Goal: Task Accomplishment & Management: Use online tool/utility

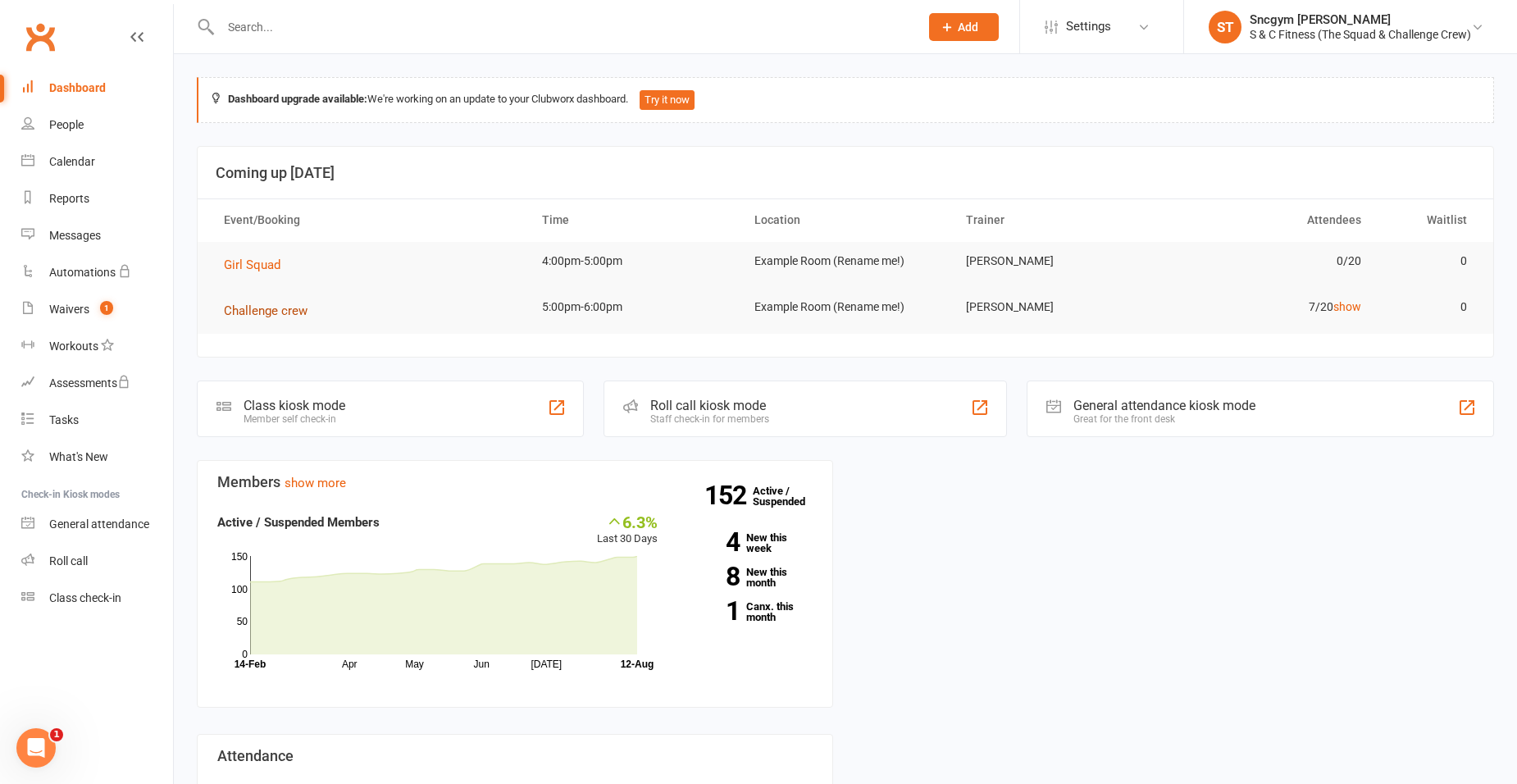
click at [264, 307] on span "Challenge crew" at bounding box center [265, 311] width 83 height 15
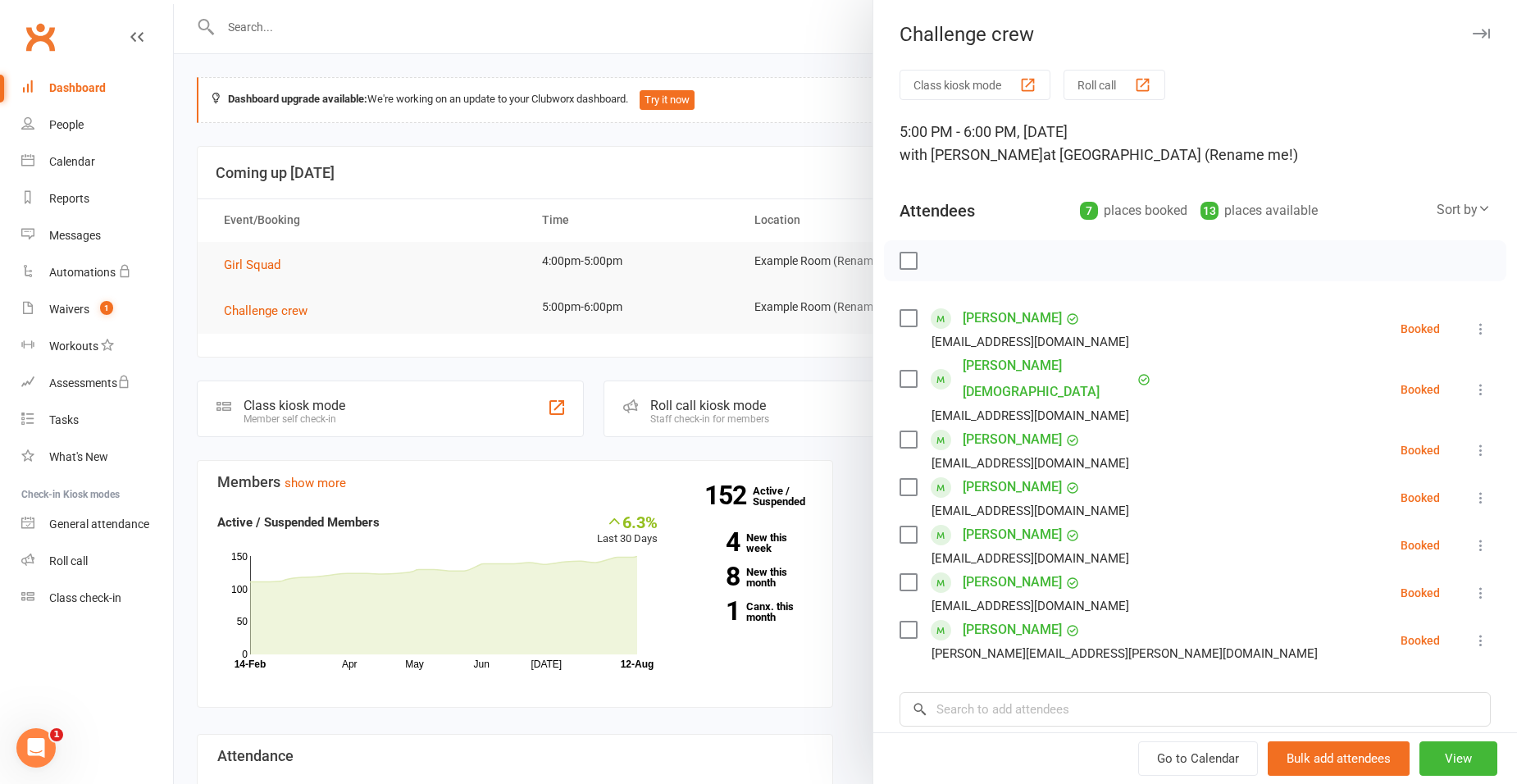
click at [554, 175] on div at bounding box center [845, 392] width 1343 height 784
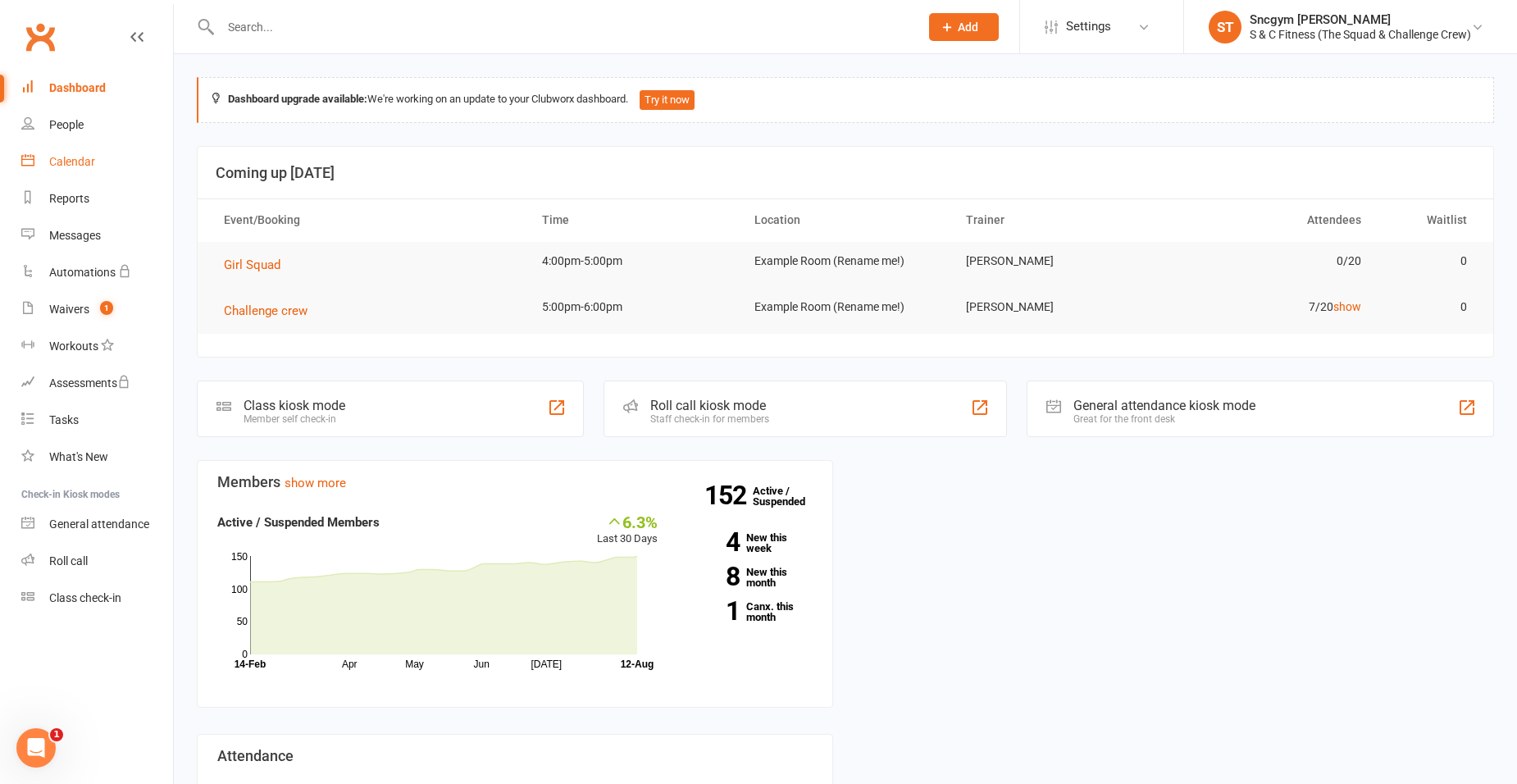
click at [89, 154] on link "Calendar" at bounding box center [97, 162] width 152 height 37
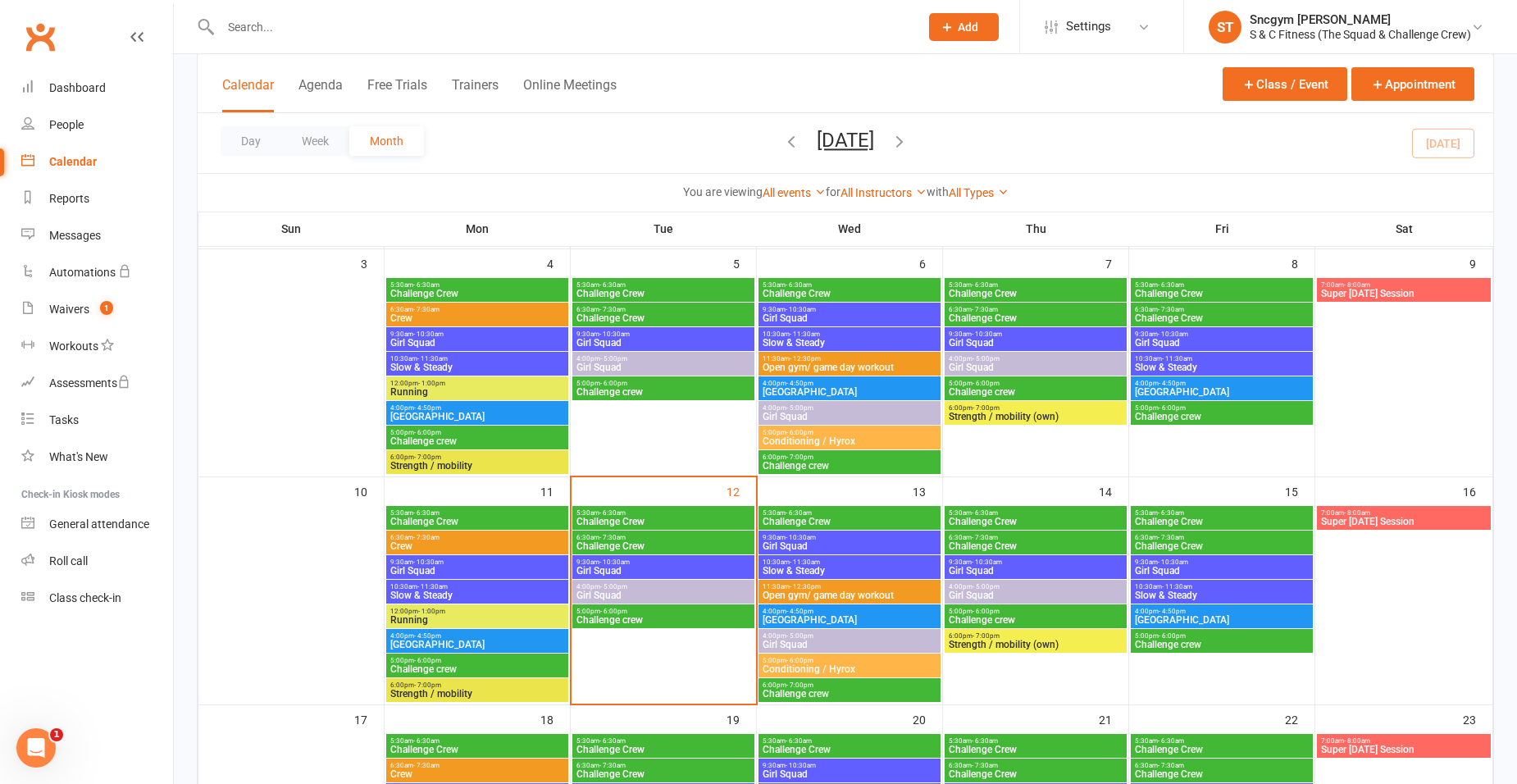
scroll to position [328, 0]
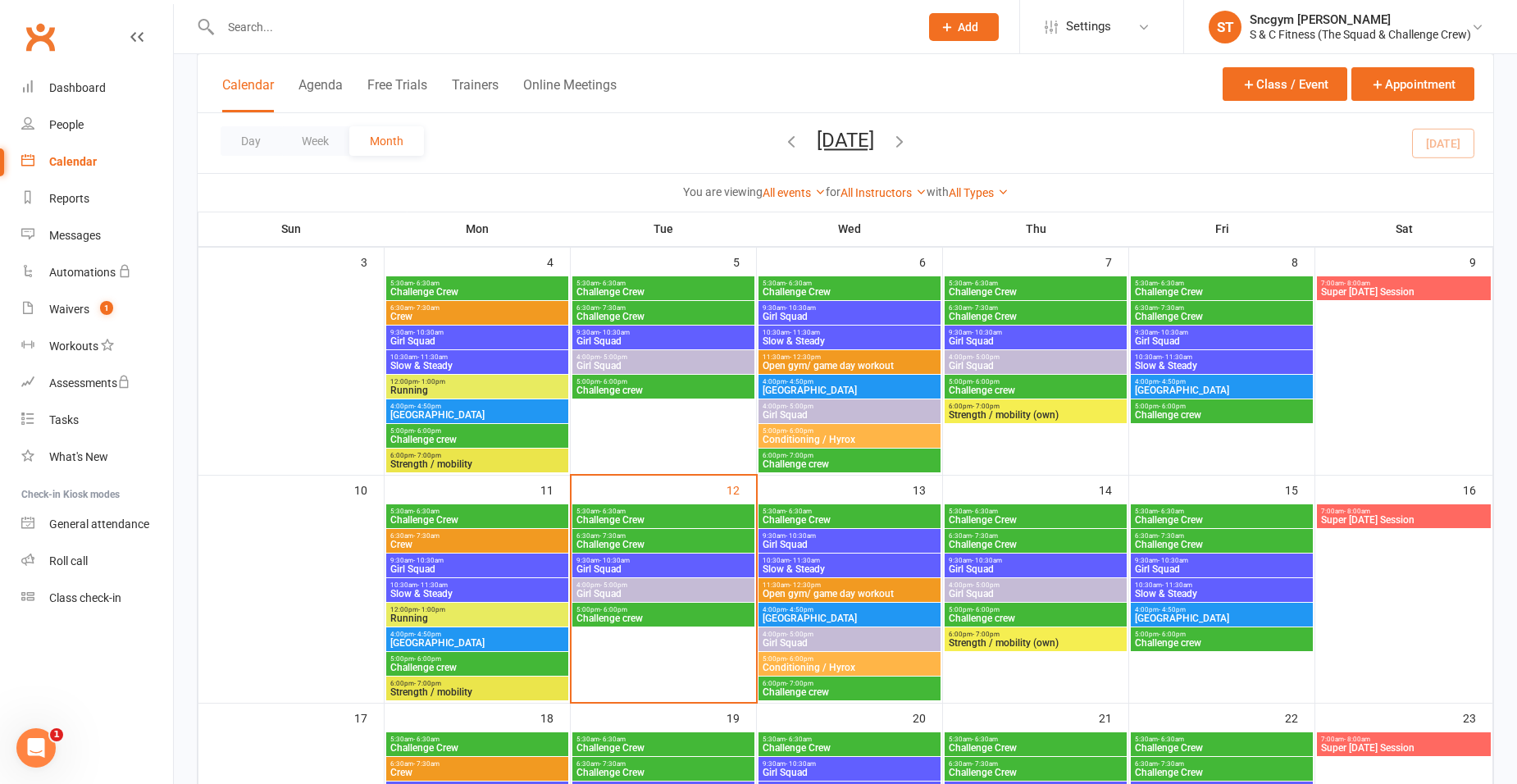
click at [643, 513] on span "5:30am - 6:30am" at bounding box center [663, 511] width 176 height 7
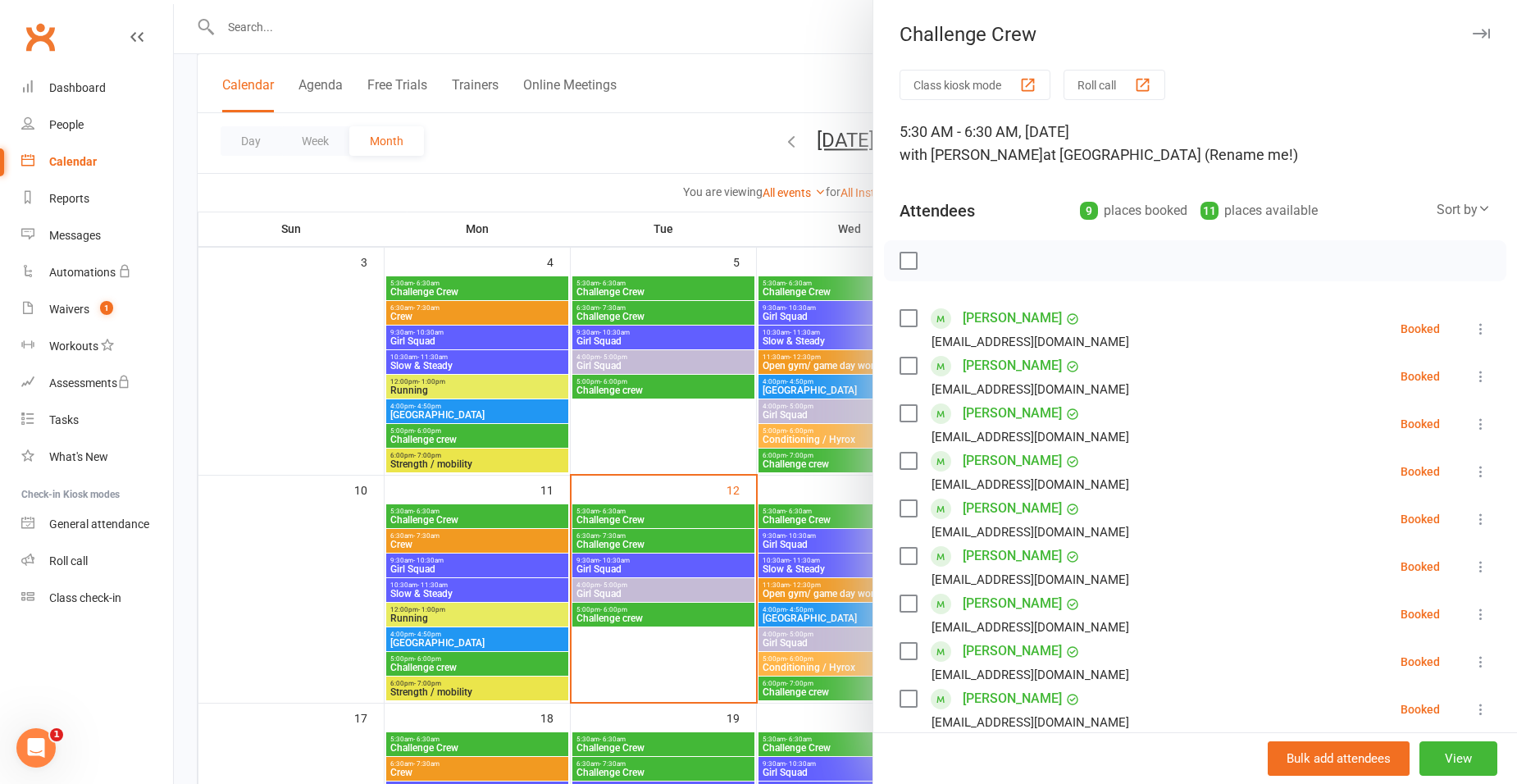
click at [903, 318] on label at bounding box center [908, 318] width 17 height 17
click at [901, 365] on label at bounding box center [908, 366] width 17 height 17
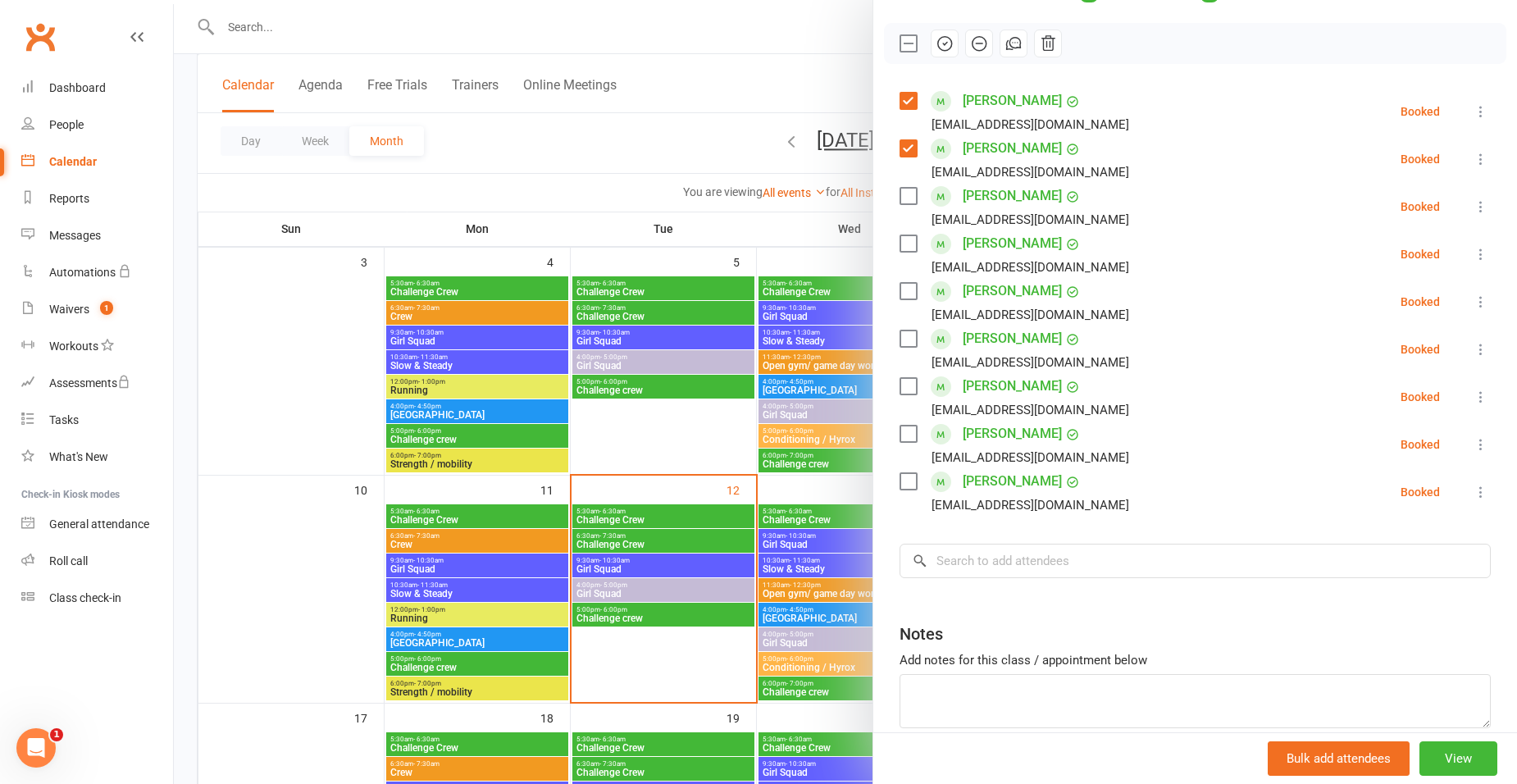
scroll to position [246, 0]
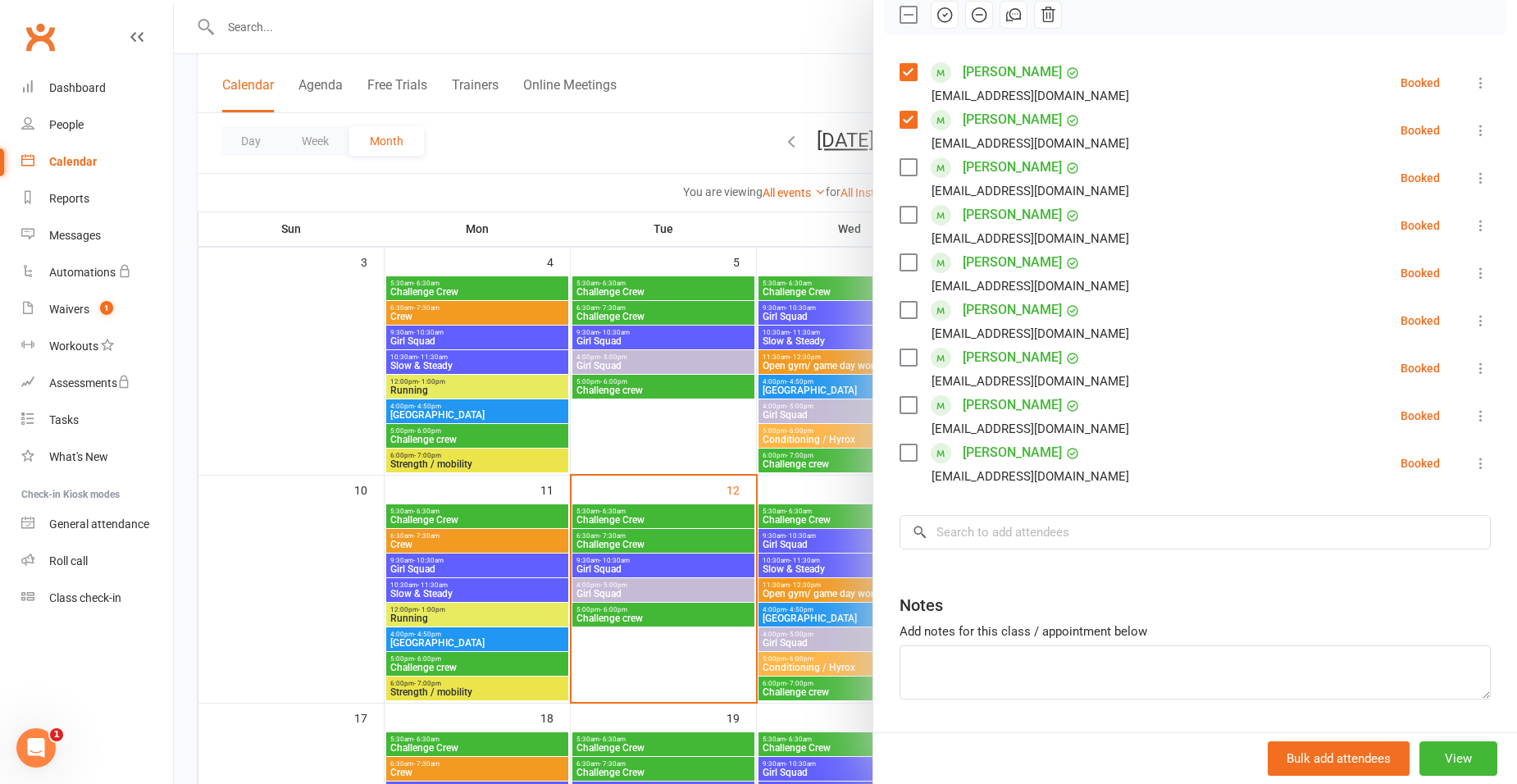
click at [900, 217] on label at bounding box center [908, 214] width 17 height 17
click at [900, 262] on label at bounding box center [908, 263] width 17 height 17
click at [904, 310] on label at bounding box center [908, 310] width 17 height 17
click at [906, 354] on label at bounding box center [908, 358] width 17 height 17
drag, startPoint x: 901, startPoint y: 402, endPoint x: 907, endPoint y: 458, distance: 56.3
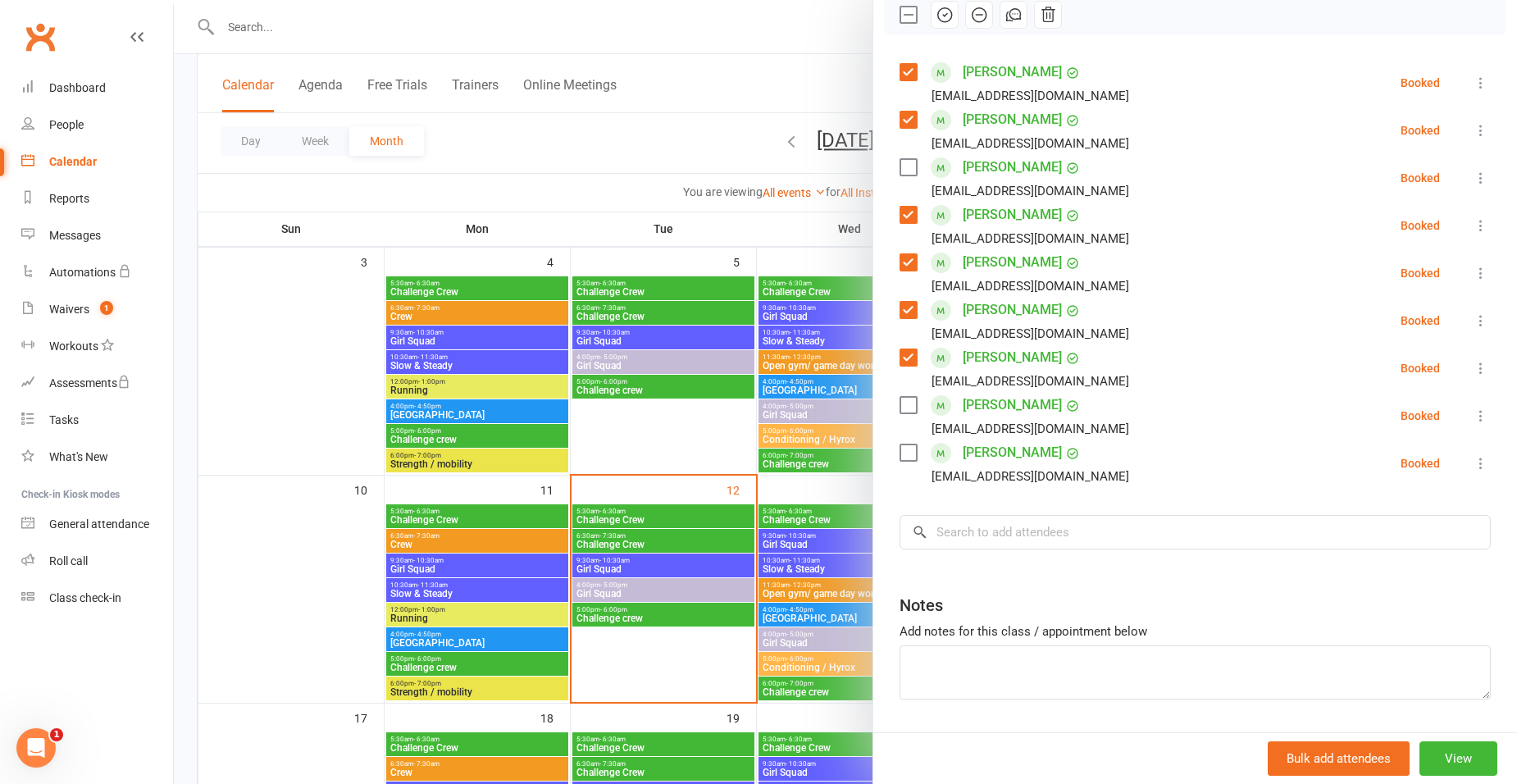
click at [901, 408] on label at bounding box center [908, 405] width 17 height 17
click at [903, 453] on label at bounding box center [908, 453] width 17 height 17
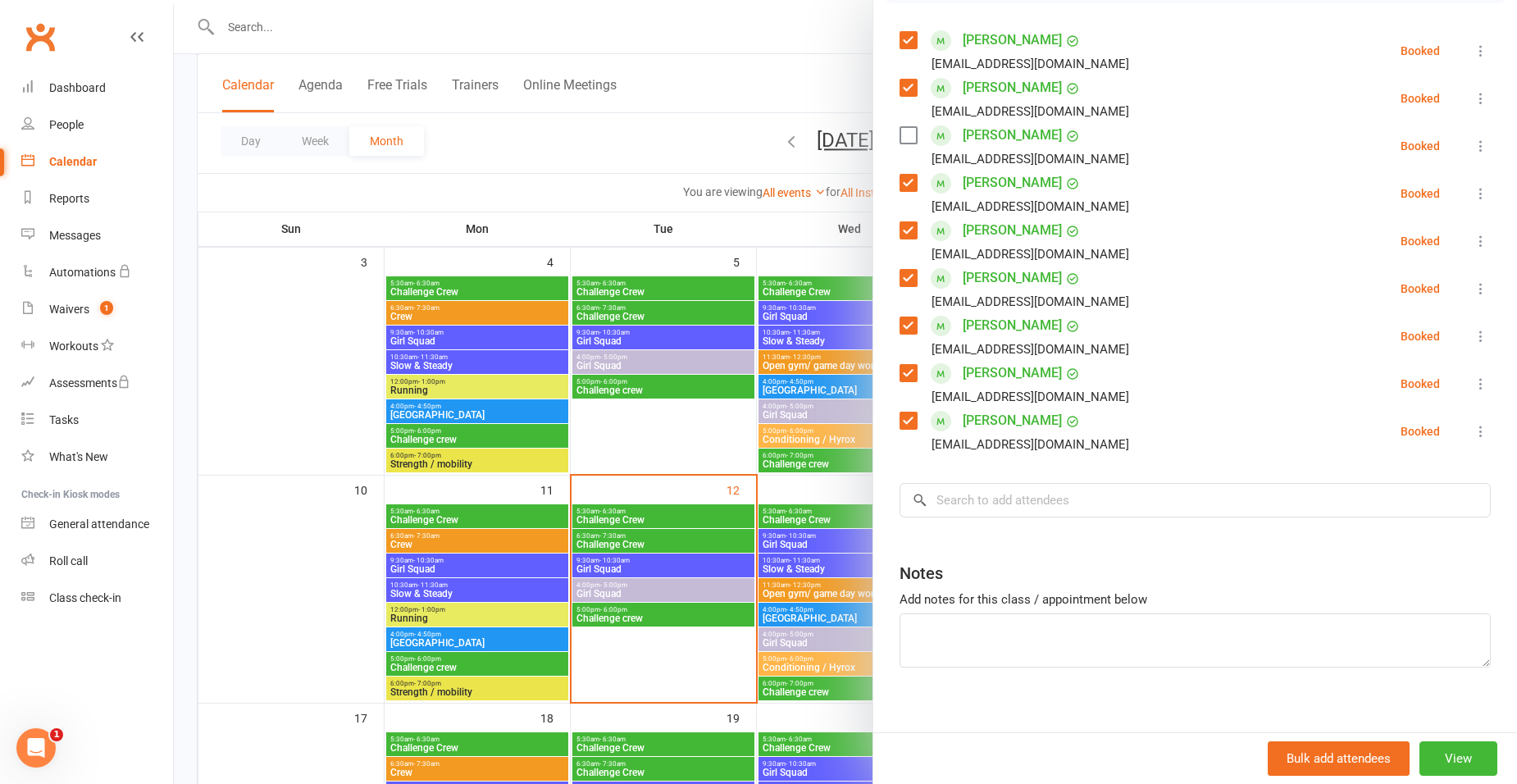
scroll to position [295, 0]
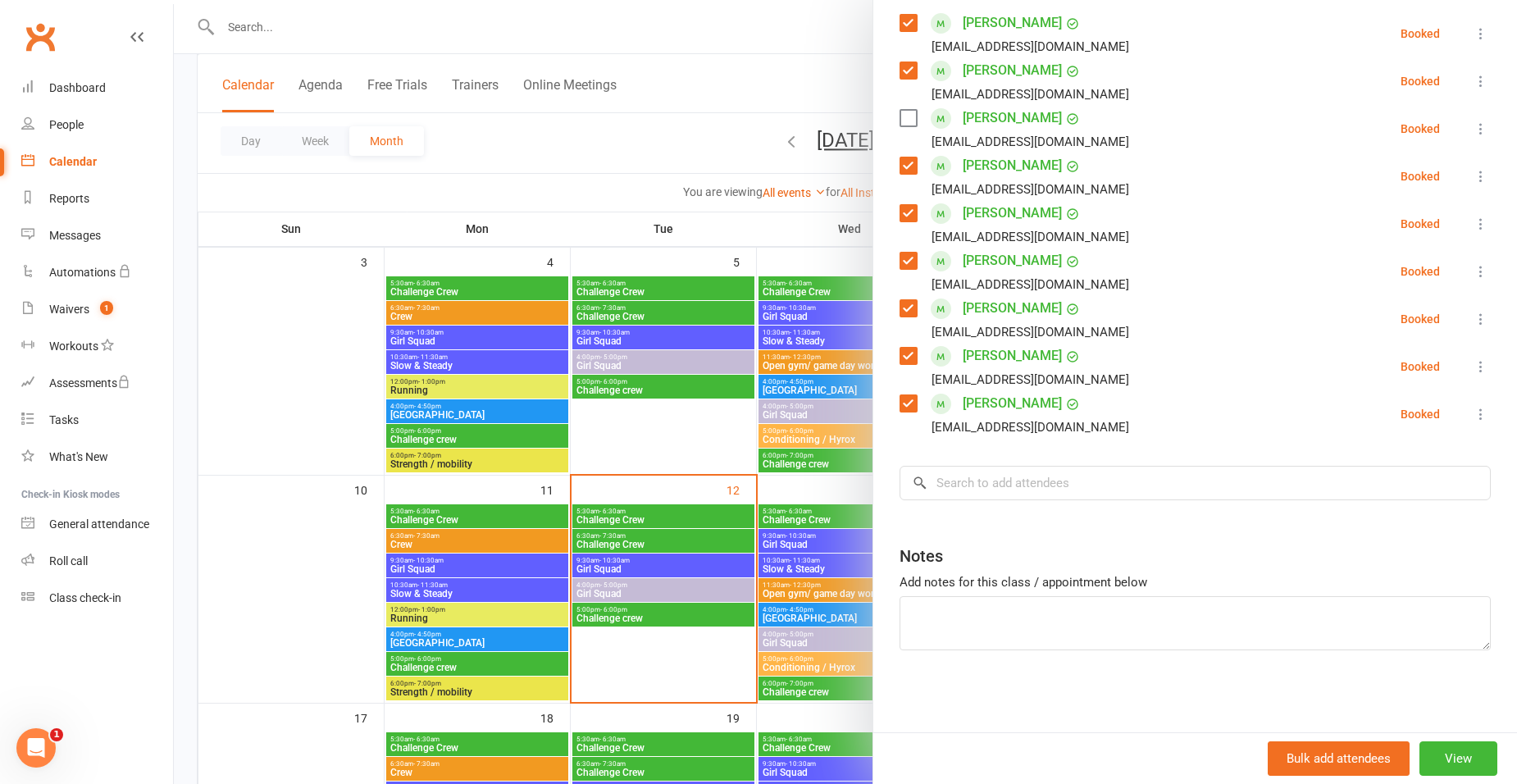
click at [1473, 412] on icon at bounding box center [1481, 414] width 17 height 17
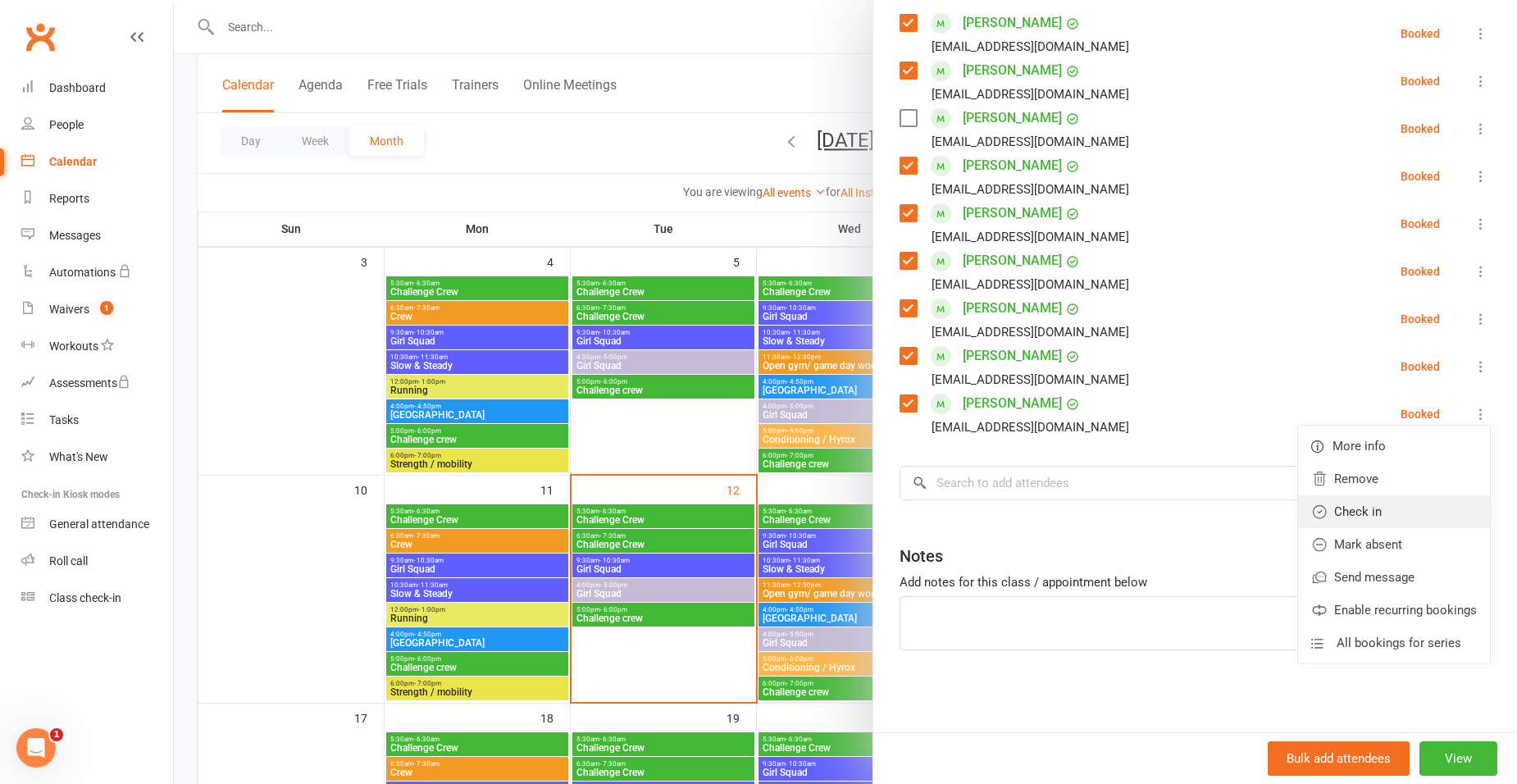
click at [1330, 508] on link "Check in" at bounding box center [1393, 510] width 191 height 32
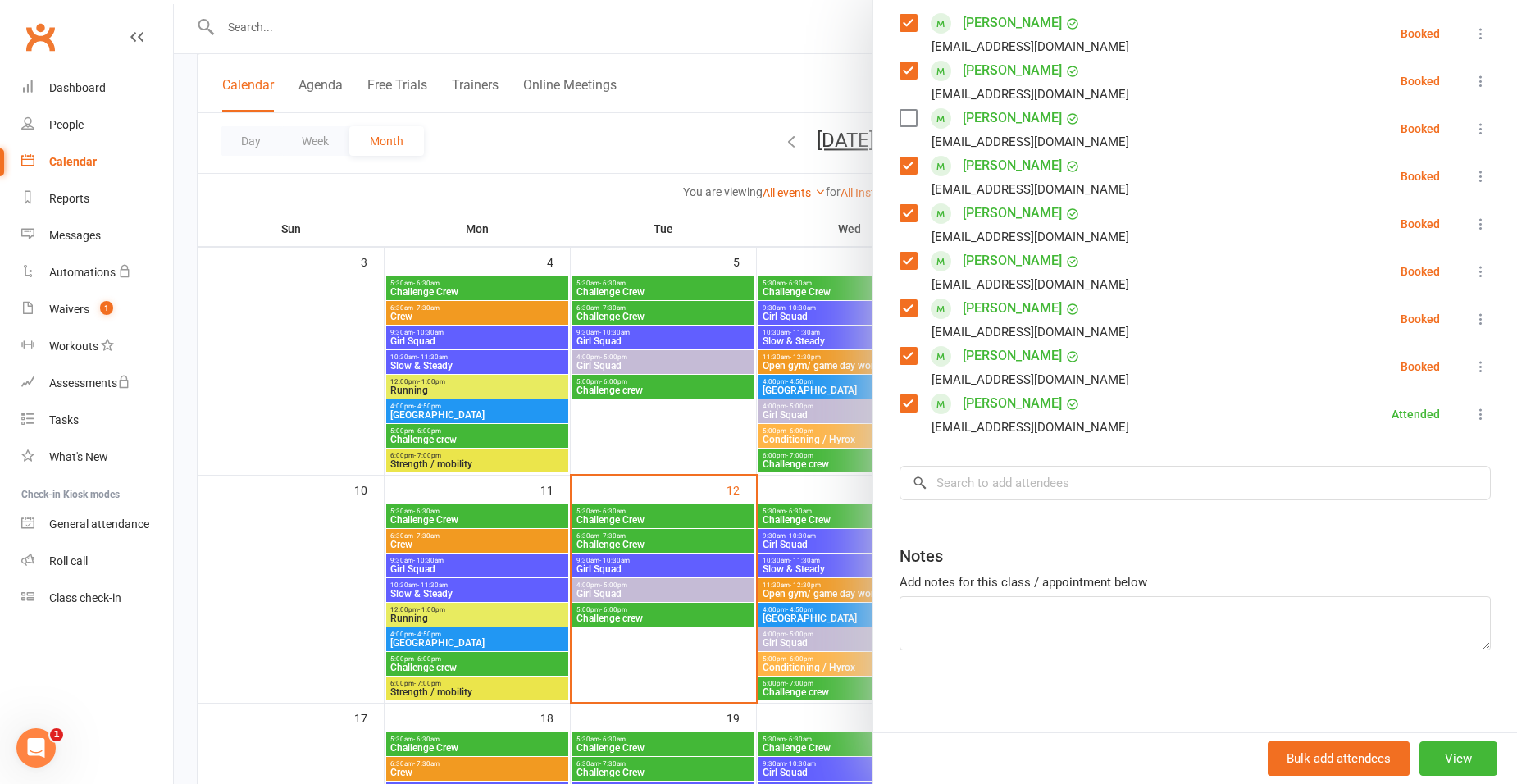
click at [1473, 371] on icon at bounding box center [1481, 366] width 17 height 17
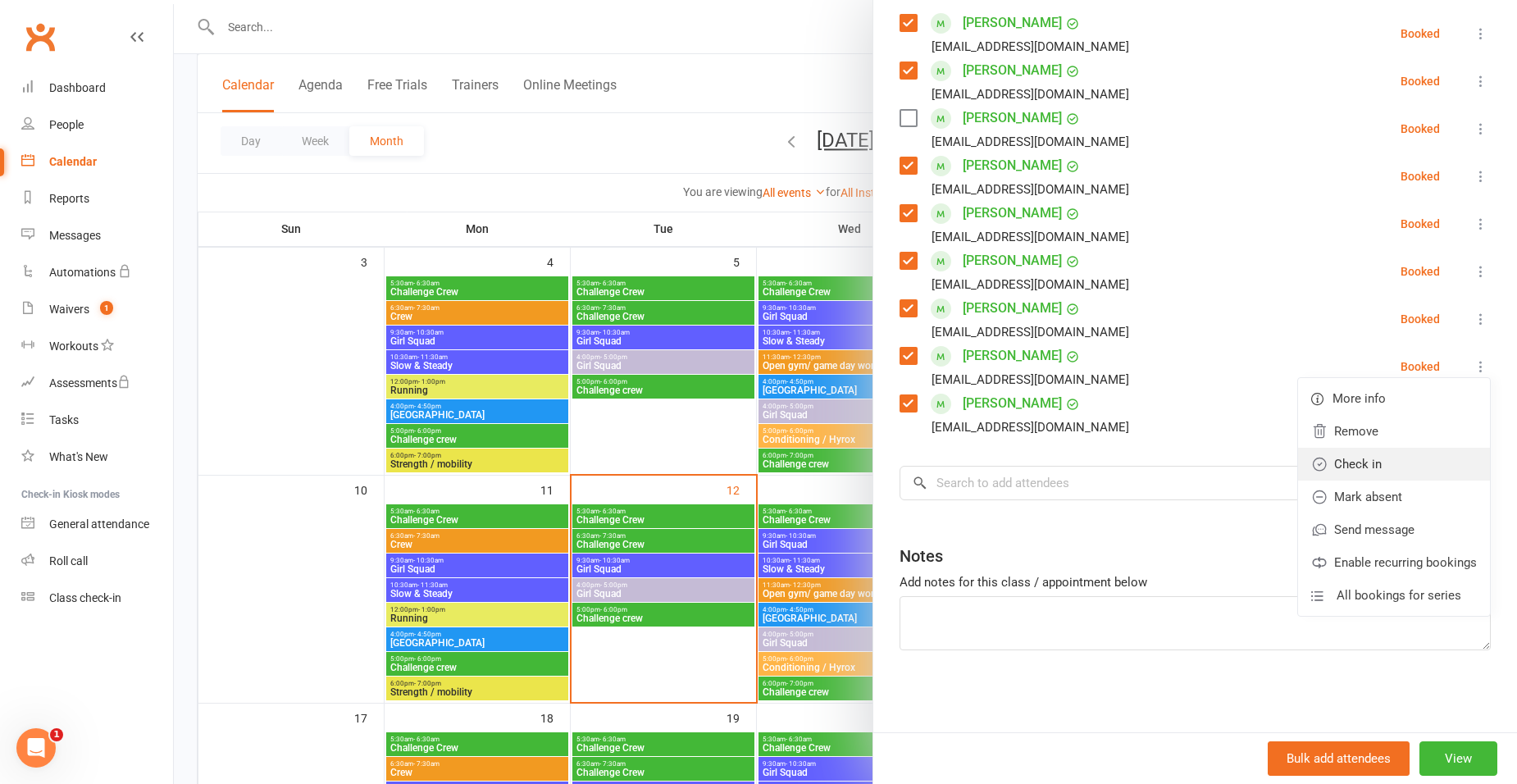
click at [1347, 472] on link "Check in" at bounding box center [1393, 463] width 191 height 32
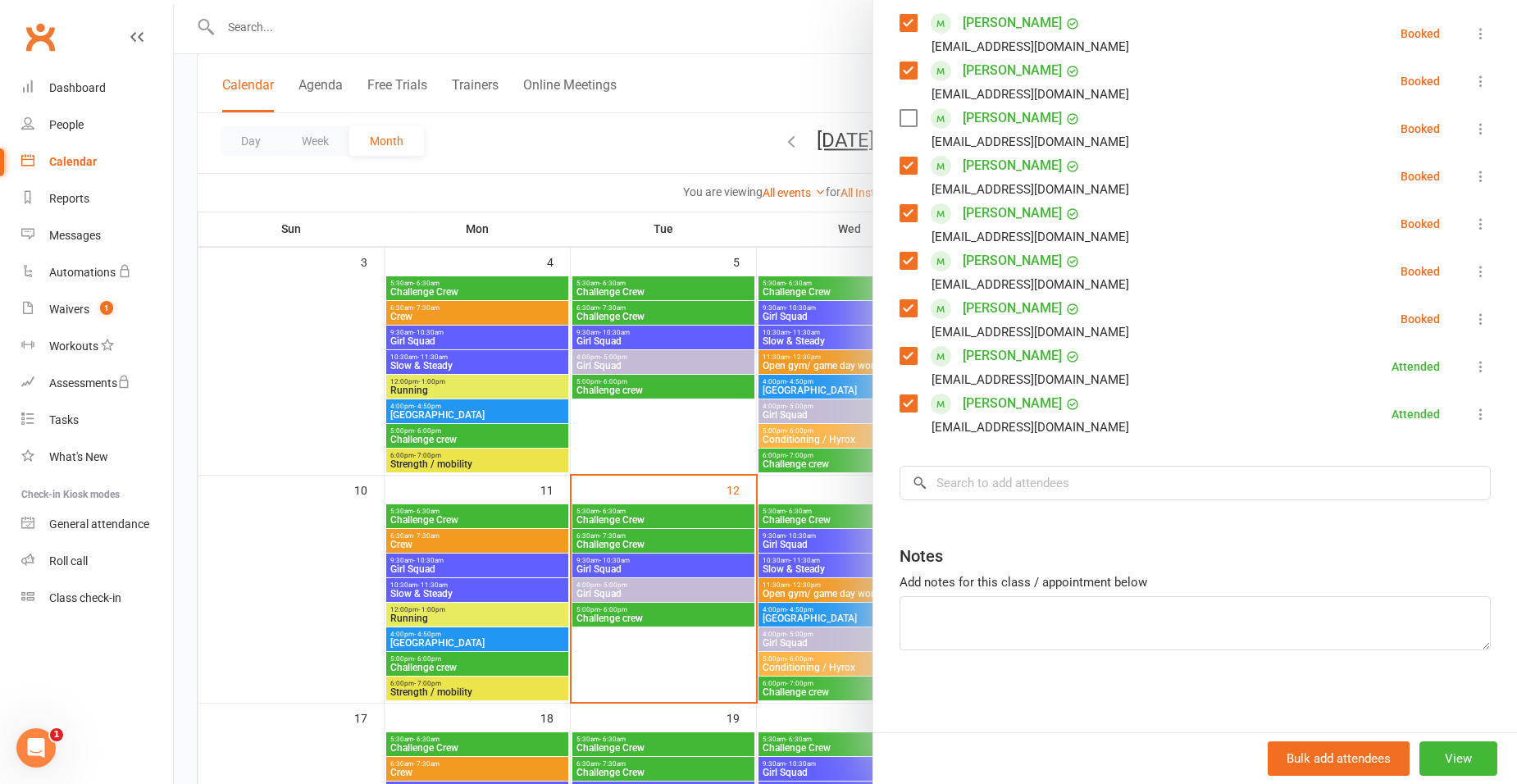
click at [1473, 318] on icon at bounding box center [1481, 319] width 17 height 17
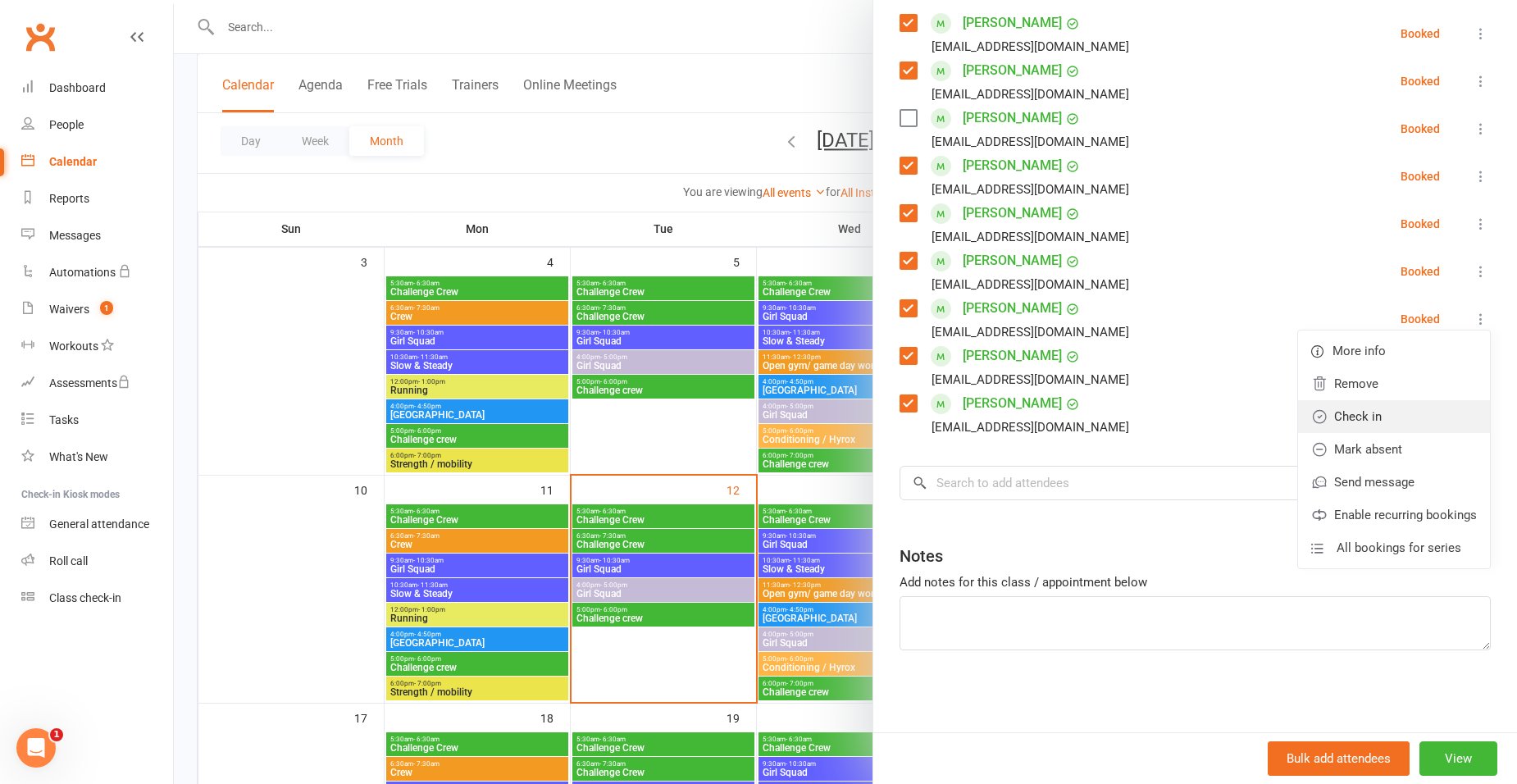
click at [1334, 417] on link "Check in" at bounding box center [1393, 416] width 191 height 32
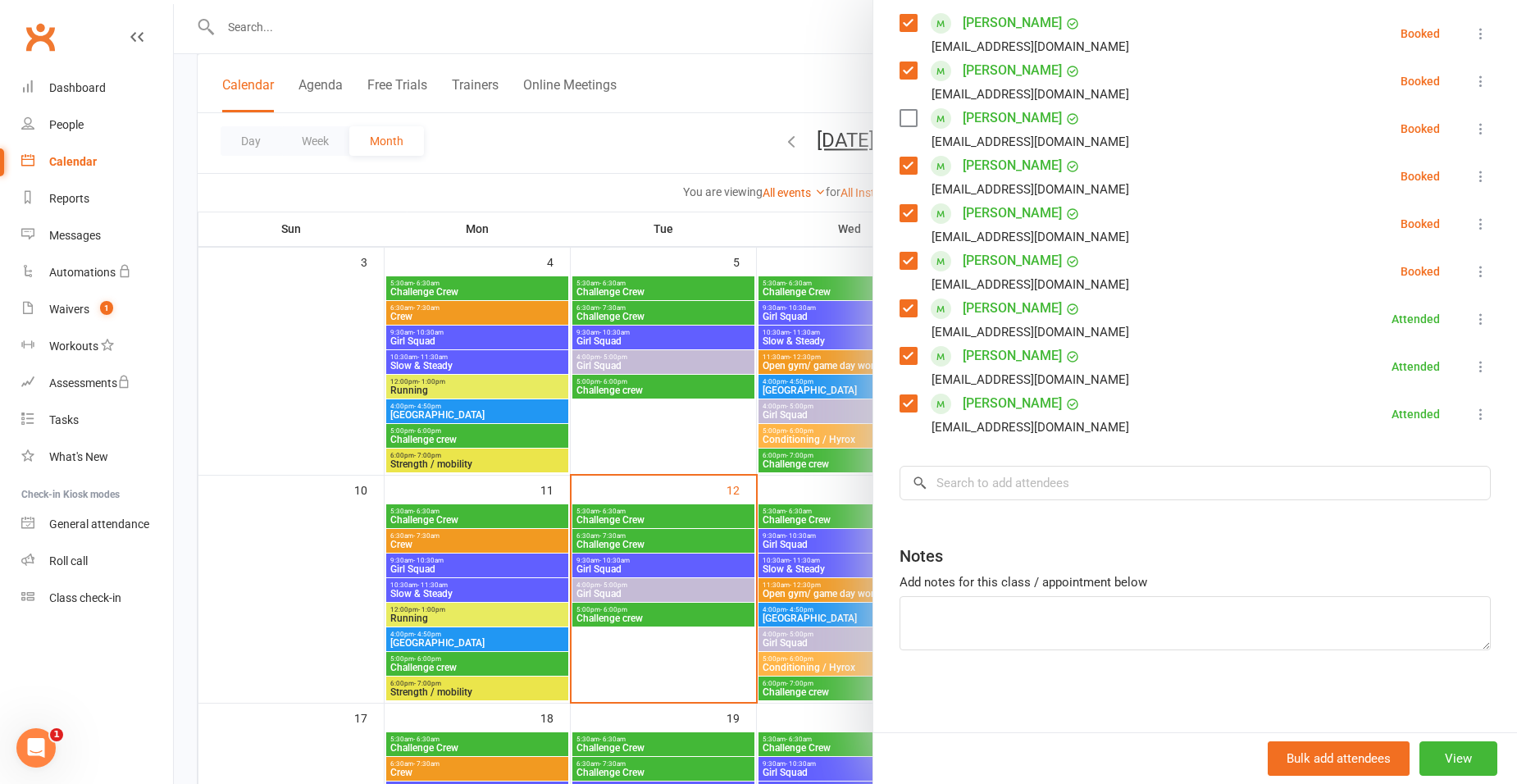
click at [1473, 271] on icon at bounding box center [1481, 272] width 17 height 17
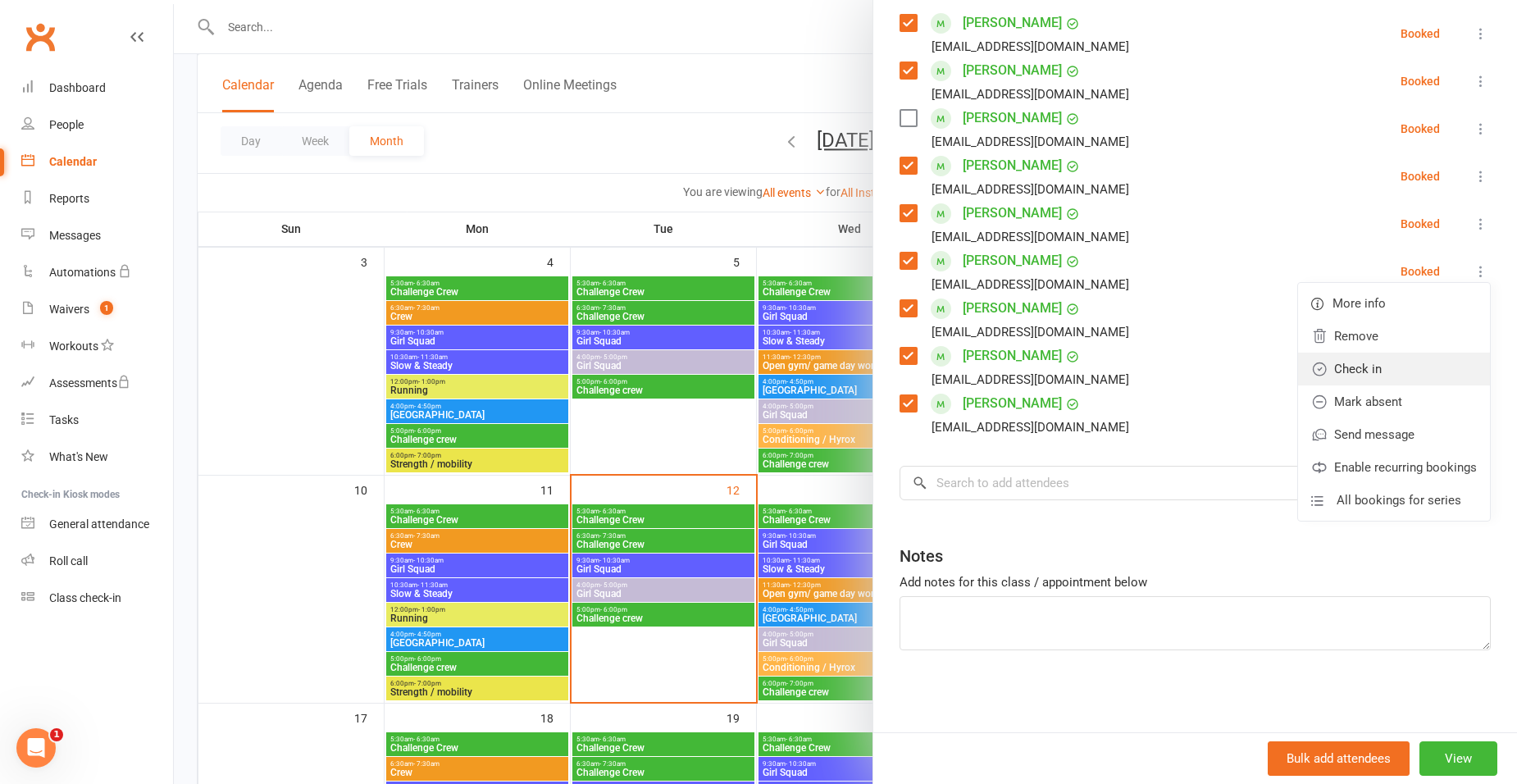
click at [1340, 370] on link "Check in" at bounding box center [1393, 368] width 191 height 32
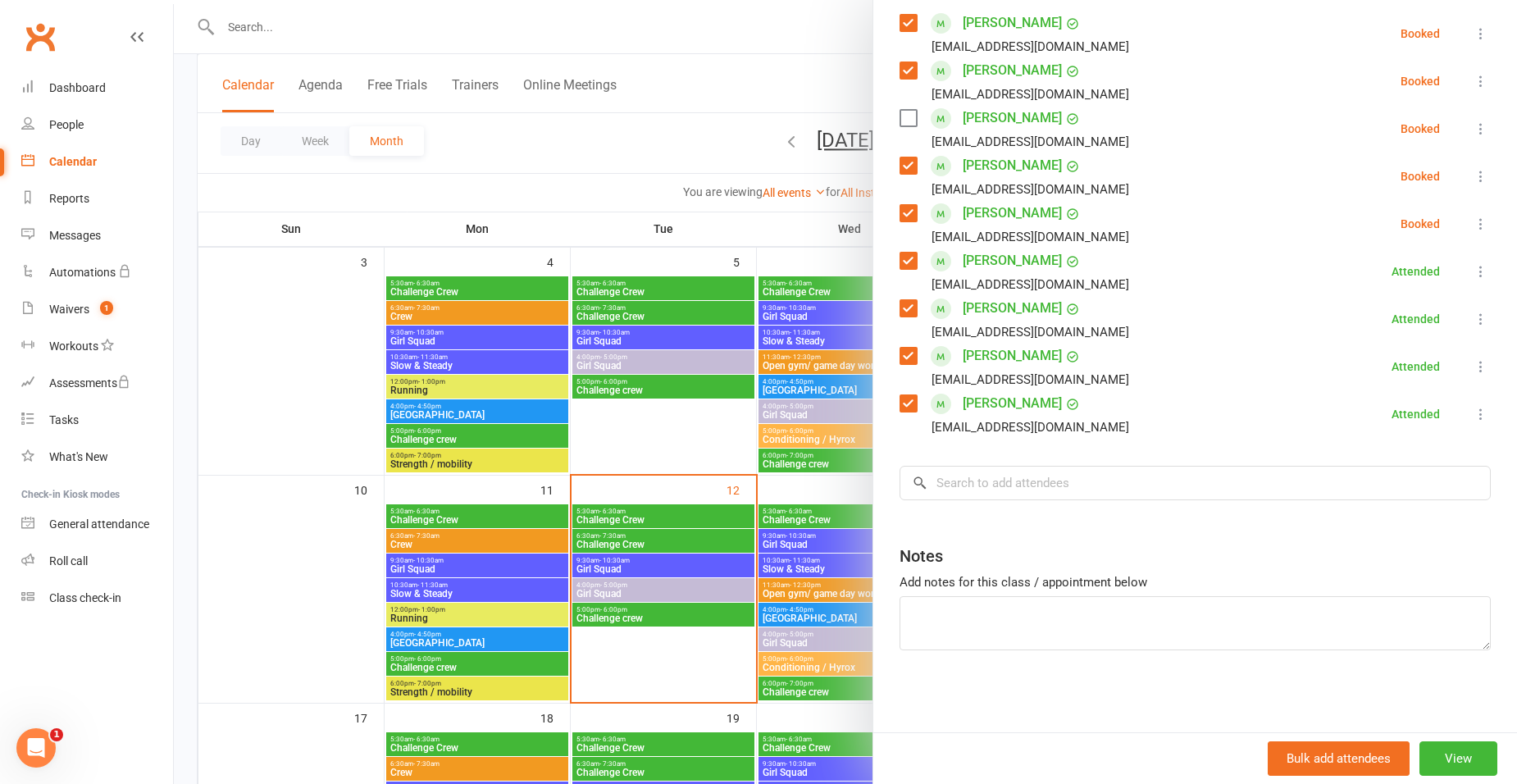
click at [1473, 227] on icon at bounding box center [1481, 224] width 17 height 17
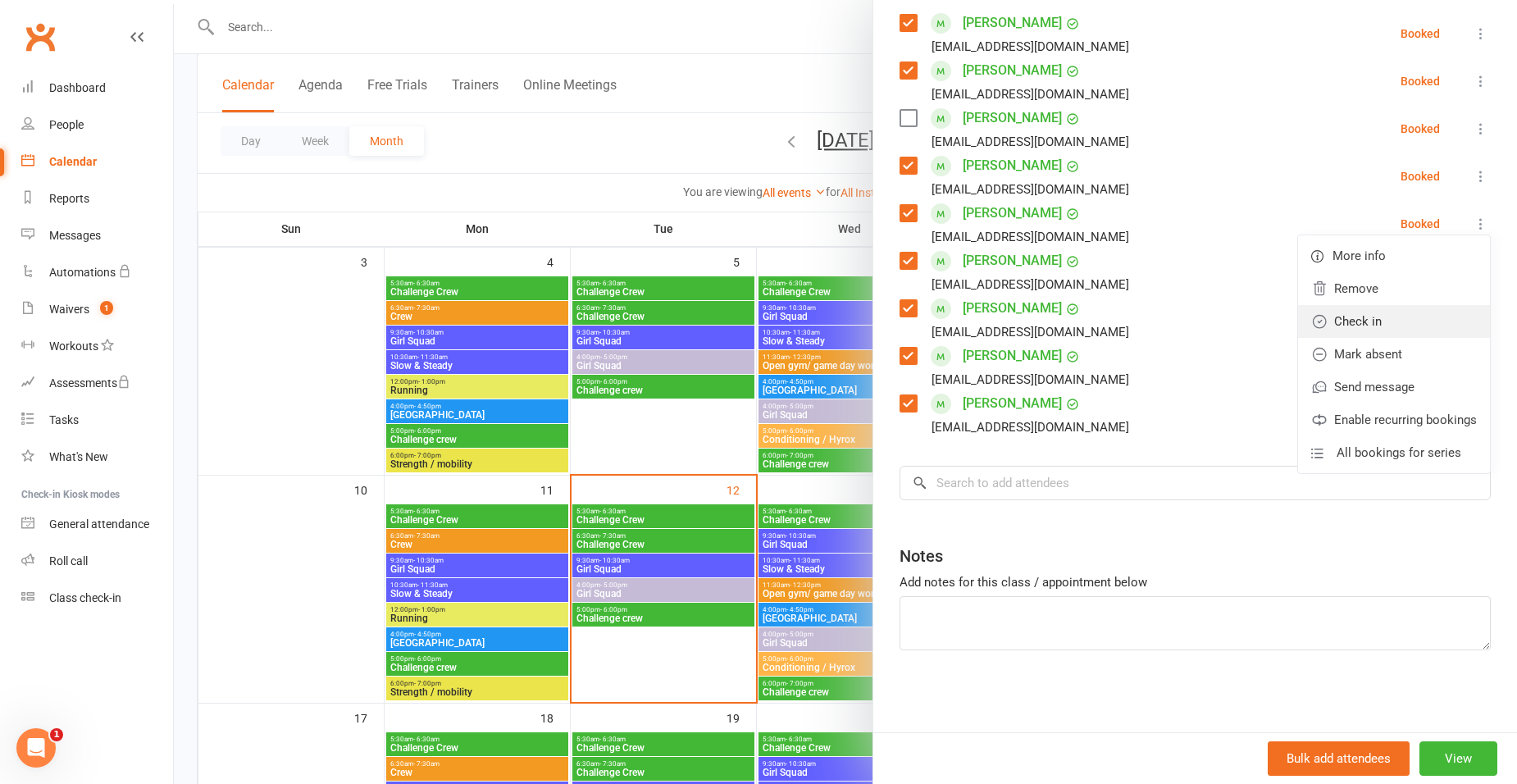
click at [1370, 325] on link "Check in" at bounding box center [1393, 321] width 191 height 32
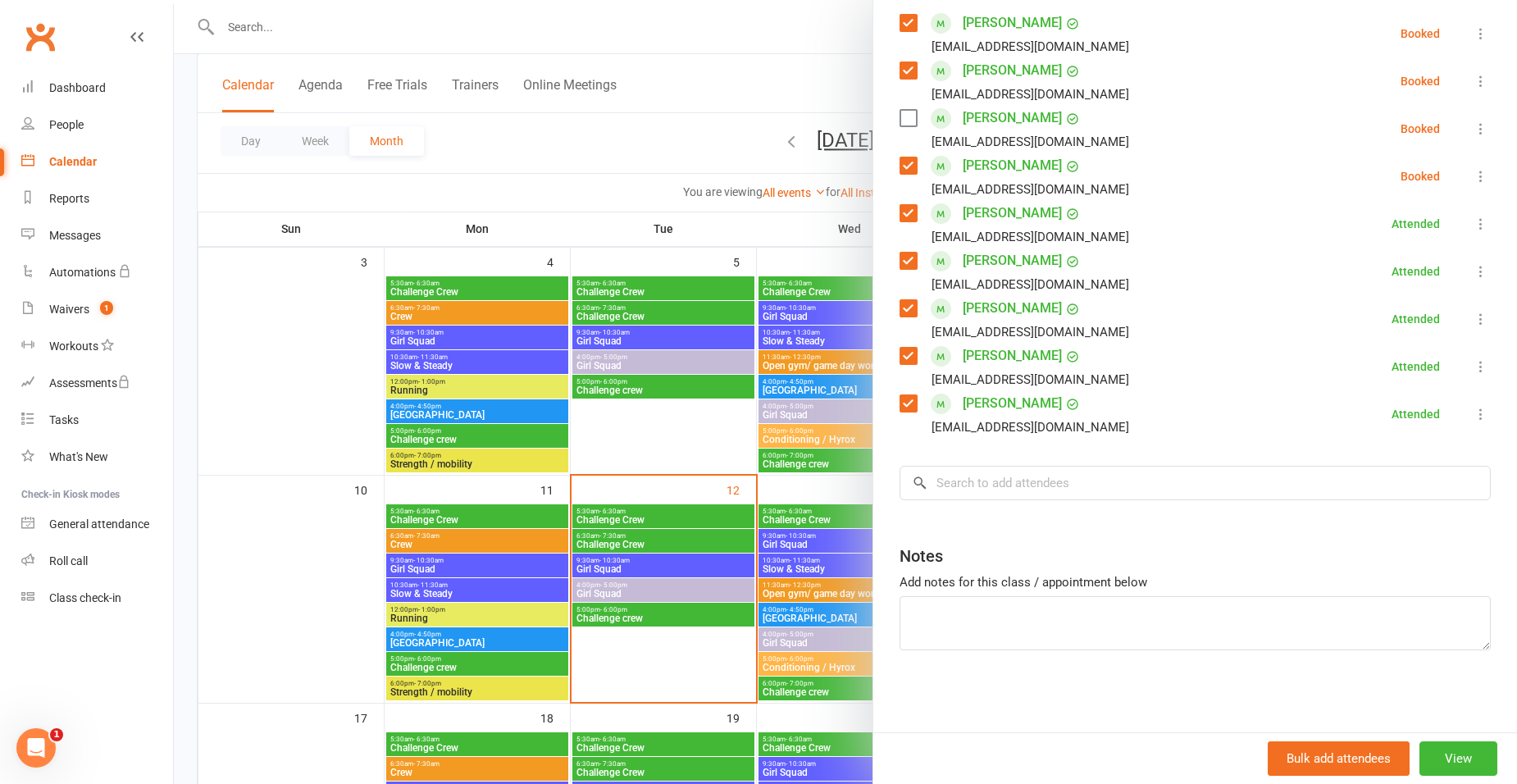
click at [1473, 176] on icon at bounding box center [1481, 177] width 17 height 17
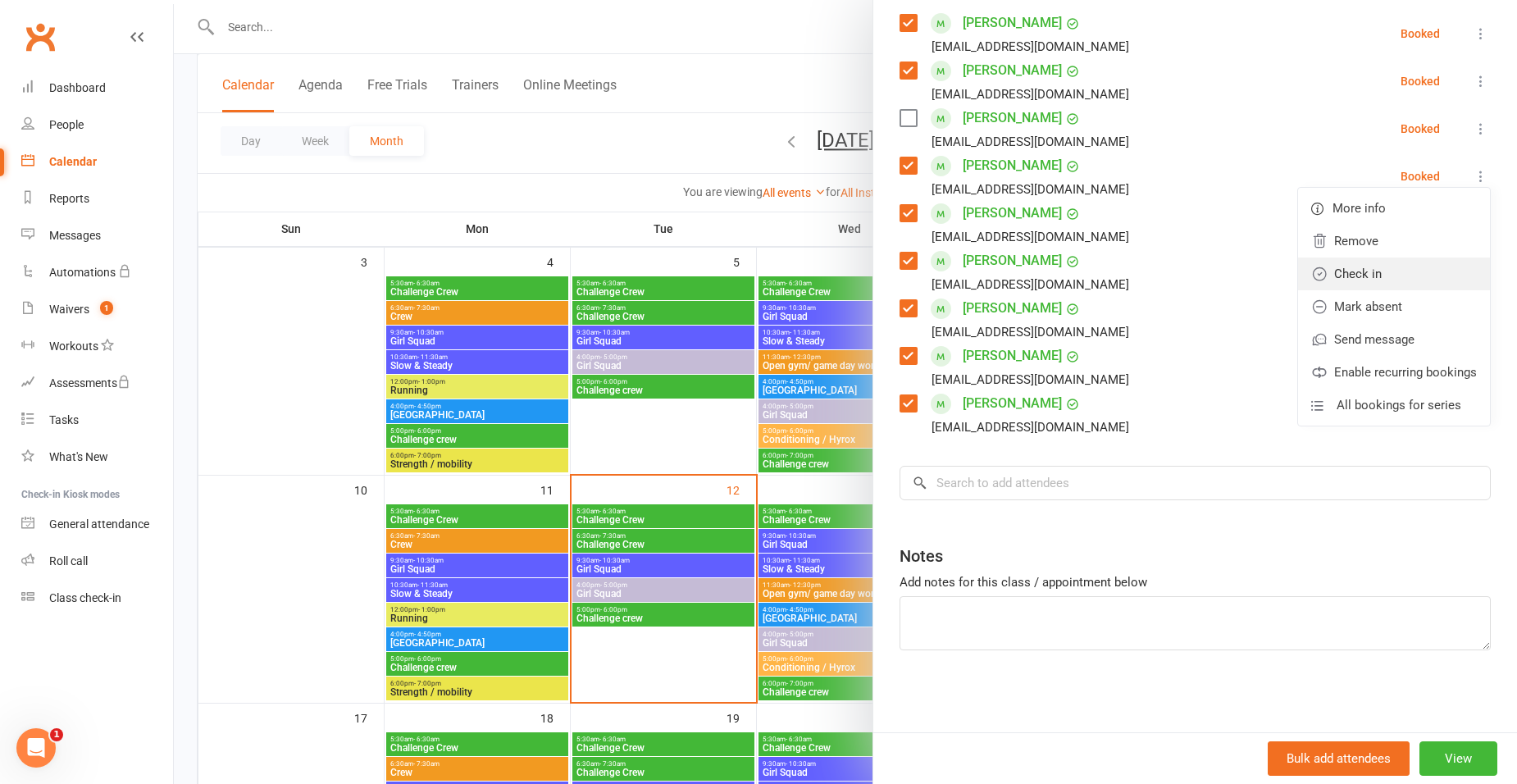
click at [1350, 280] on link "Check in" at bounding box center [1393, 273] width 191 height 32
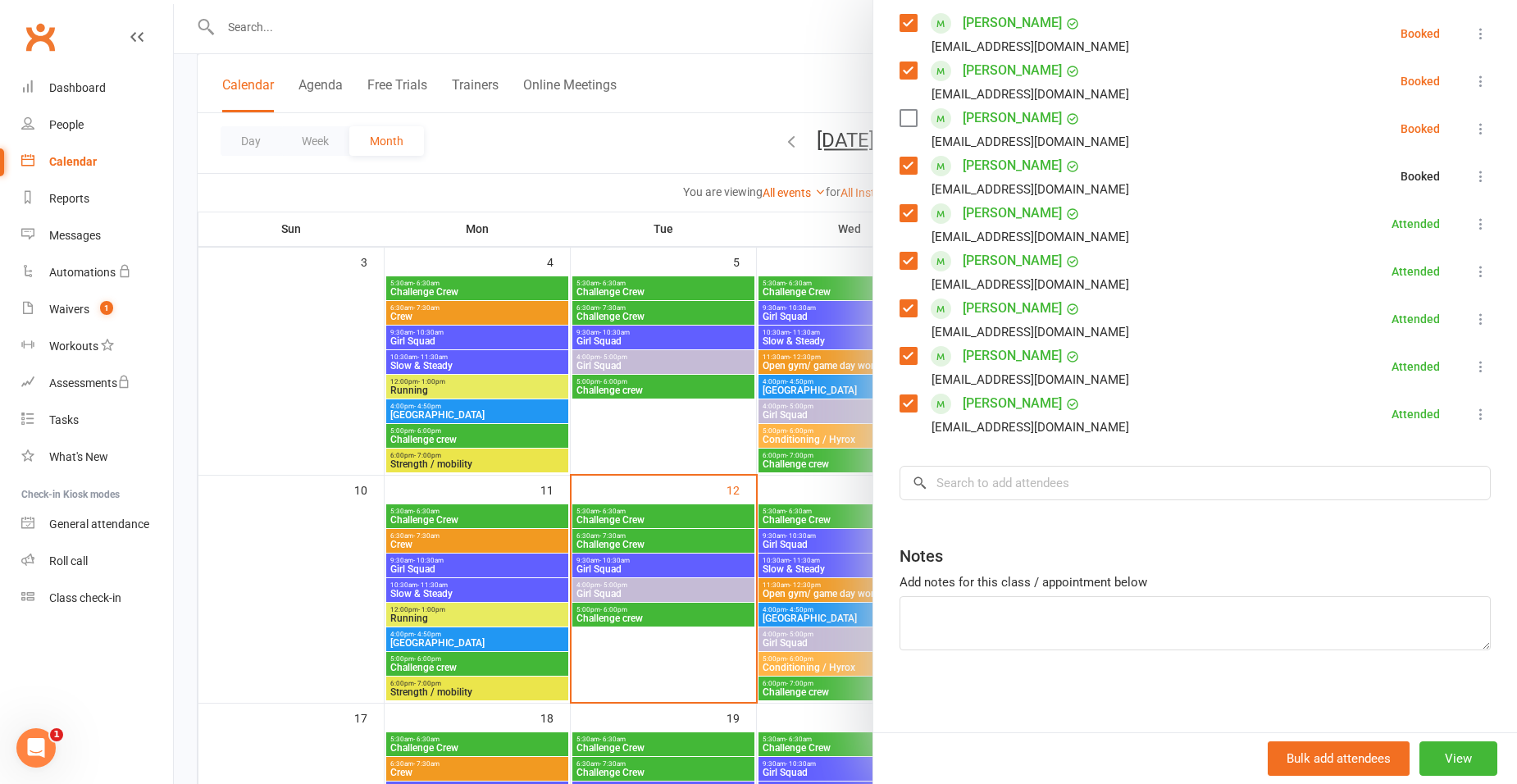
scroll to position [214, 0]
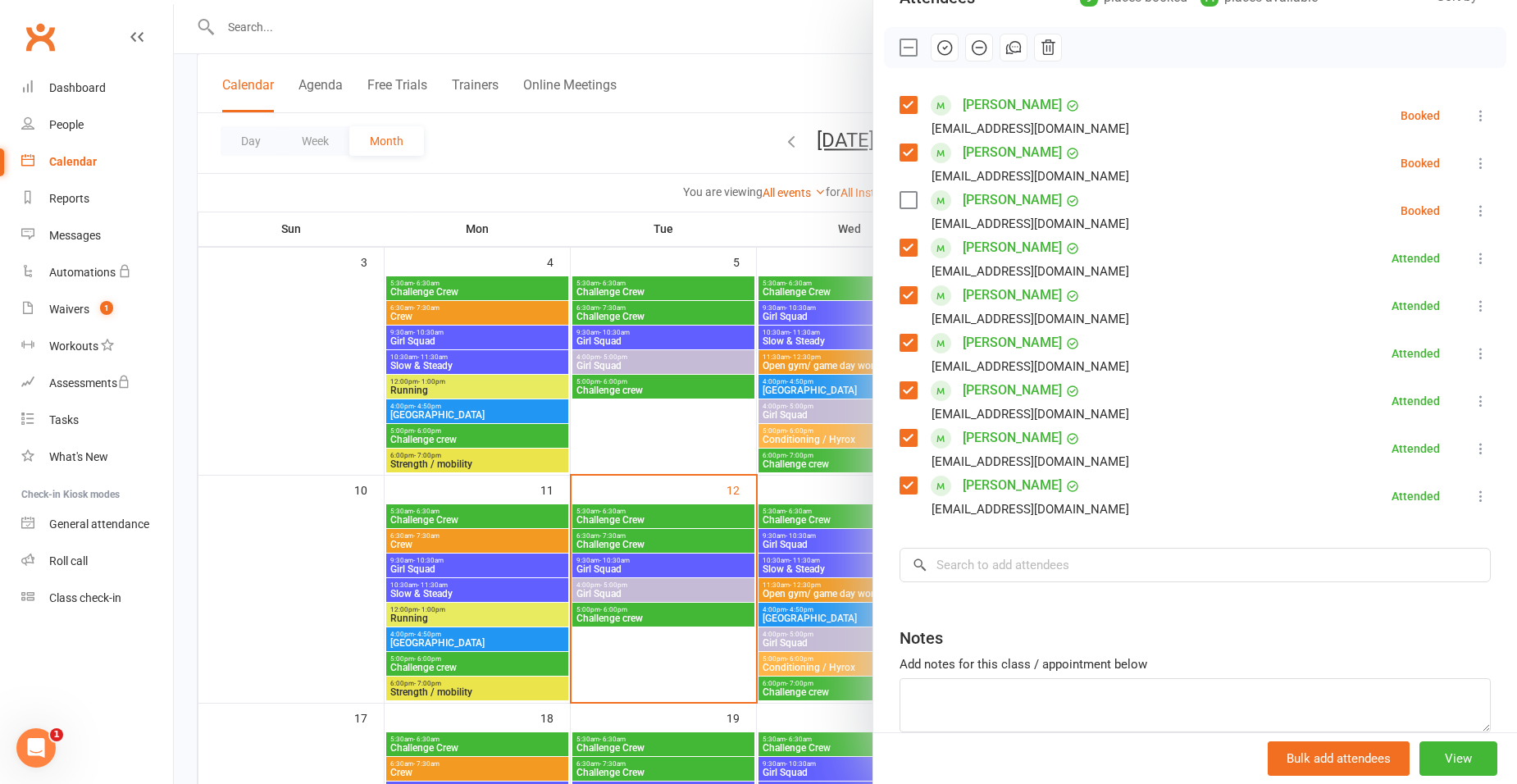
click at [1473, 163] on icon at bounding box center [1481, 164] width 17 height 17
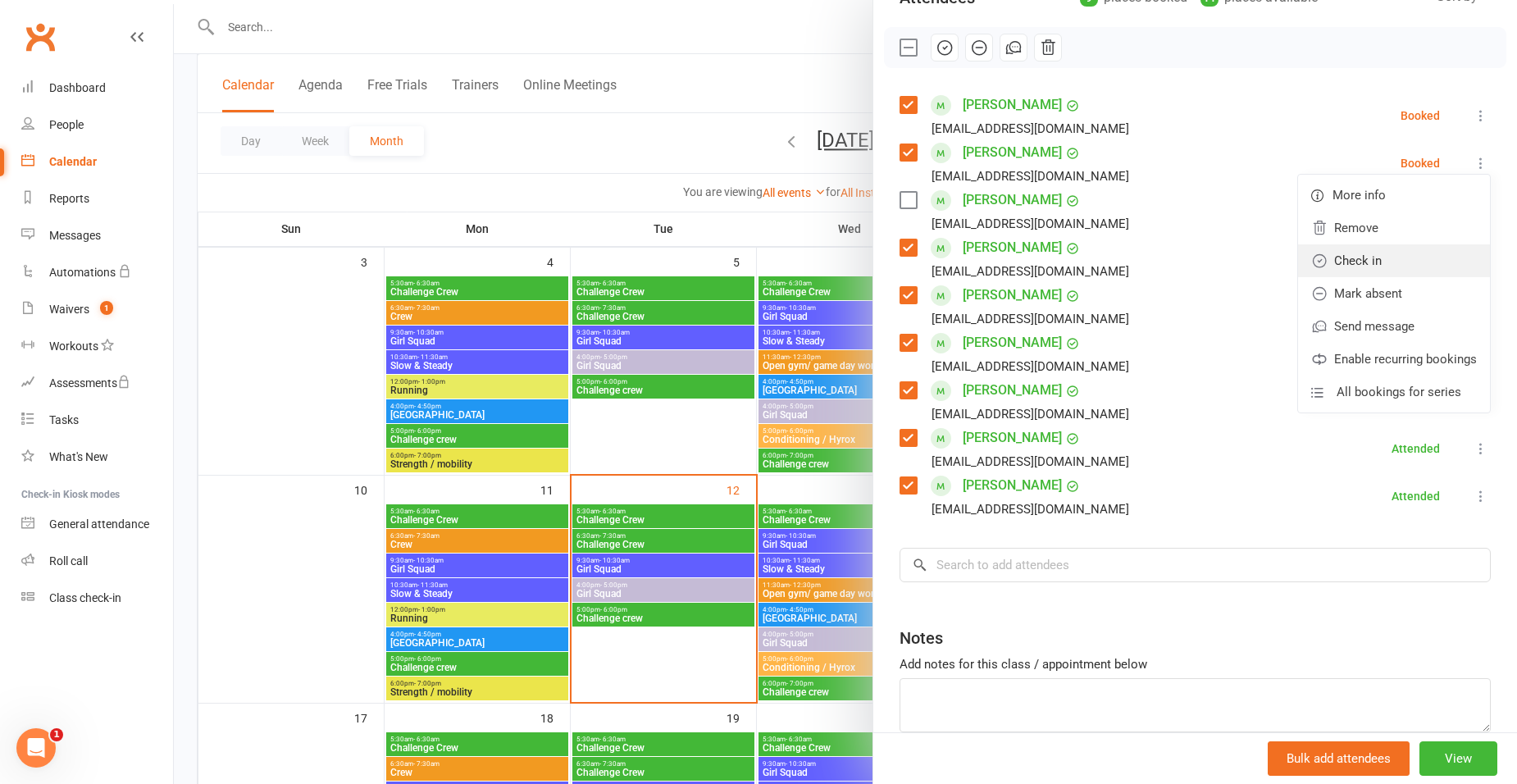
click at [1337, 261] on link "Check in" at bounding box center [1393, 260] width 191 height 32
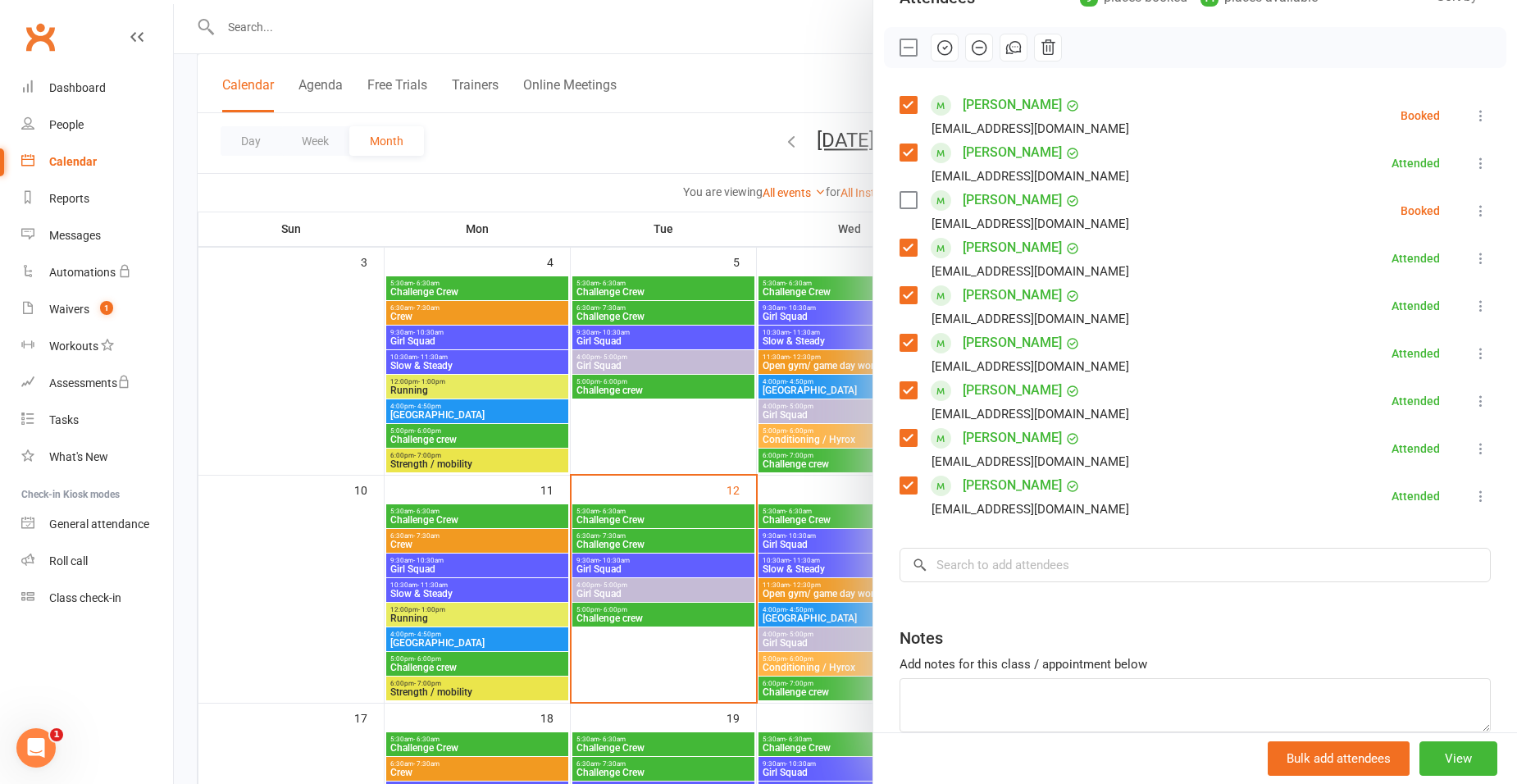
click at [1473, 116] on icon at bounding box center [1481, 116] width 17 height 17
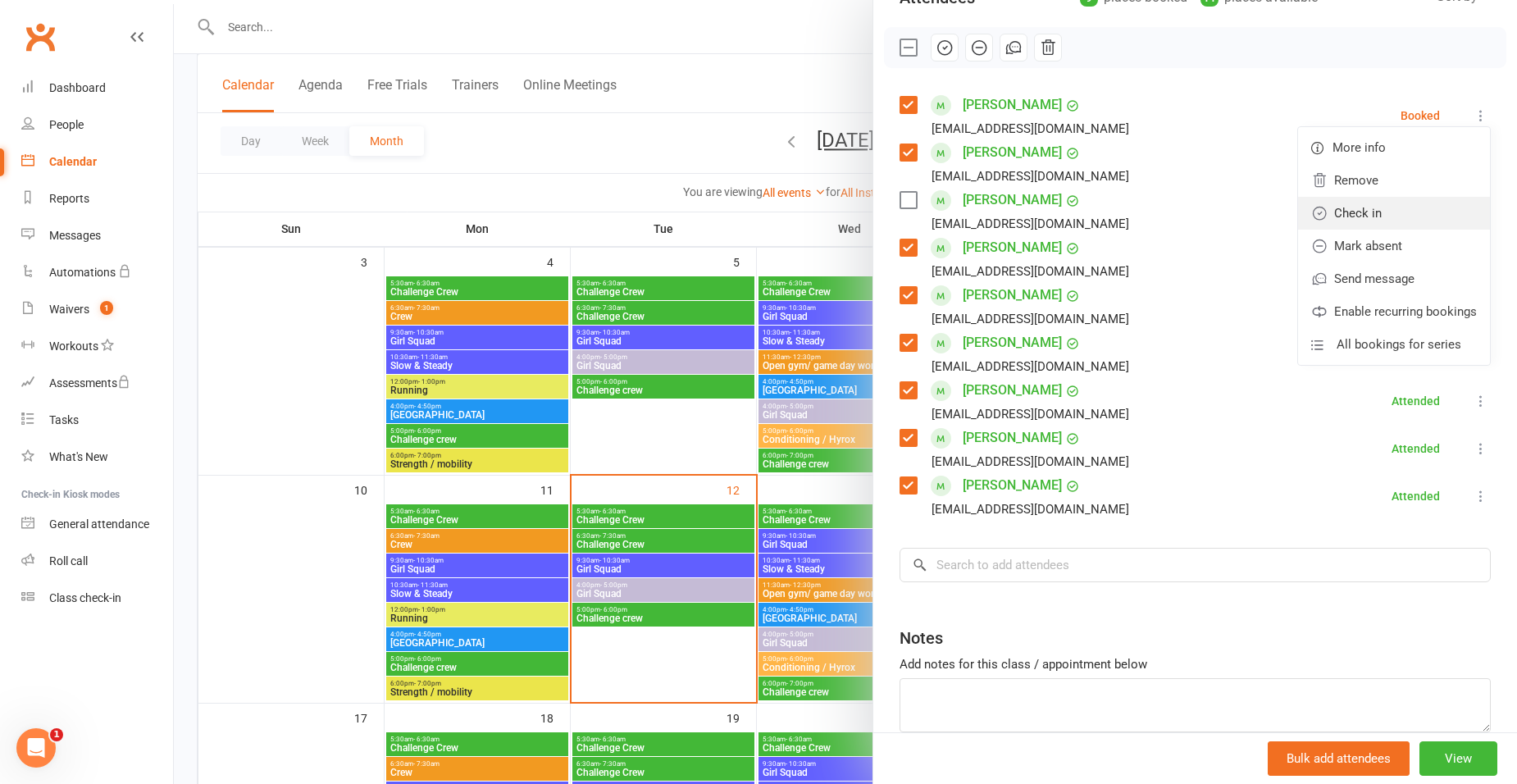
drag, startPoint x: 1365, startPoint y: 222, endPoint x: 1306, endPoint y: 226, distance: 59.1
click at [1364, 222] on link "Check in" at bounding box center [1393, 213] width 191 height 32
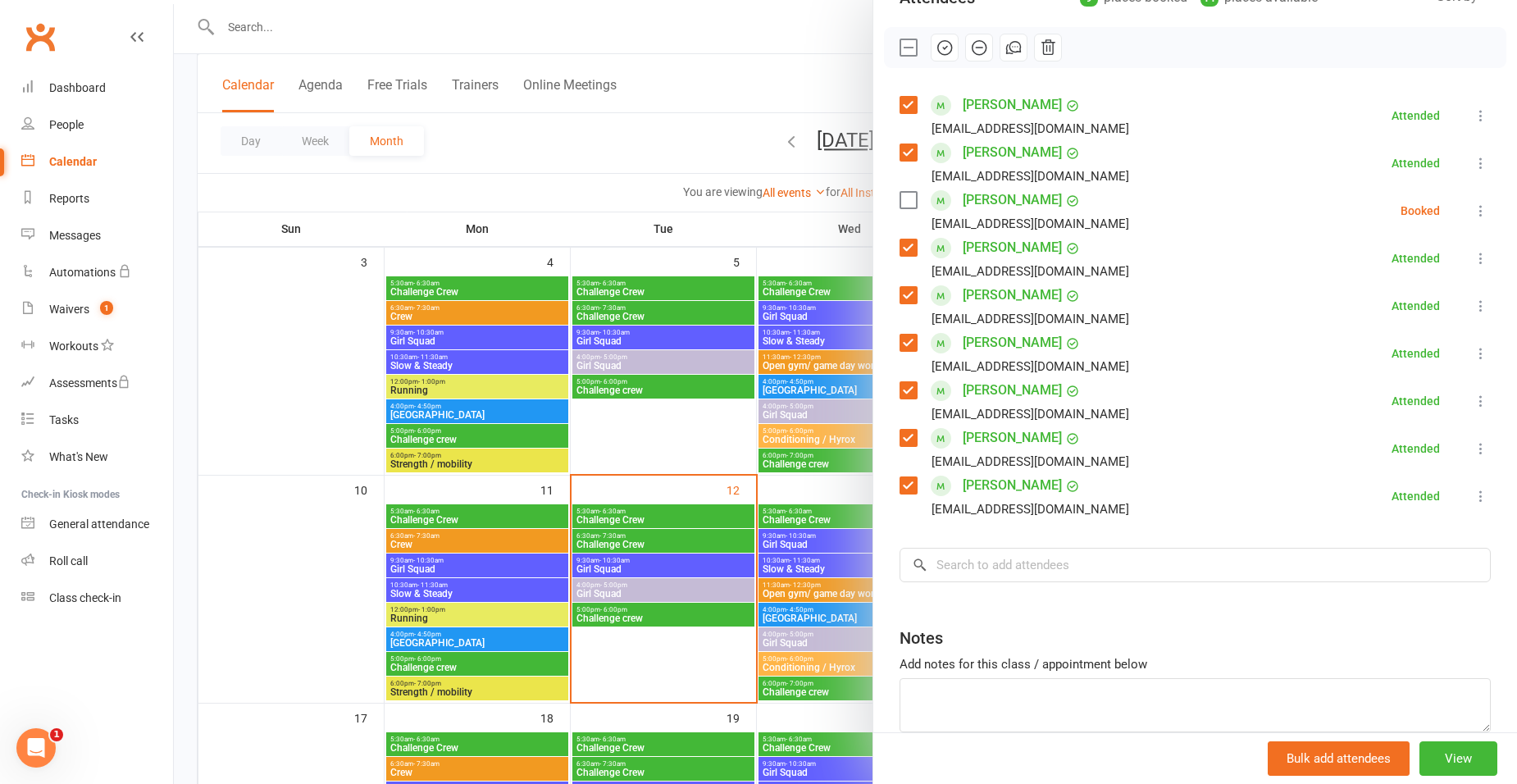
click at [648, 542] on div at bounding box center [845, 392] width 1343 height 784
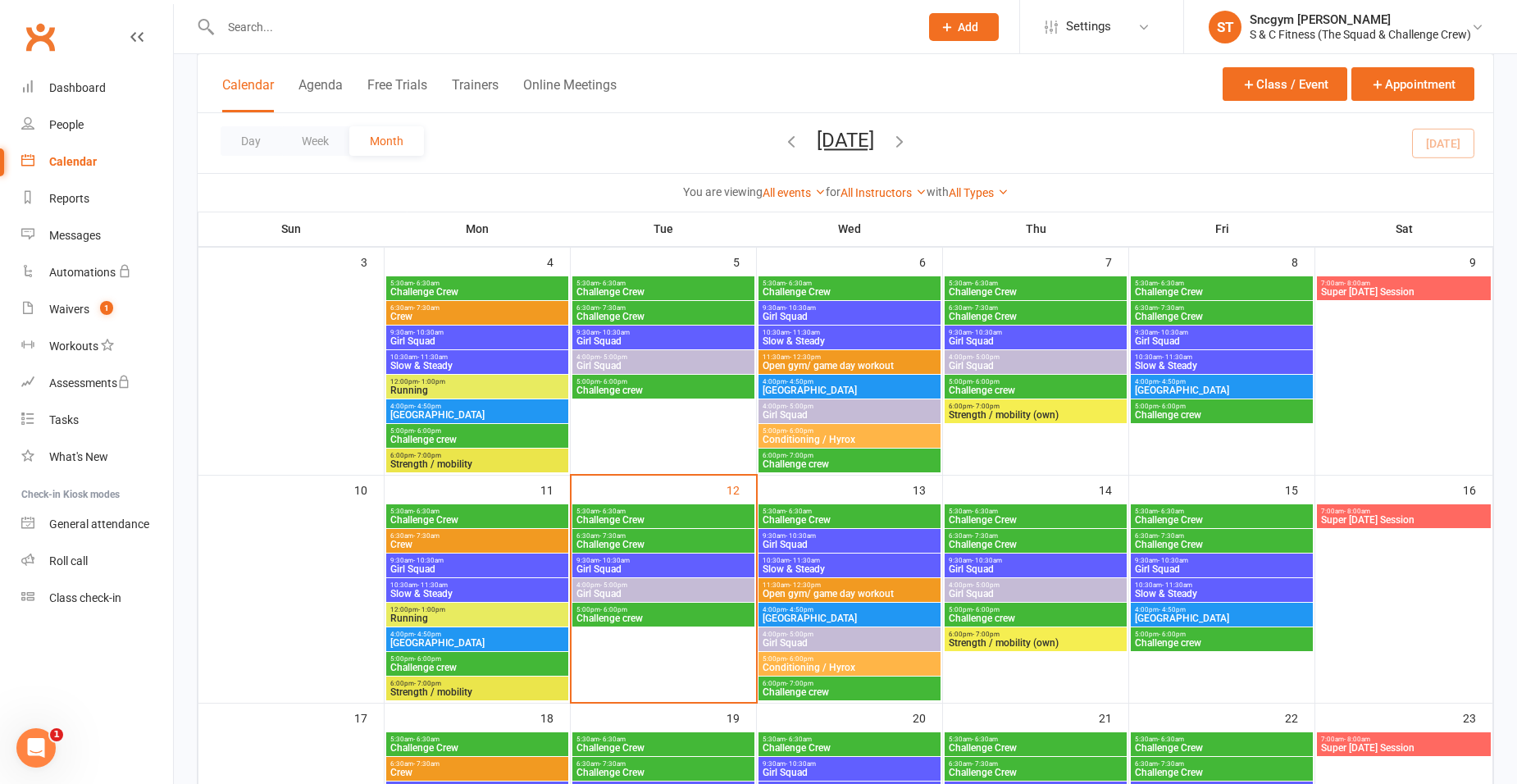
click at [669, 541] on span "Challenge Crew" at bounding box center [663, 544] width 176 height 10
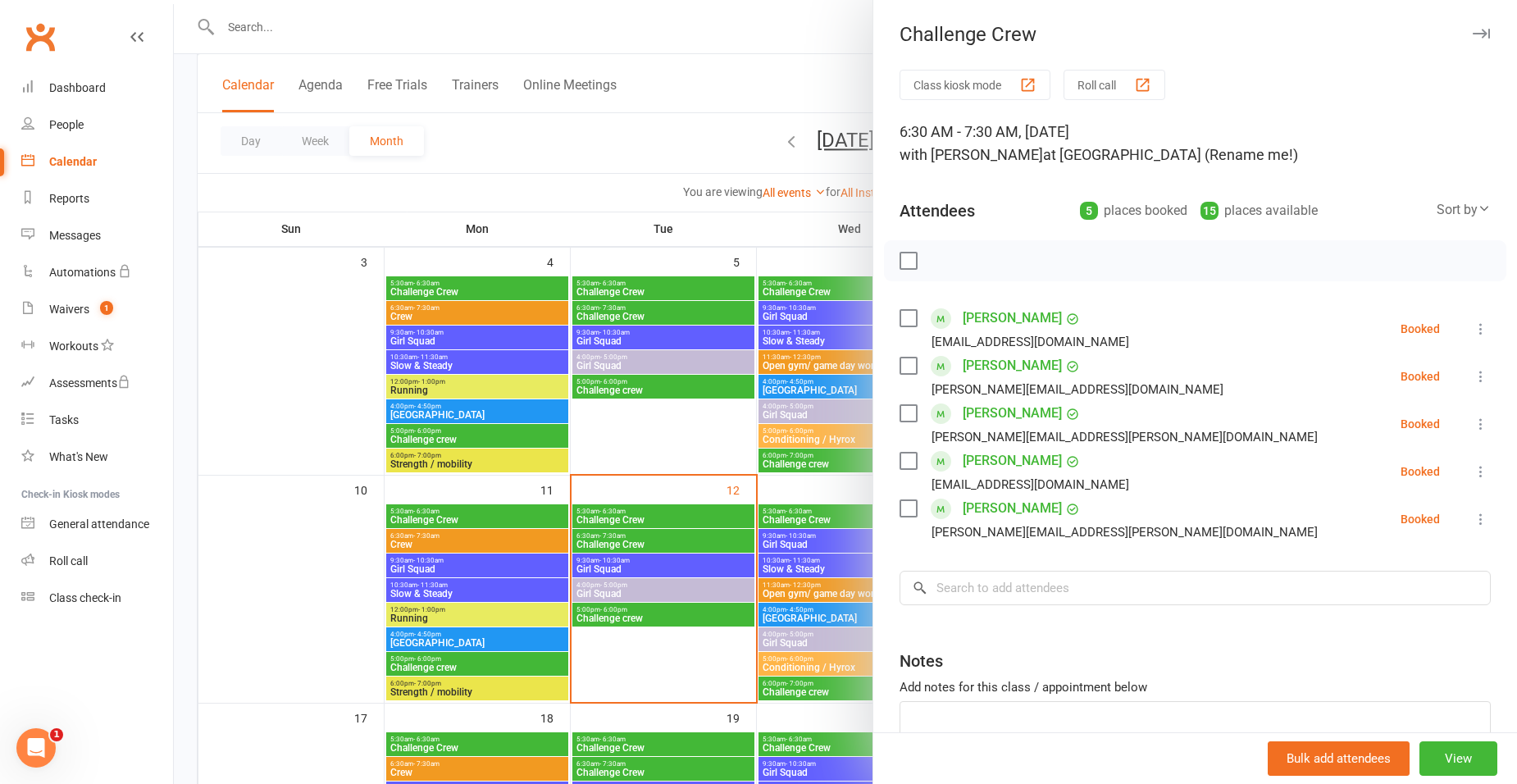
click at [1473, 325] on icon at bounding box center [1481, 329] width 17 height 17
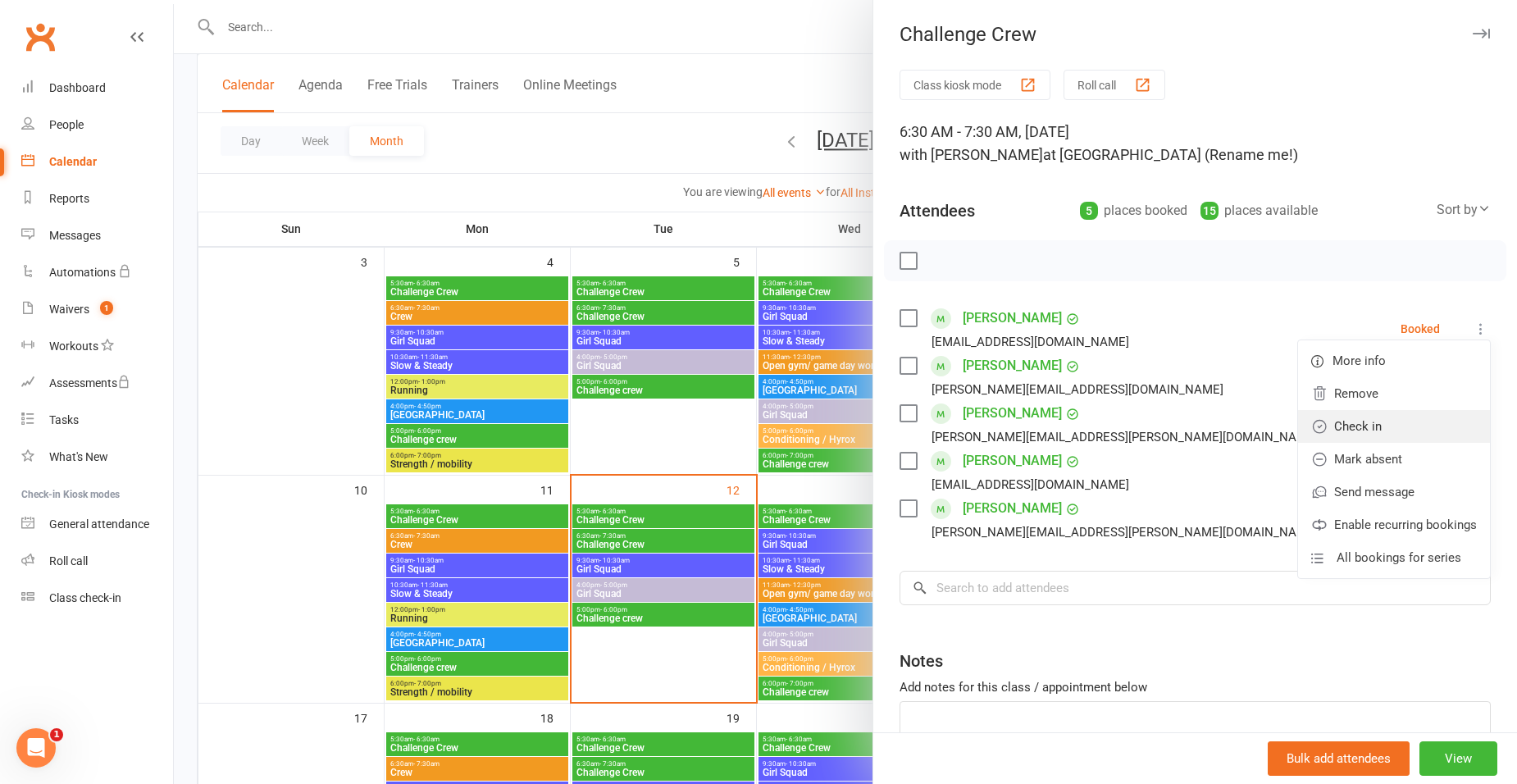
click at [1359, 423] on link "Check in" at bounding box center [1393, 425] width 191 height 32
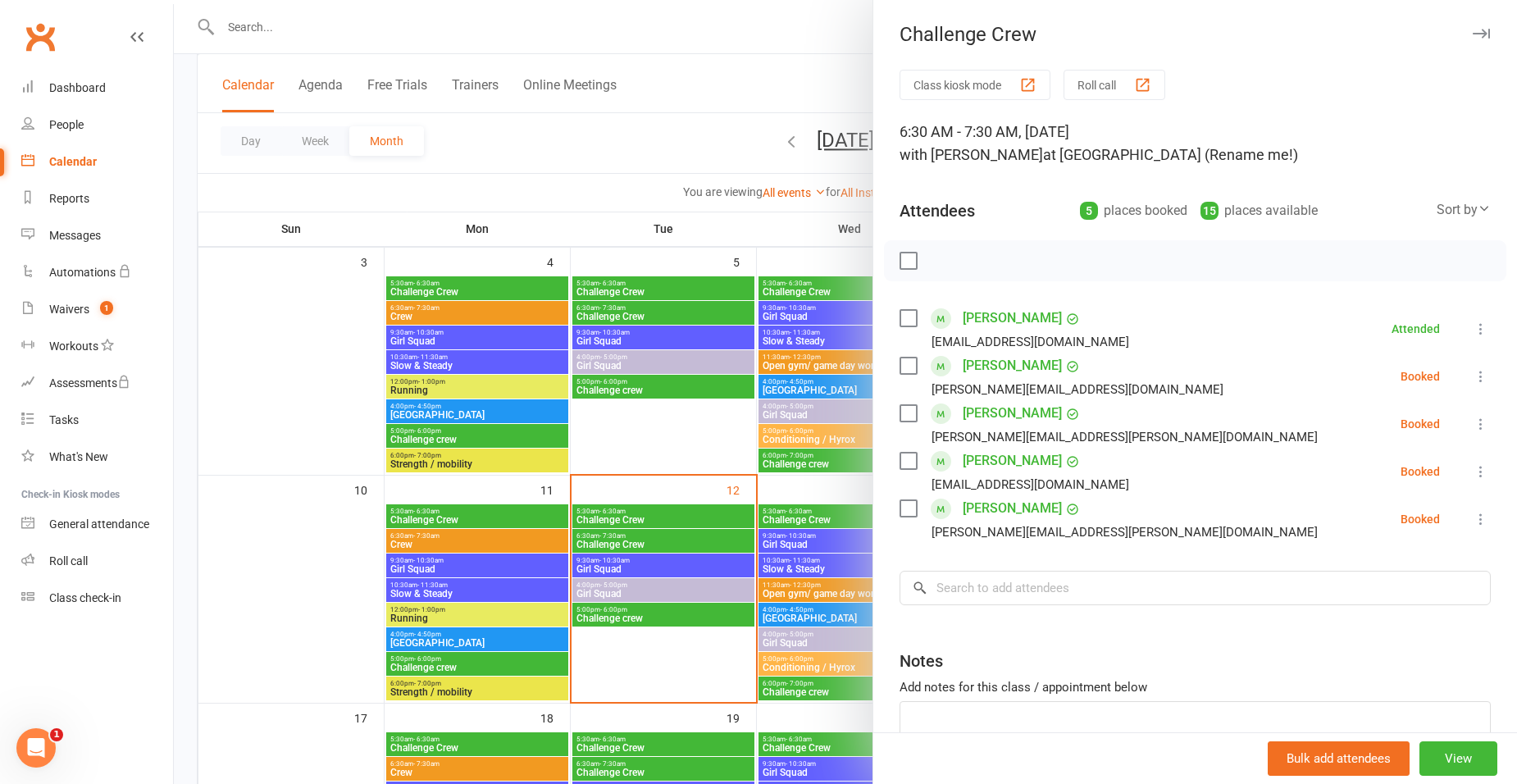
click at [1473, 372] on icon at bounding box center [1481, 376] width 17 height 17
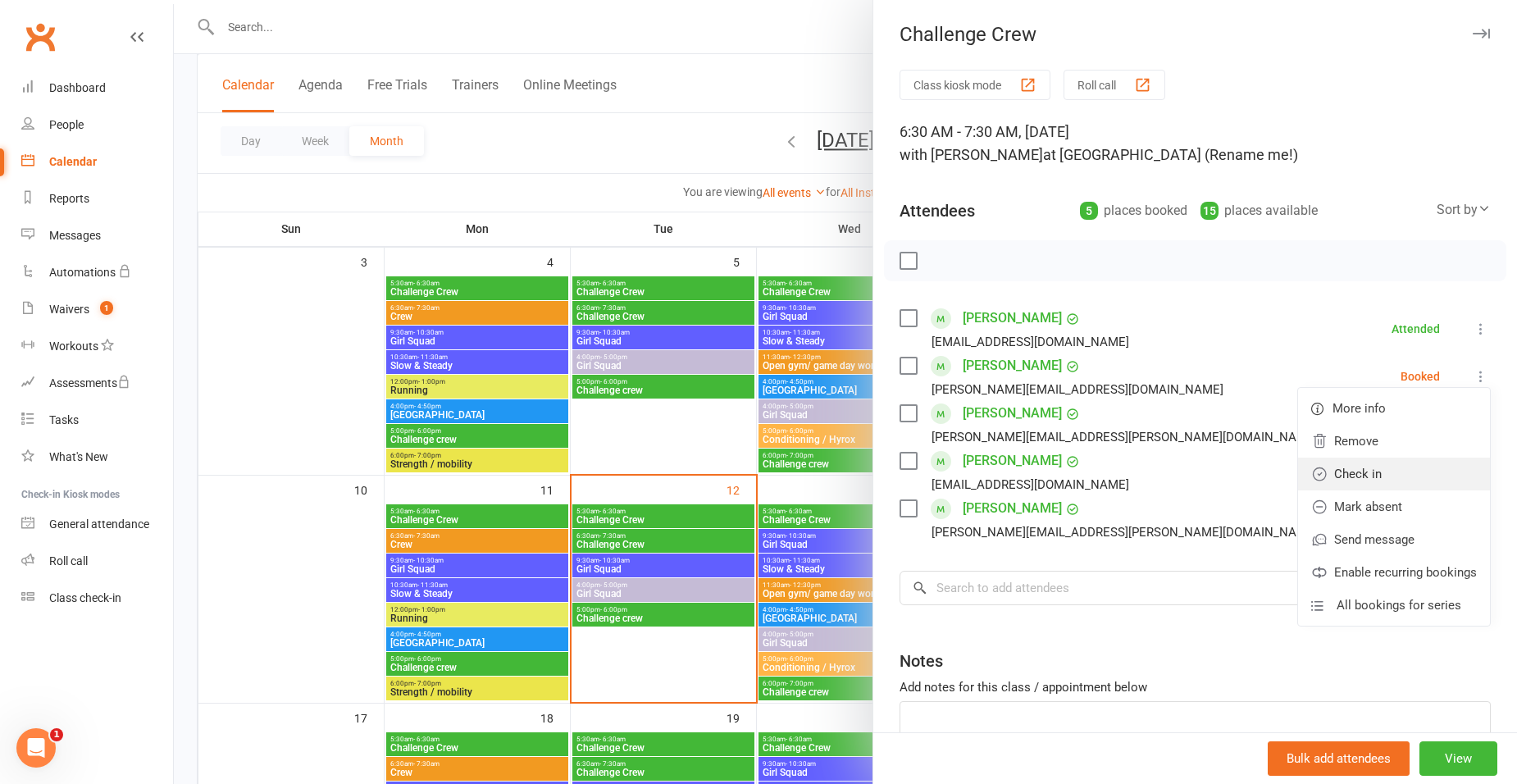
click at [1370, 483] on link "Check in" at bounding box center [1393, 473] width 191 height 32
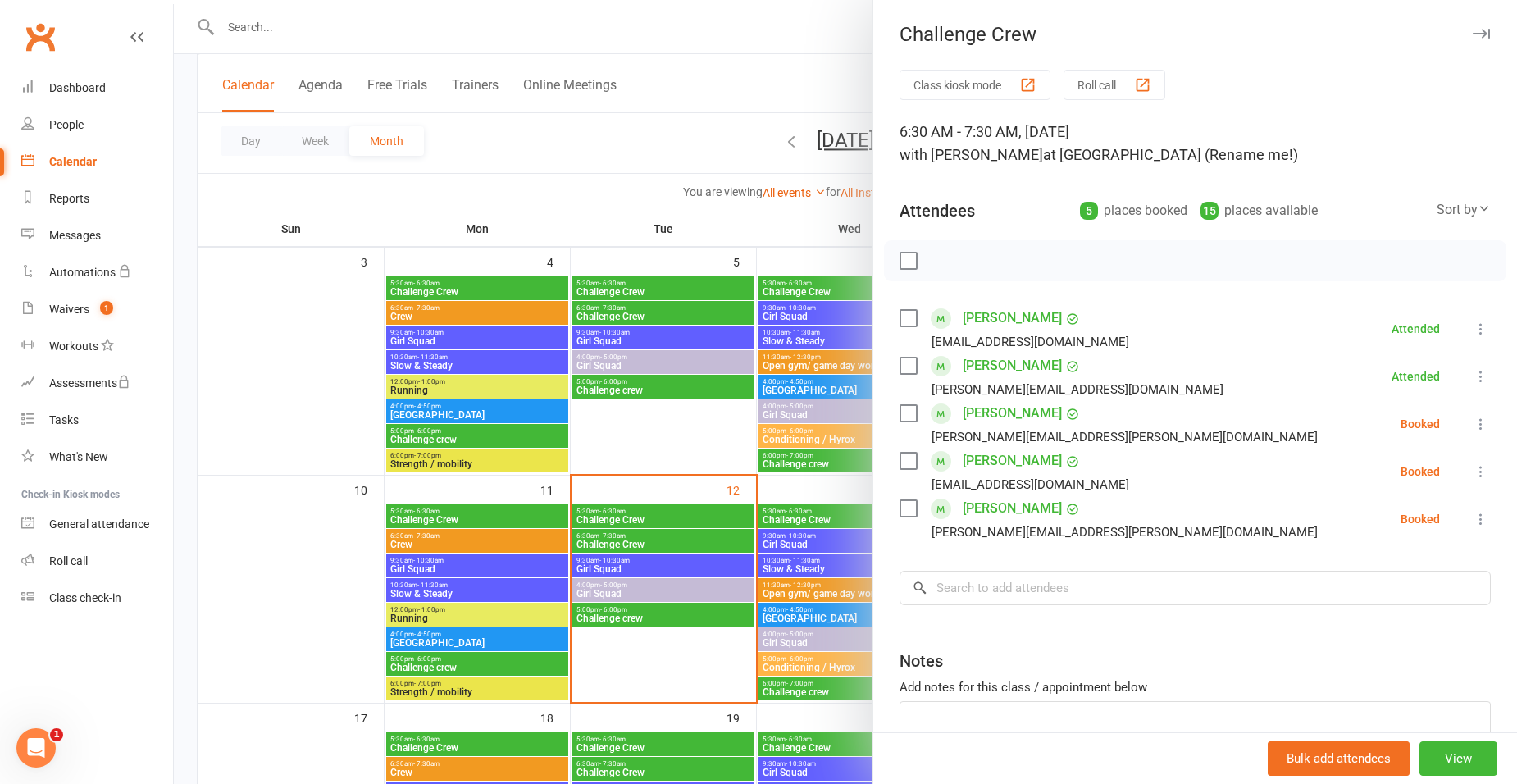
click at [1471, 415] on button at bounding box center [1480, 423] width 19 height 19
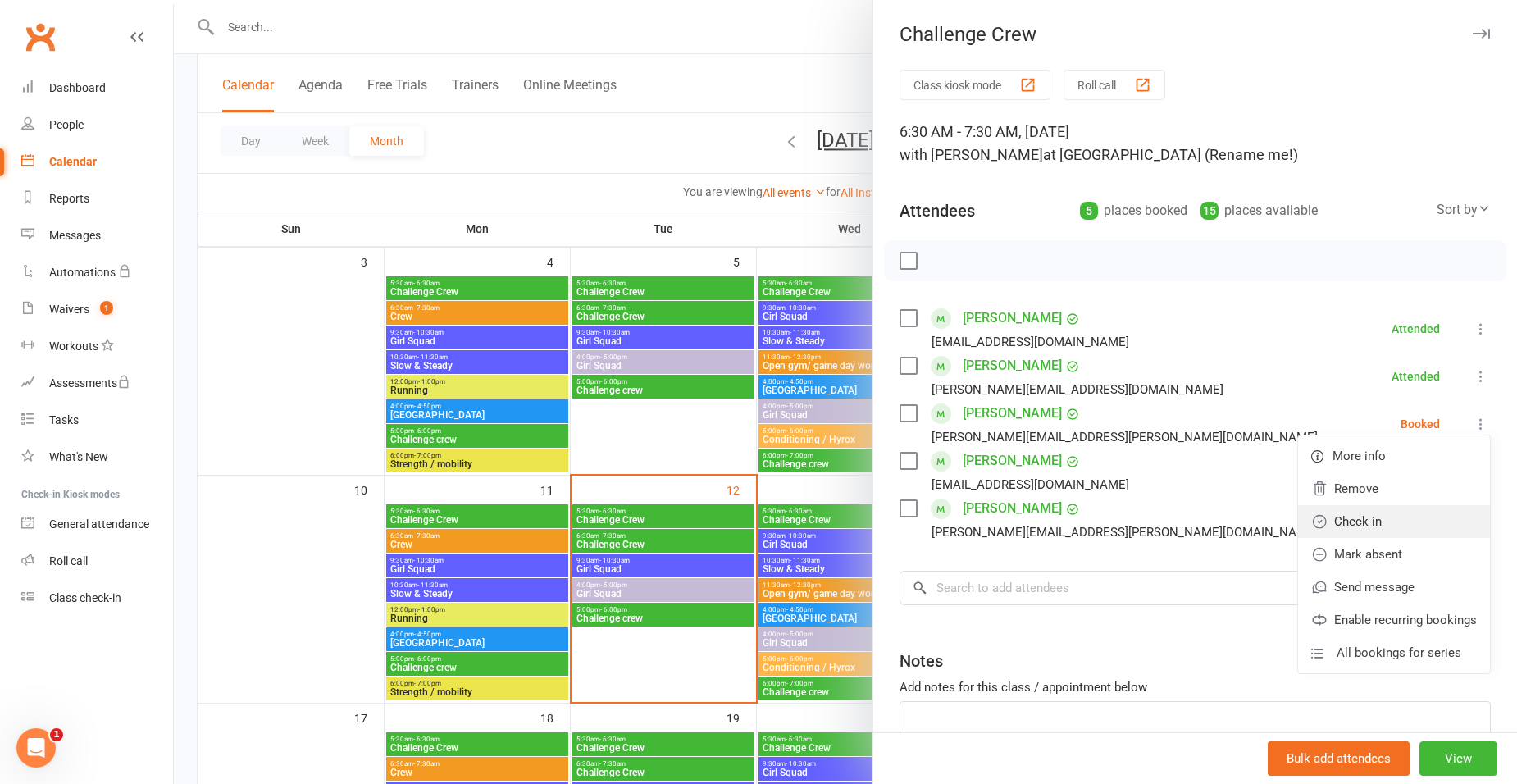
click at [1308, 515] on link "Check in" at bounding box center [1393, 521] width 191 height 32
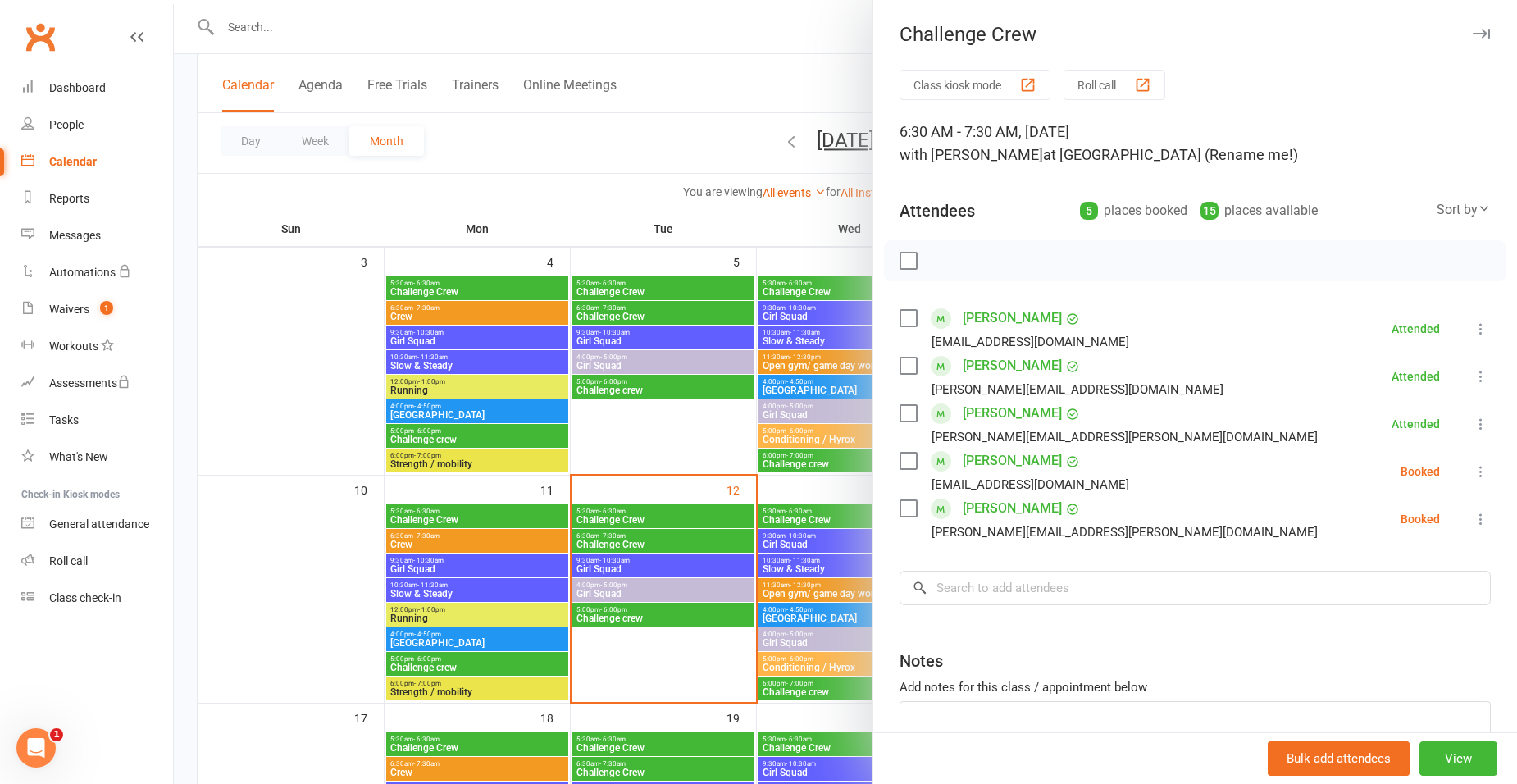
click at [1473, 467] on icon at bounding box center [1481, 472] width 17 height 17
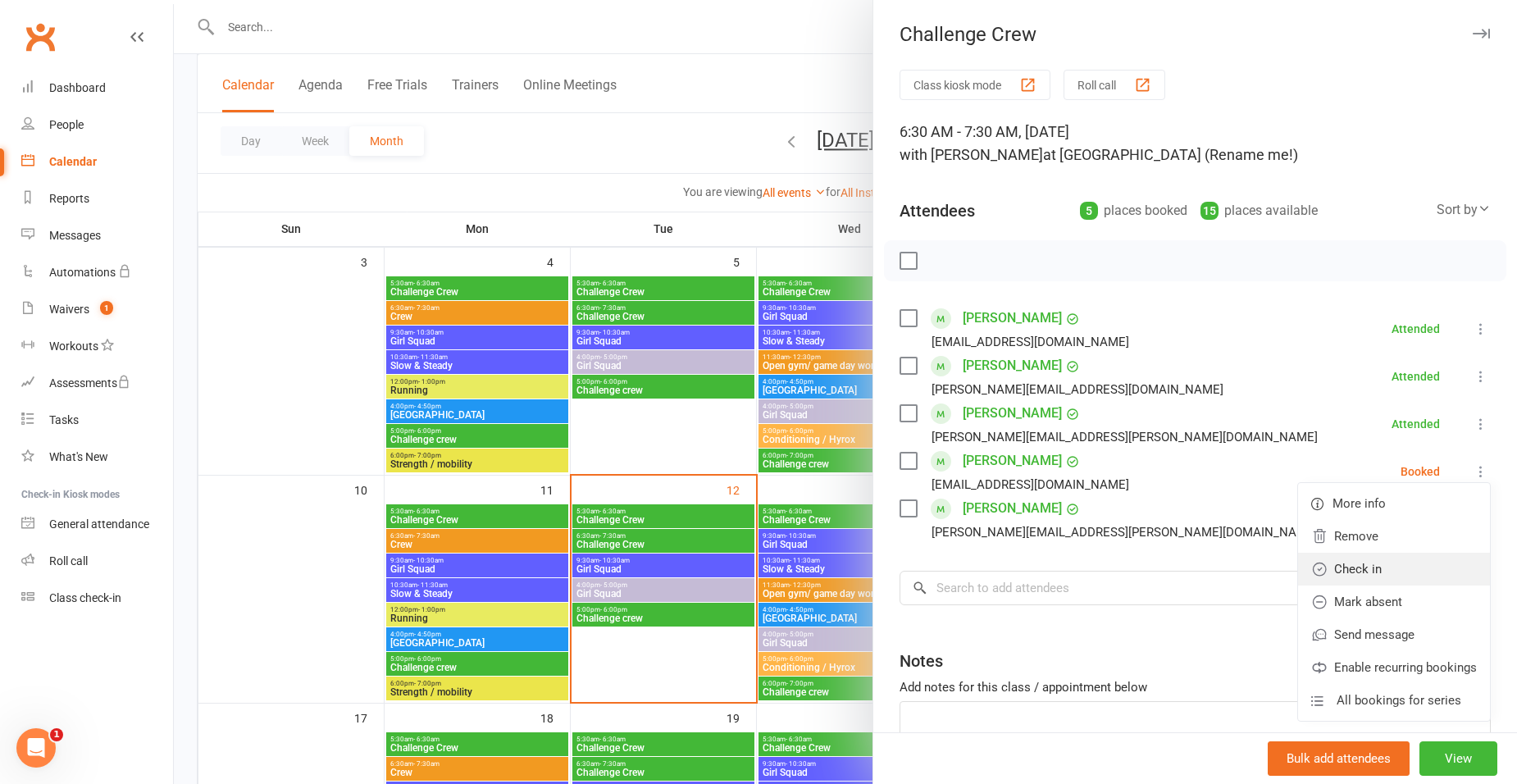
click at [1334, 562] on link "Check in" at bounding box center [1393, 569] width 191 height 32
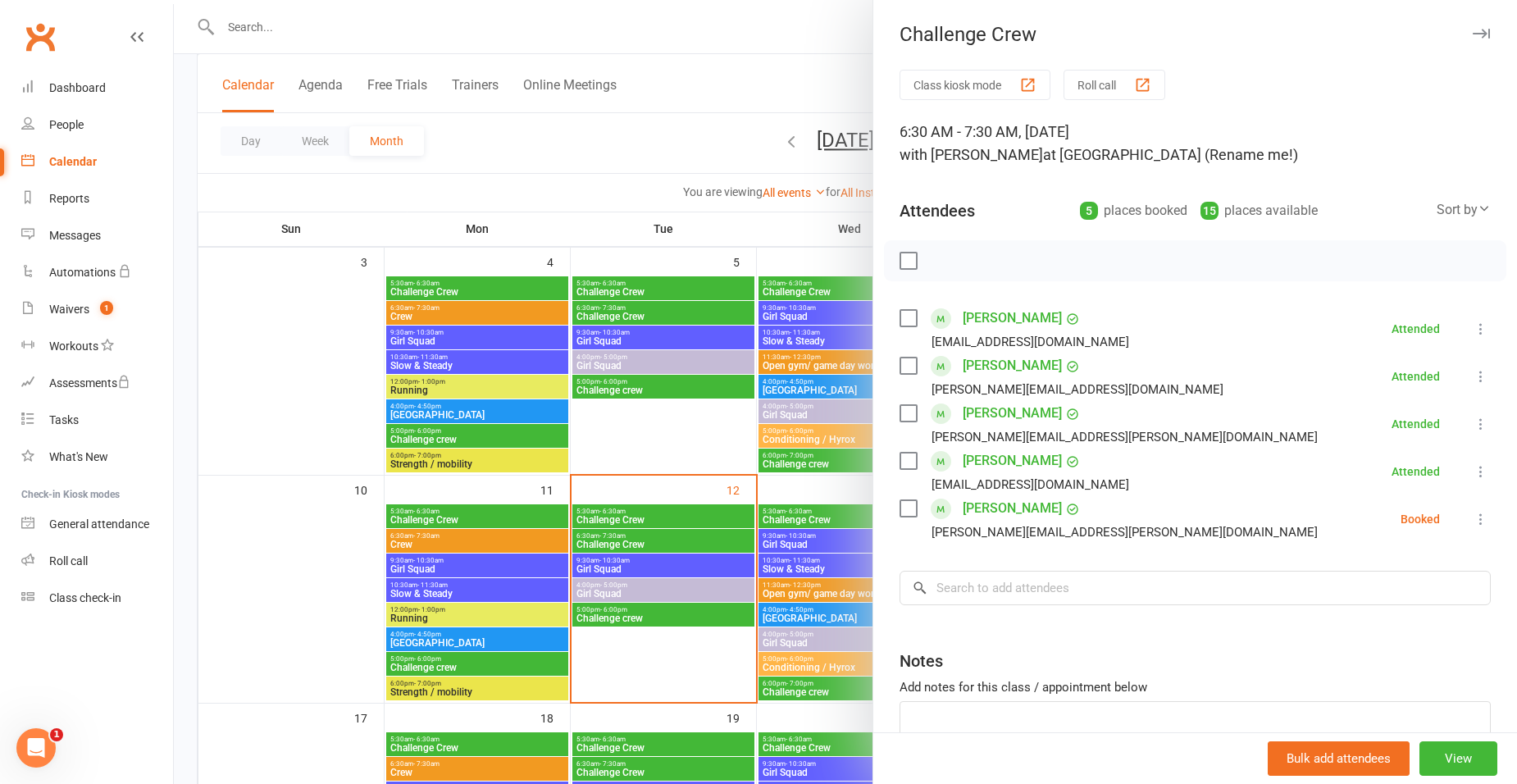
click at [1473, 521] on icon at bounding box center [1481, 519] width 17 height 17
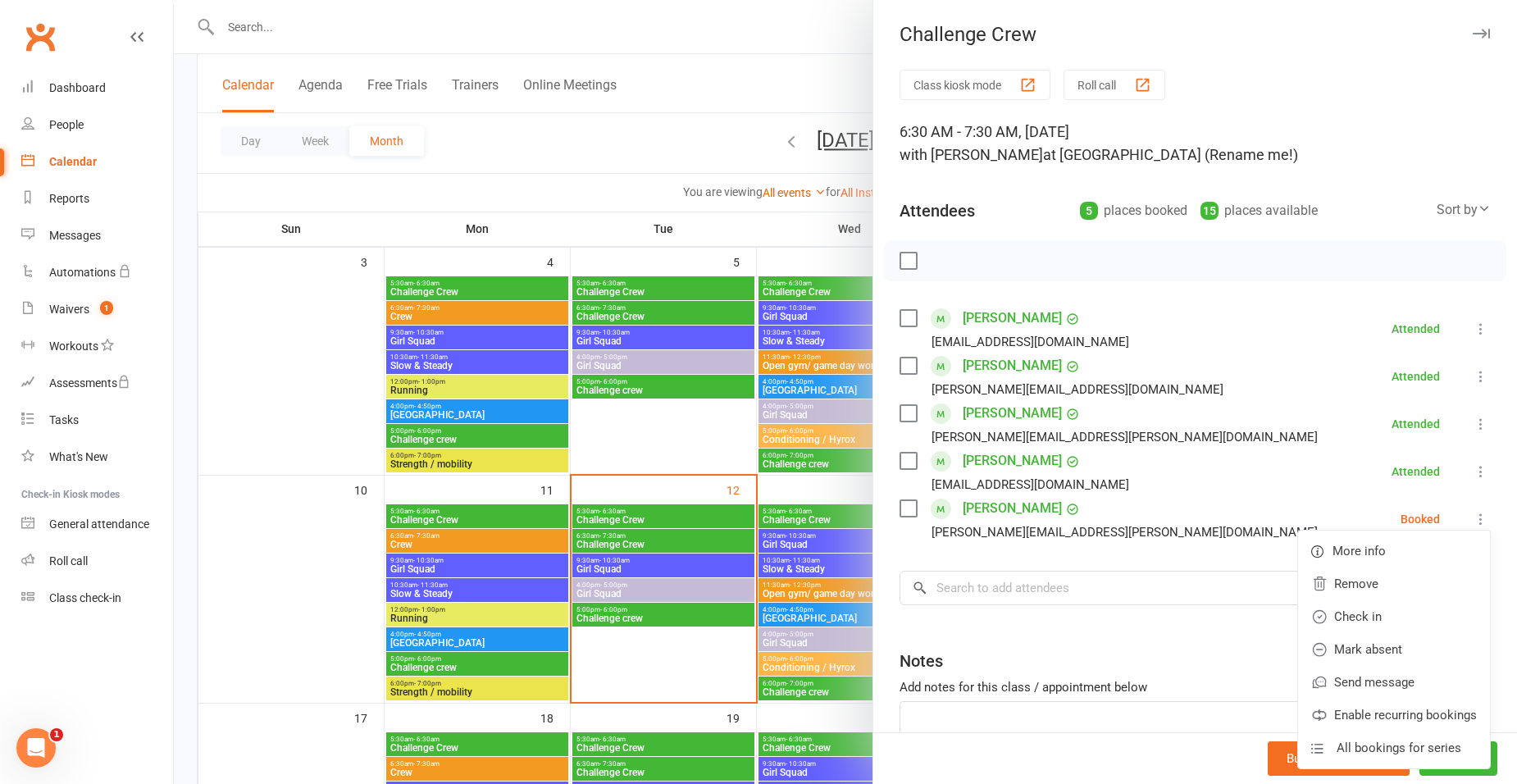
click at [1473, 515] on icon at bounding box center [1481, 519] width 17 height 17
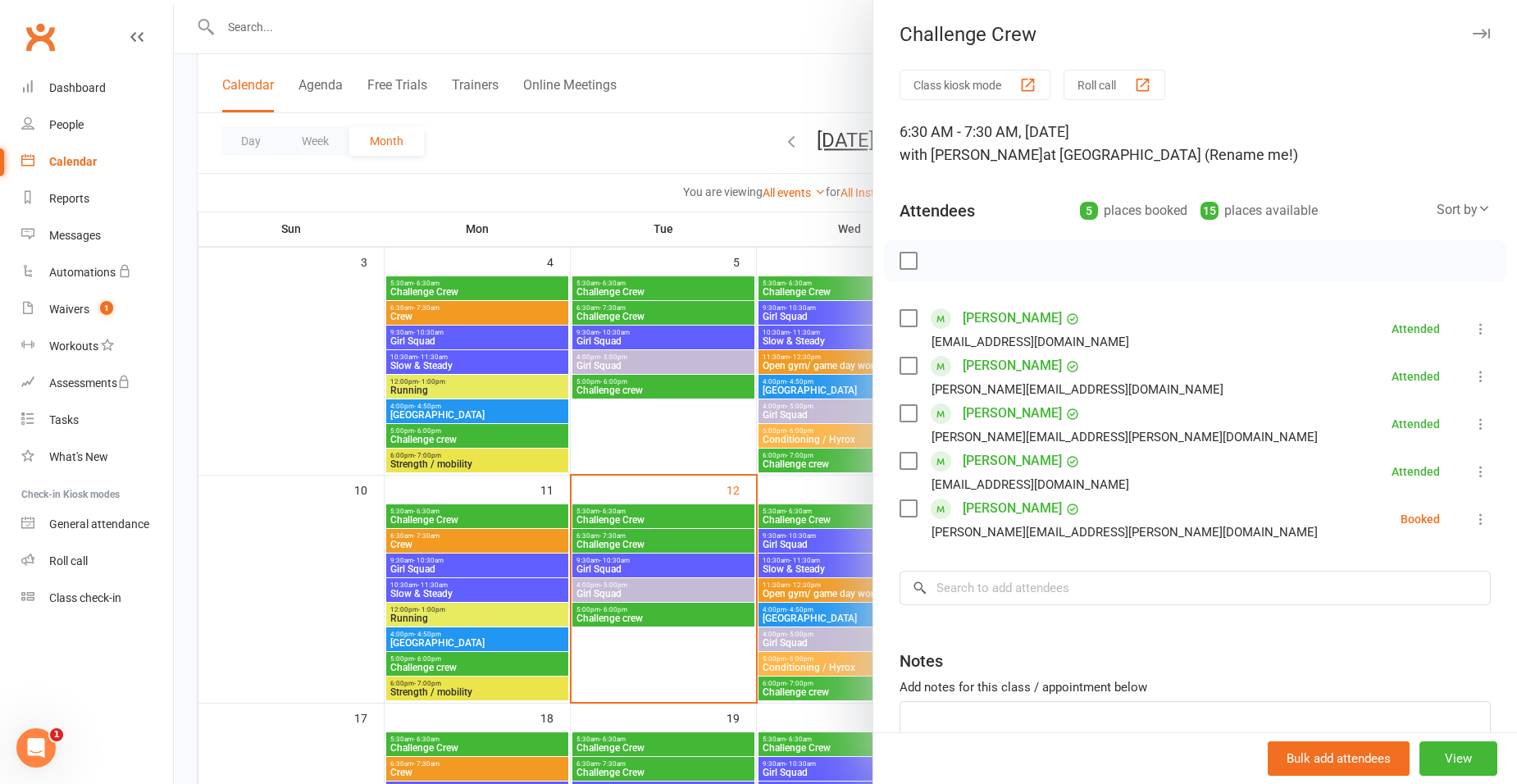
click at [1473, 517] on icon at bounding box center [1481, 519] width 17 height 17
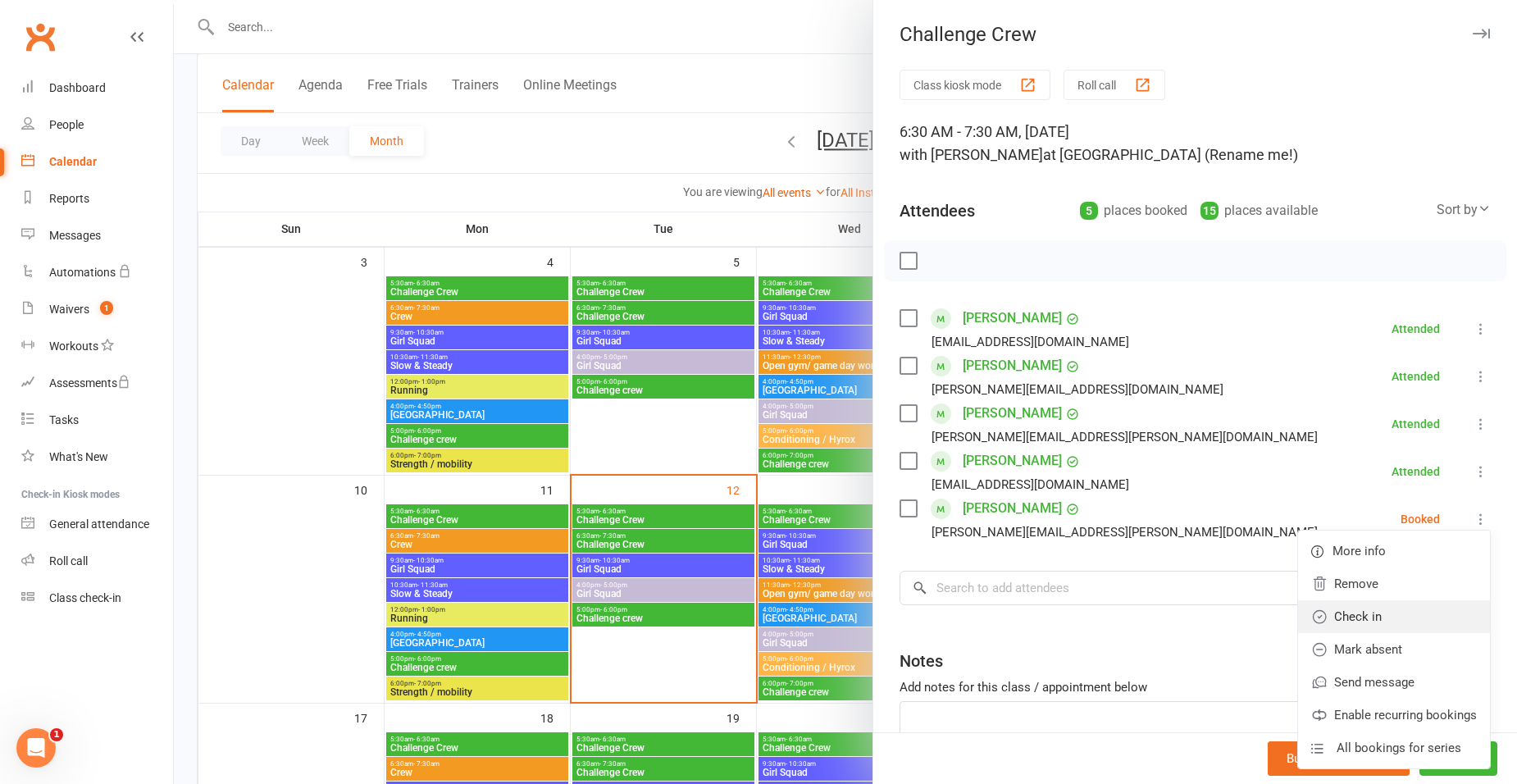
click at [1335, 611] on link "Check in" at bounding box center [1393, 616] width 191 height 32
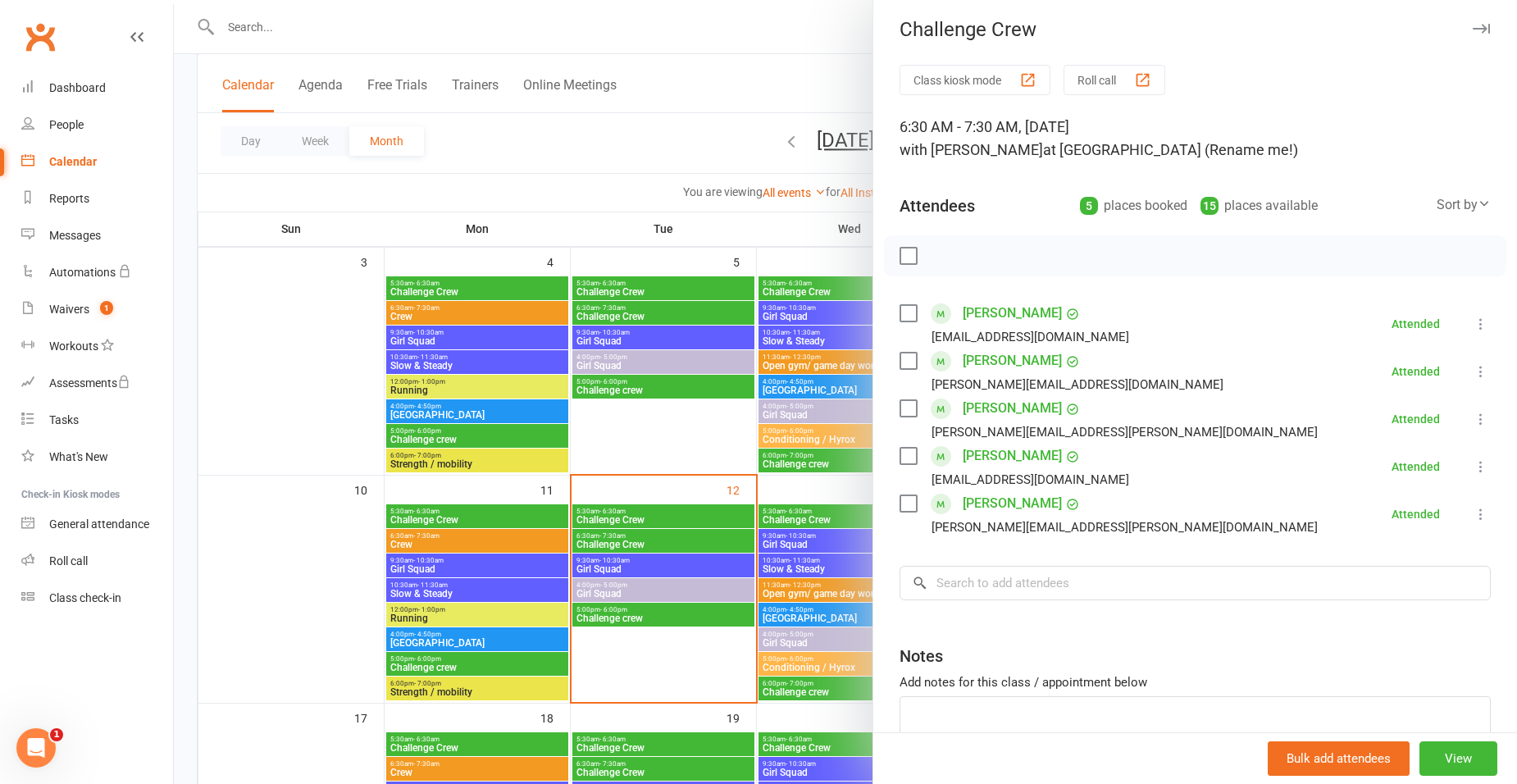
scroll to position [0, 0]
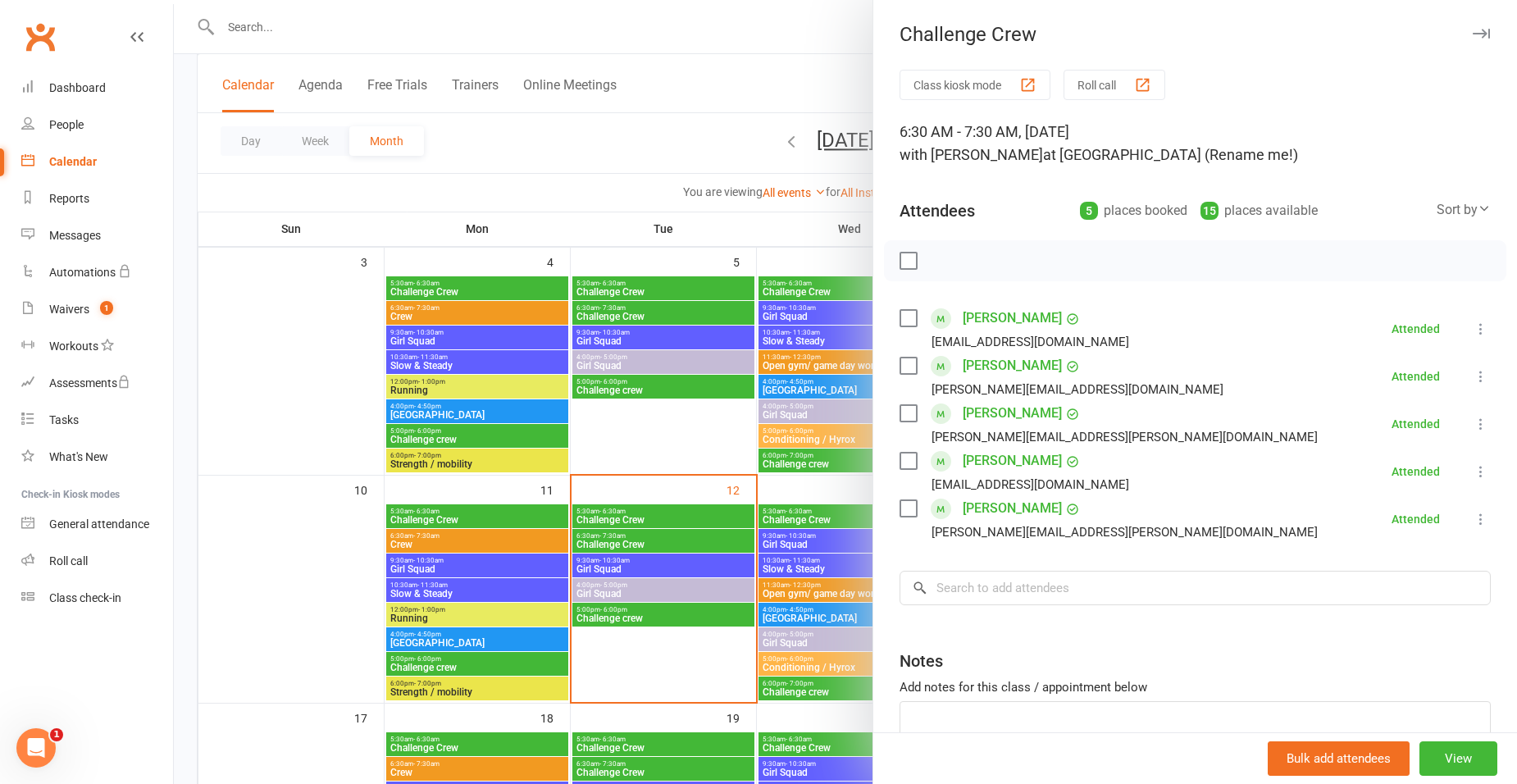
click at [683, 53] on div at bounding box center [845, 392] width 1343 height 784
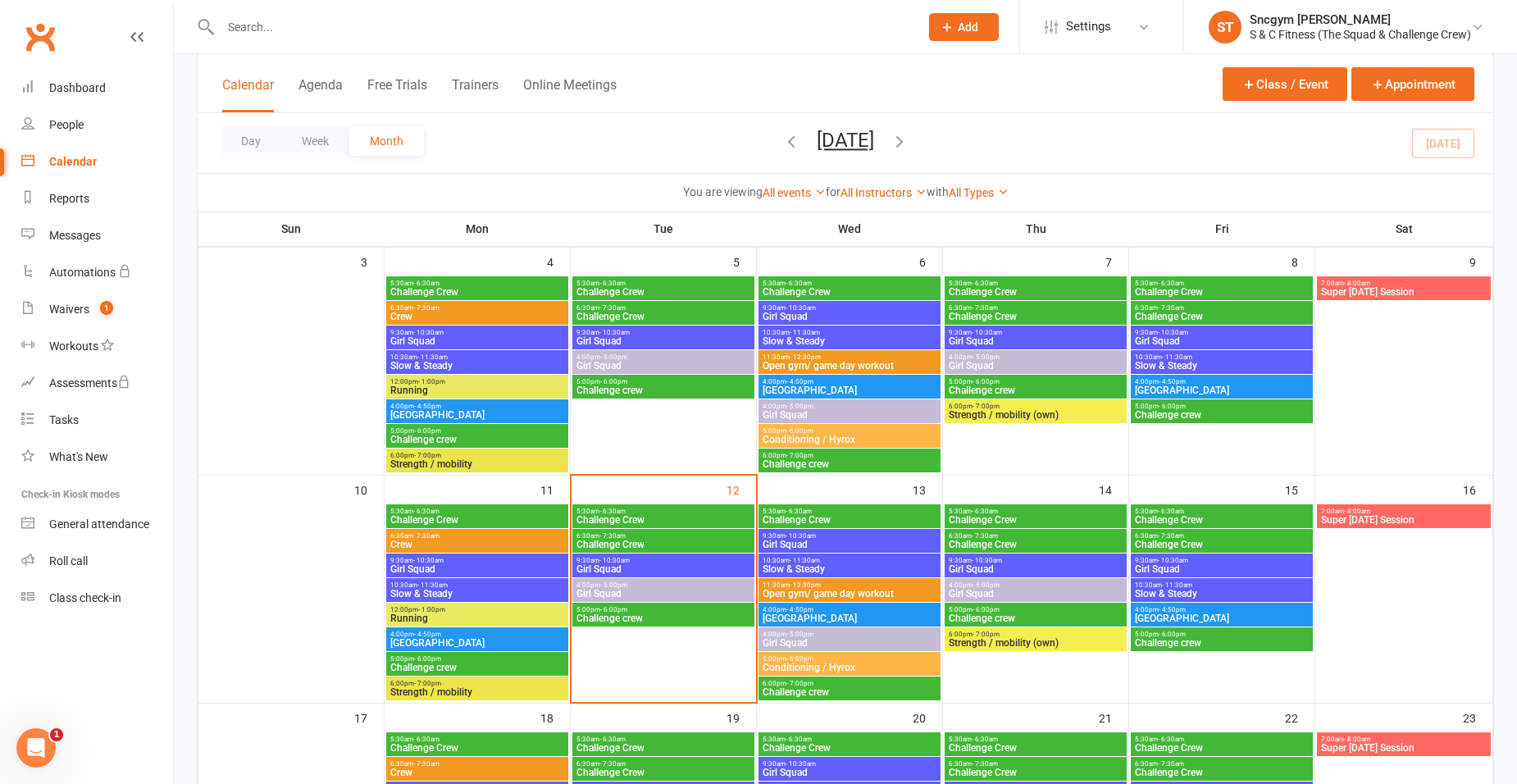
click at [694, 80] on div "Calendar Agenda Free Trials Trainers Online Meetings Class / Event Appointment" at bounding box center [845, 84] width 1296 height 59
click at [634, 614] on span "Challenge crew" at bounding box center [663, 618] width 176 height 10
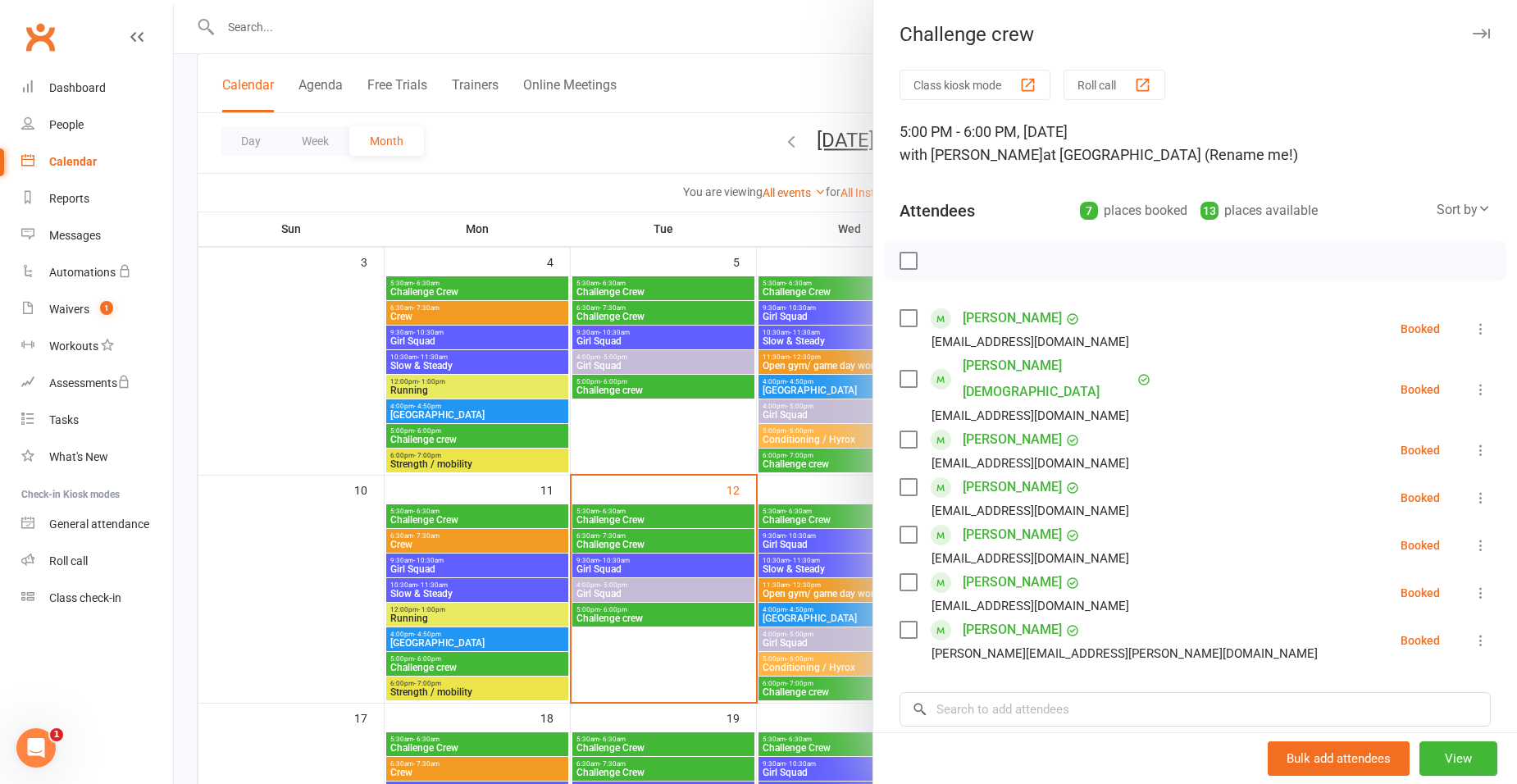
click at [903, 431] on label at bounding box center [908, 439] width 17 height 17
click at [901, 526] on label at bounding box center [908, 534] width 17 height 17
click at [906, 574] on label at bounding box center [908, 582] width 17 height 17
click at [900, 621] on label at bounding box center [908, 630] width 17 height 17
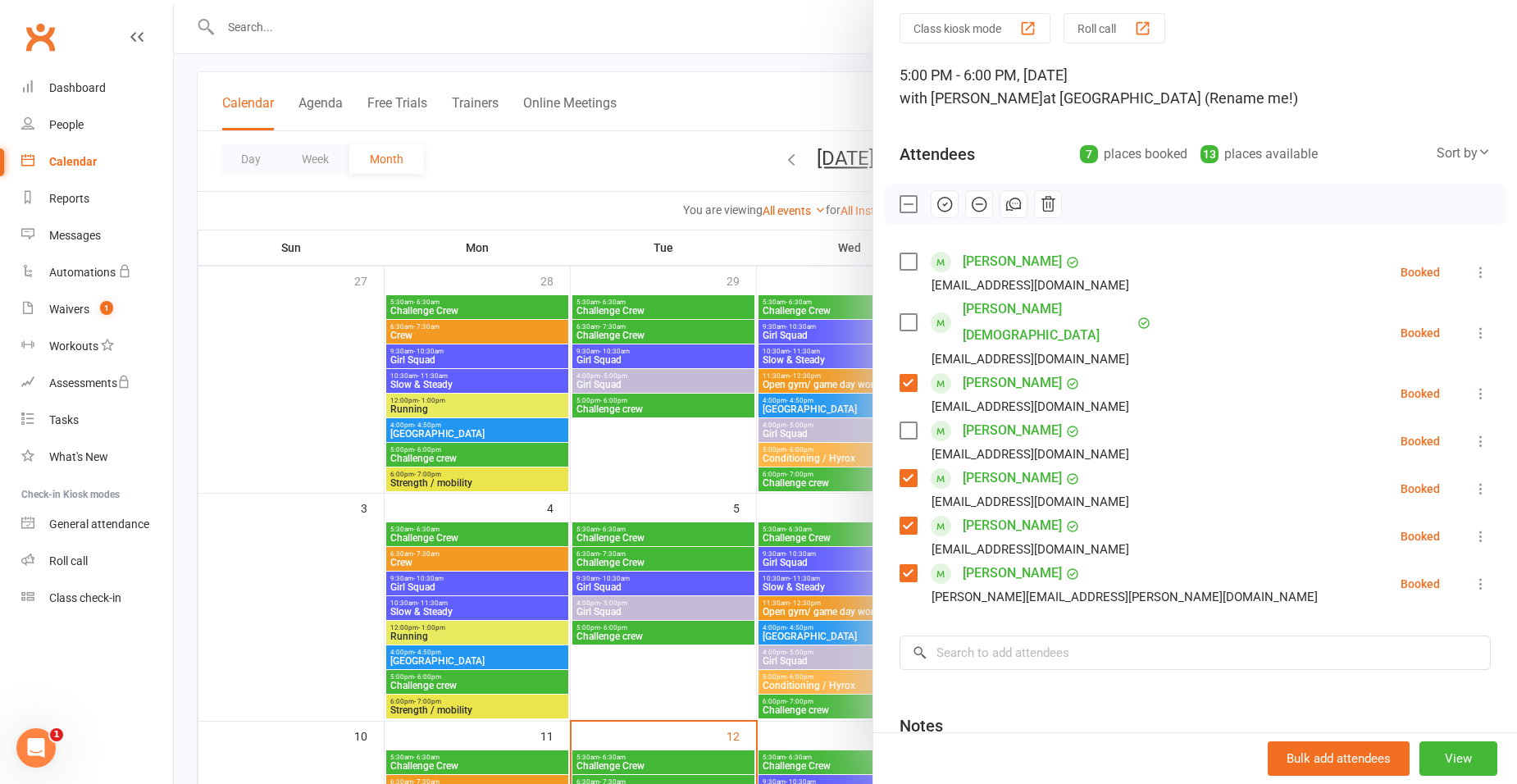
scroll to position [82, 0]
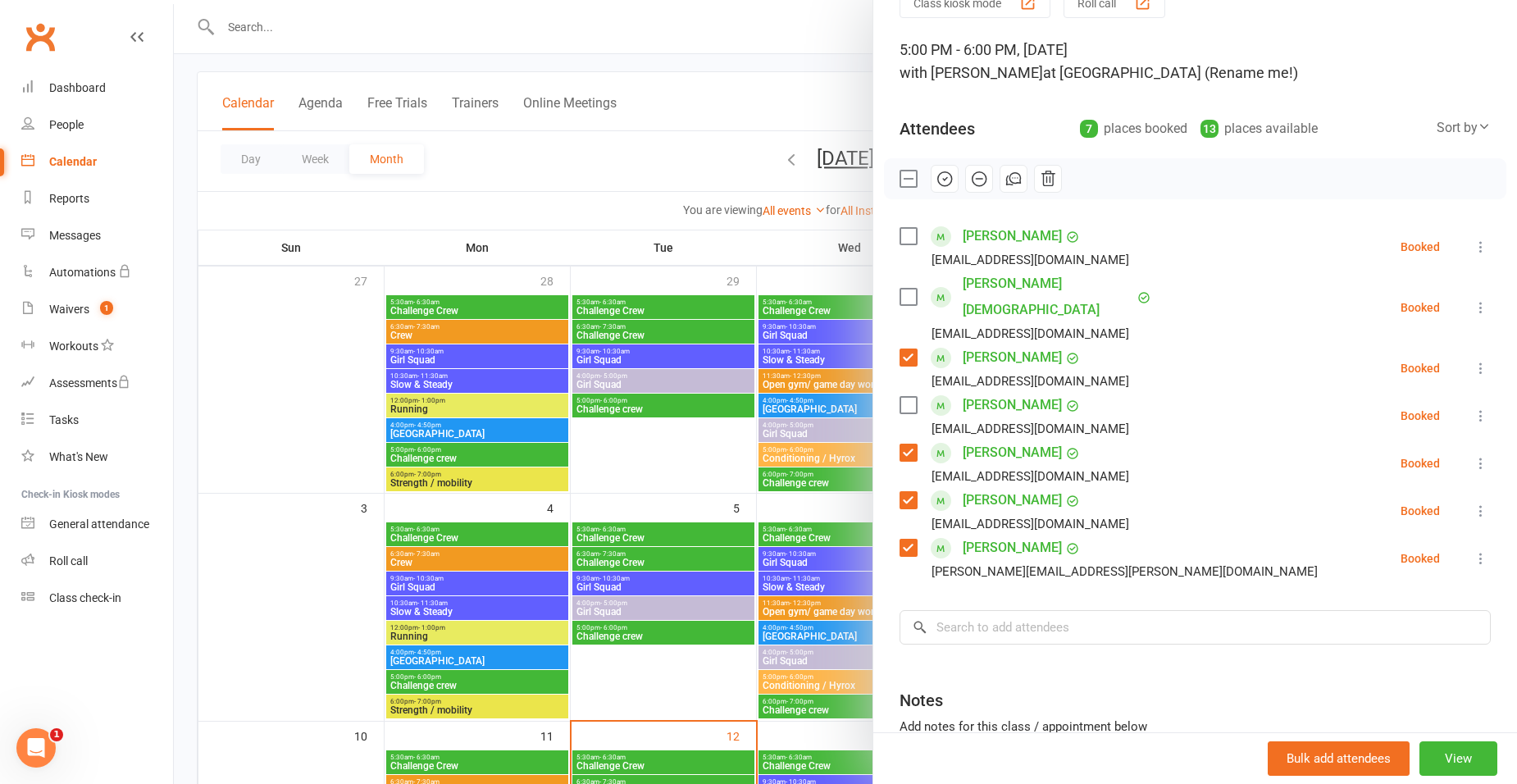
click at [1473, 550] on icon at bounding box center [1481, 558] width 17 height 17
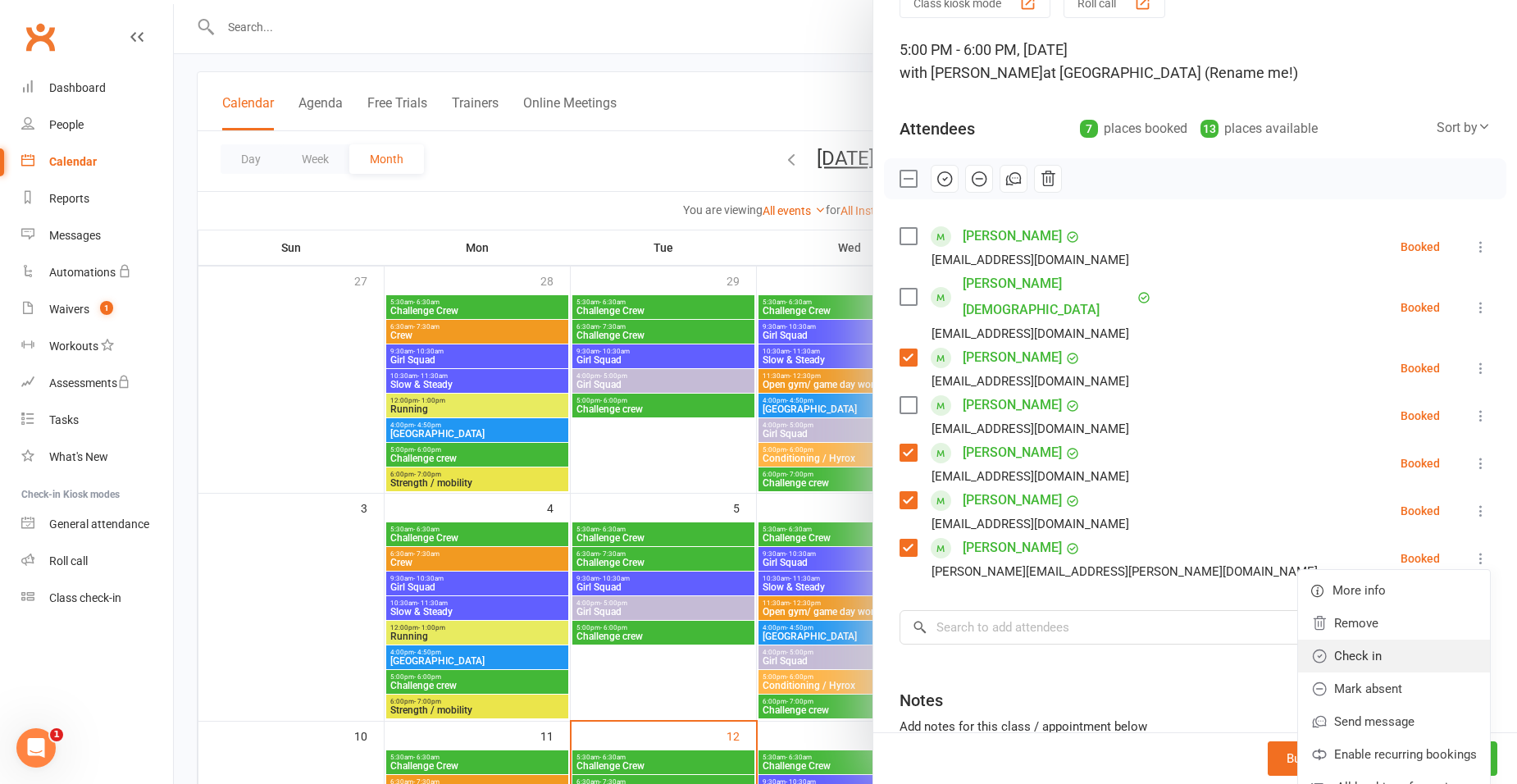
click at [1350, 640] on link "Check in" at bounding box center [1393, 655] width 191 height 32
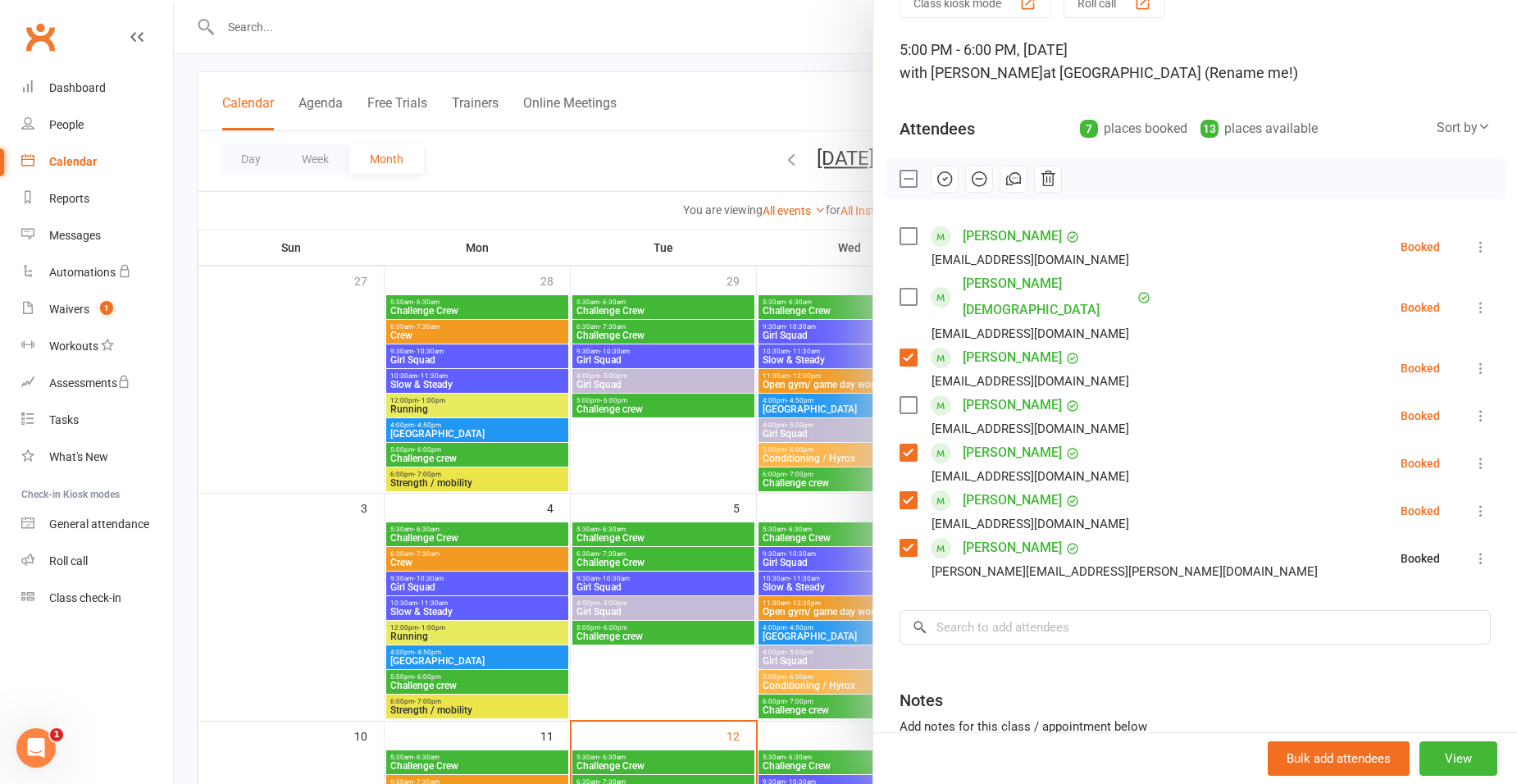
click at [1473, 502] on icon at bounding box center [1481, 510] width 17 height 17
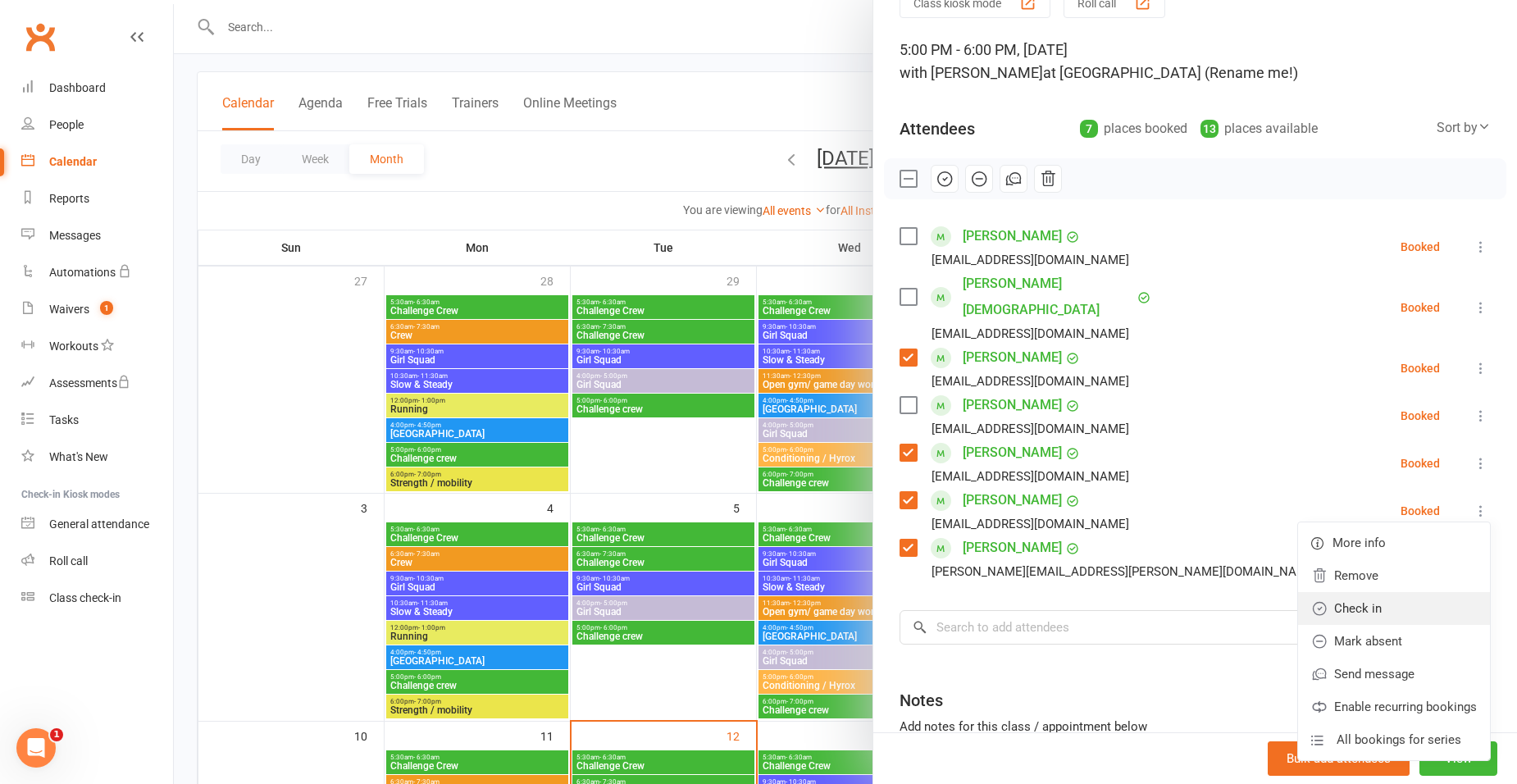
click at [1340, 592] on link "Check in" at bounding box center [1393, 607] width 191 height 32
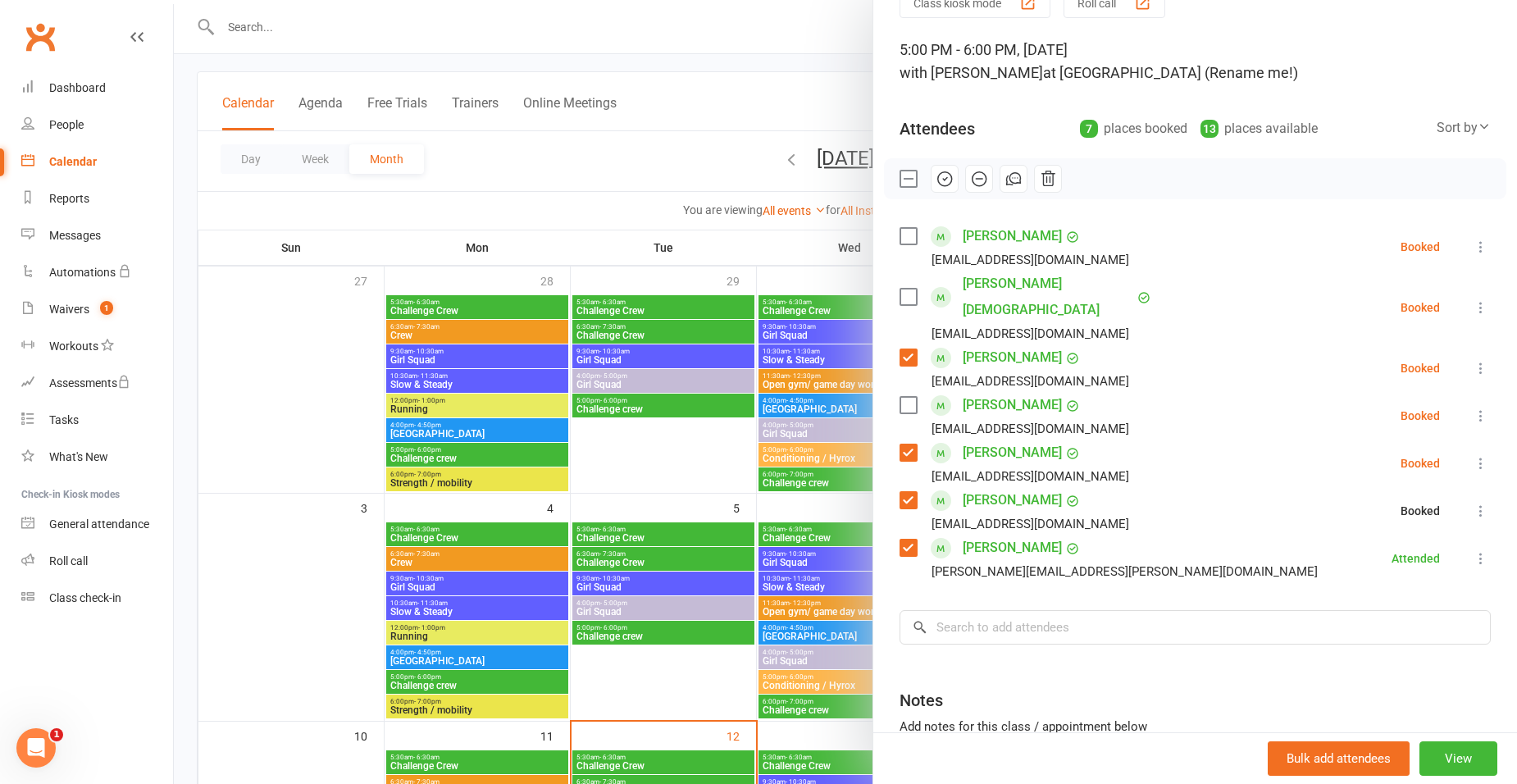
click at [1473, 408] on icon at bounding box center [1481, 416] width 17 height 17
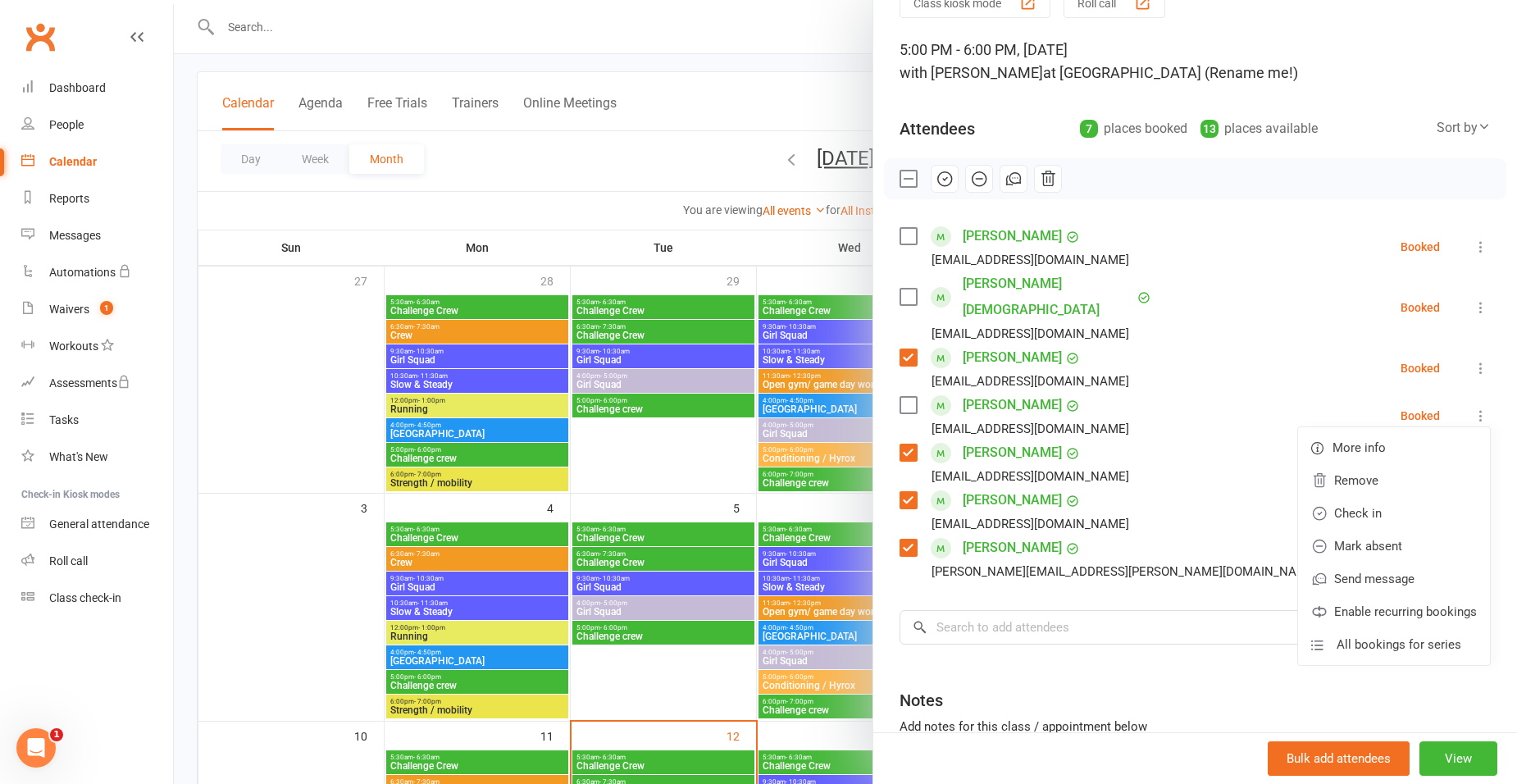
click at [1467, 245] on div "Class kiosk mode Roll call 5:00 PM - 6:00 PM, [DATE] with [PERSON_NAME] at [GEO…" at bounding box center [1195, 432] width 644 height 888
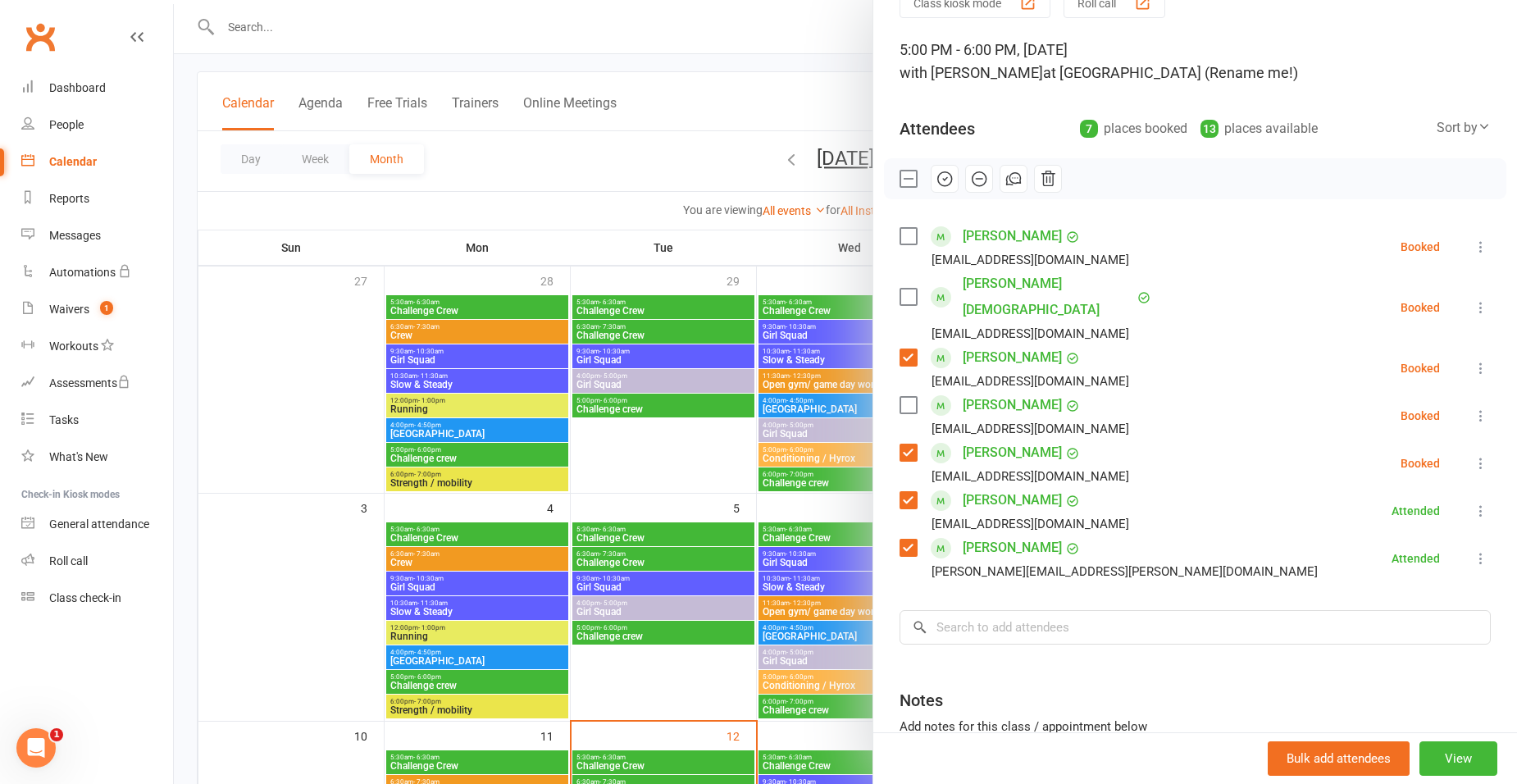
click at [1473, 455] on icon at bounding box center [1481, 463] width 17 height 17
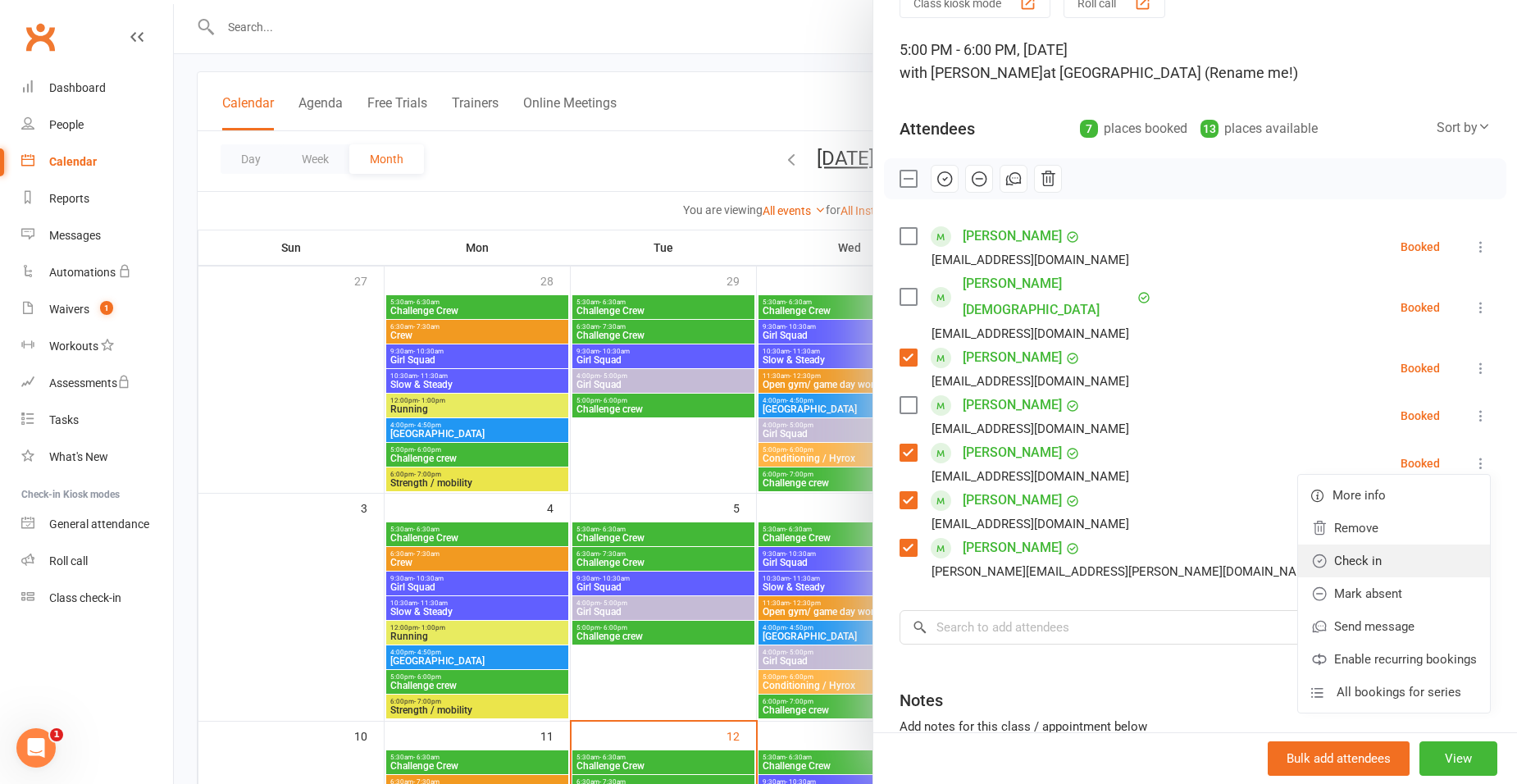
click at [1354, 545] on link "Check in" at bounding box center [1393, 560] width 191 height 32
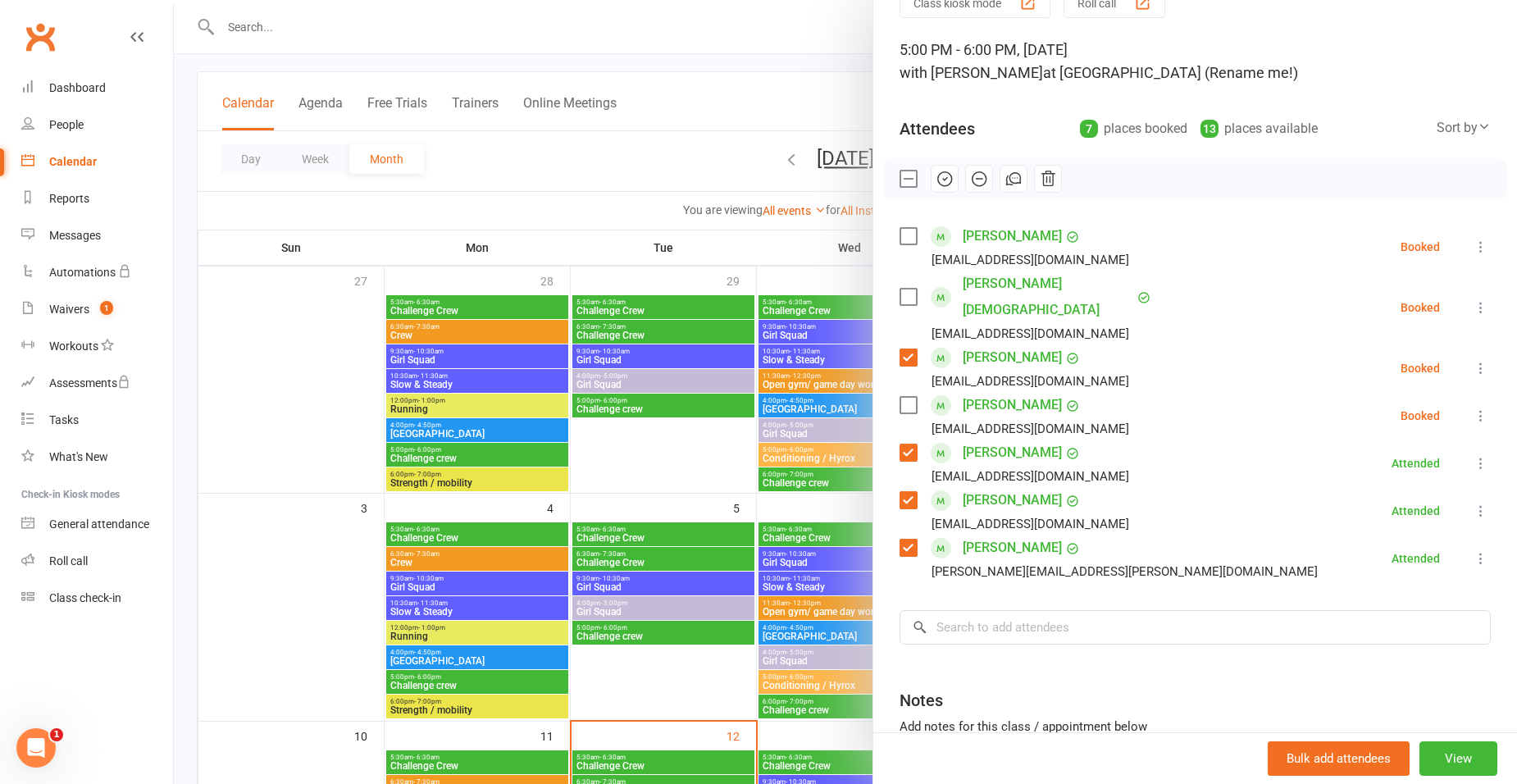
click at [1473, 360] on icon at bounding box center [1481, 368] width 17 height 17
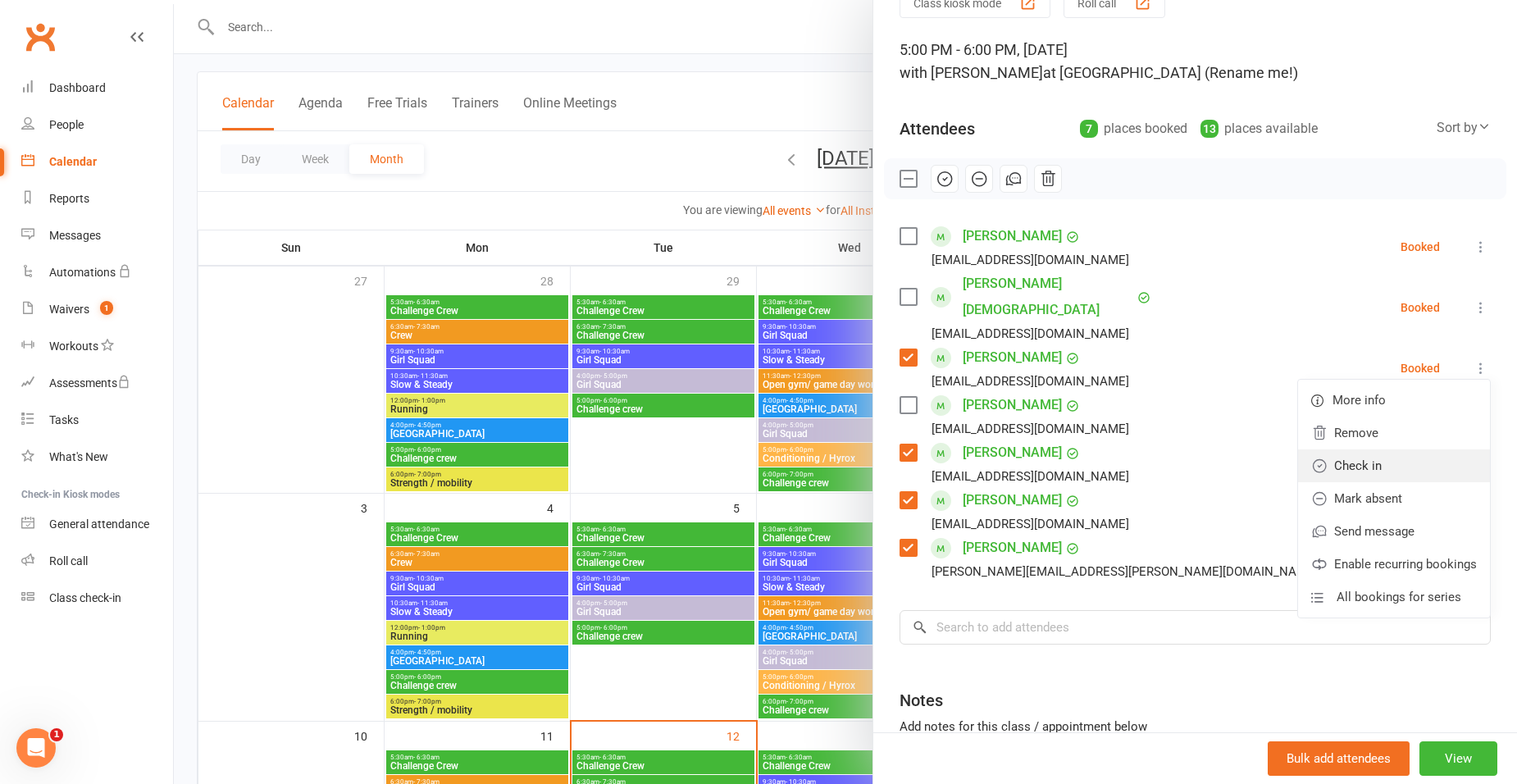
click at [1327, 449] on link "Check in" at bounding box center [1393, 465] width 191 height 32
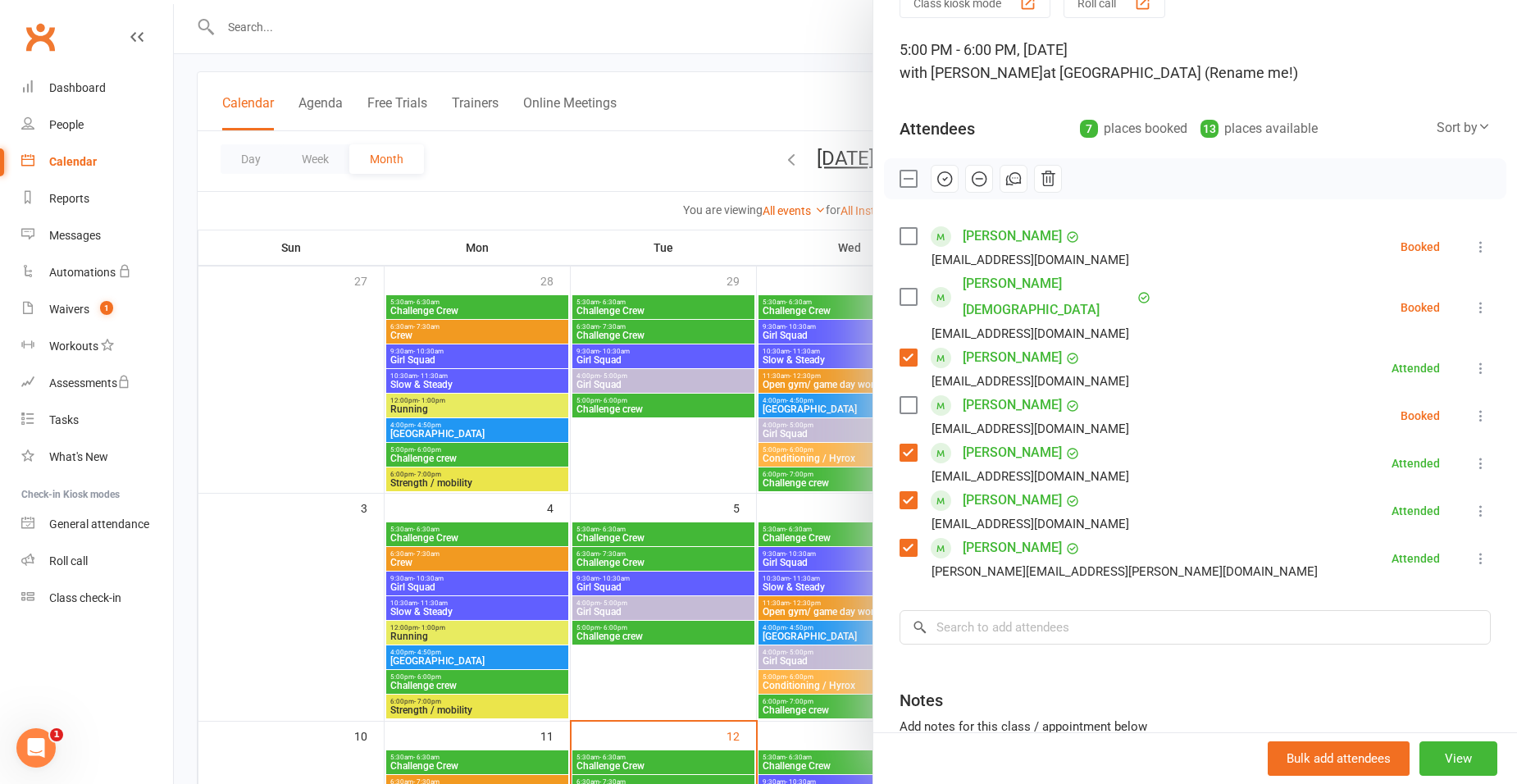
click at [1473, 408] on icon at bounding box center [1481, 416] width 17 height 17
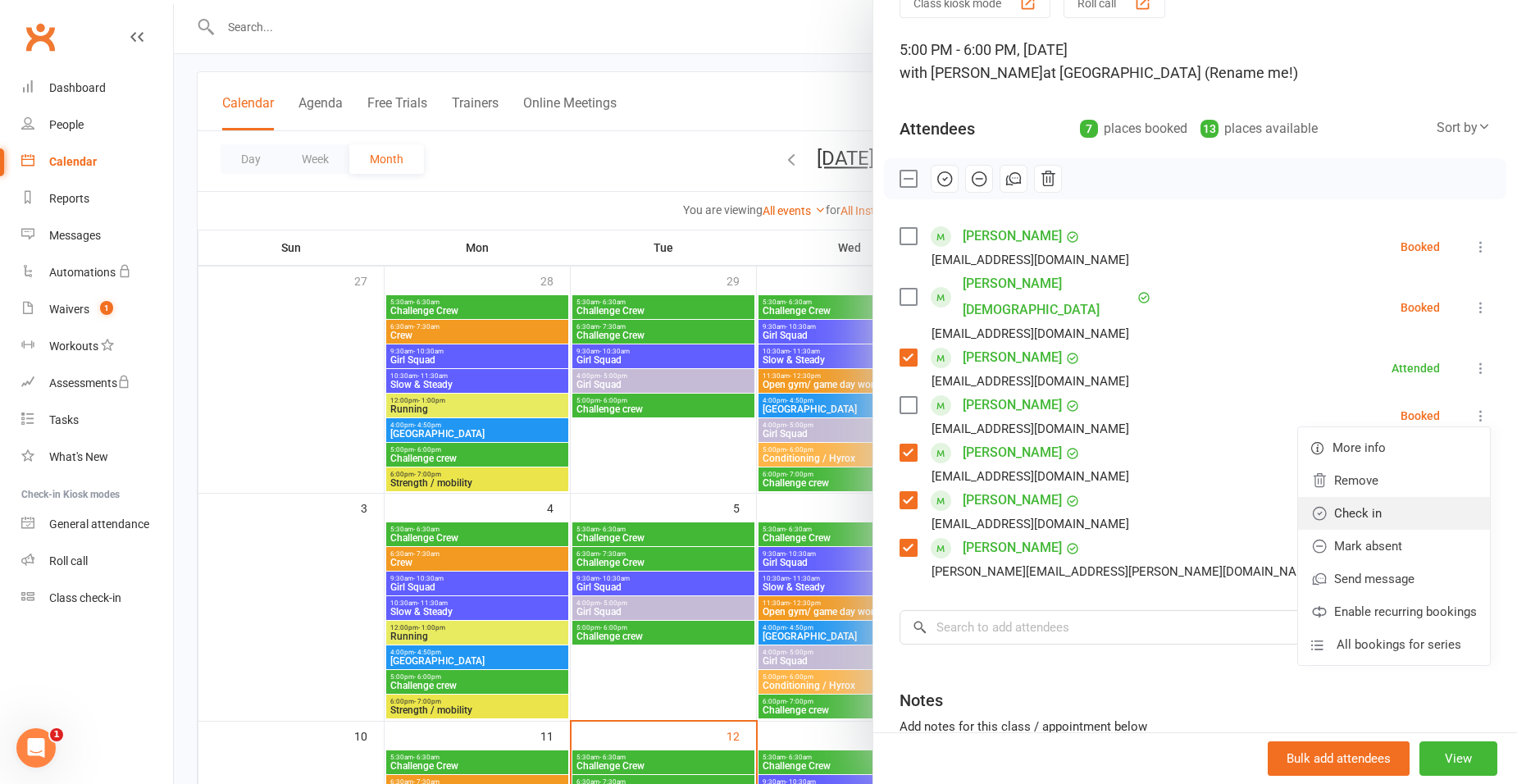
click at [1363, 496] on link "Check in" at bounding box center [1393, 512] width 191 height 32
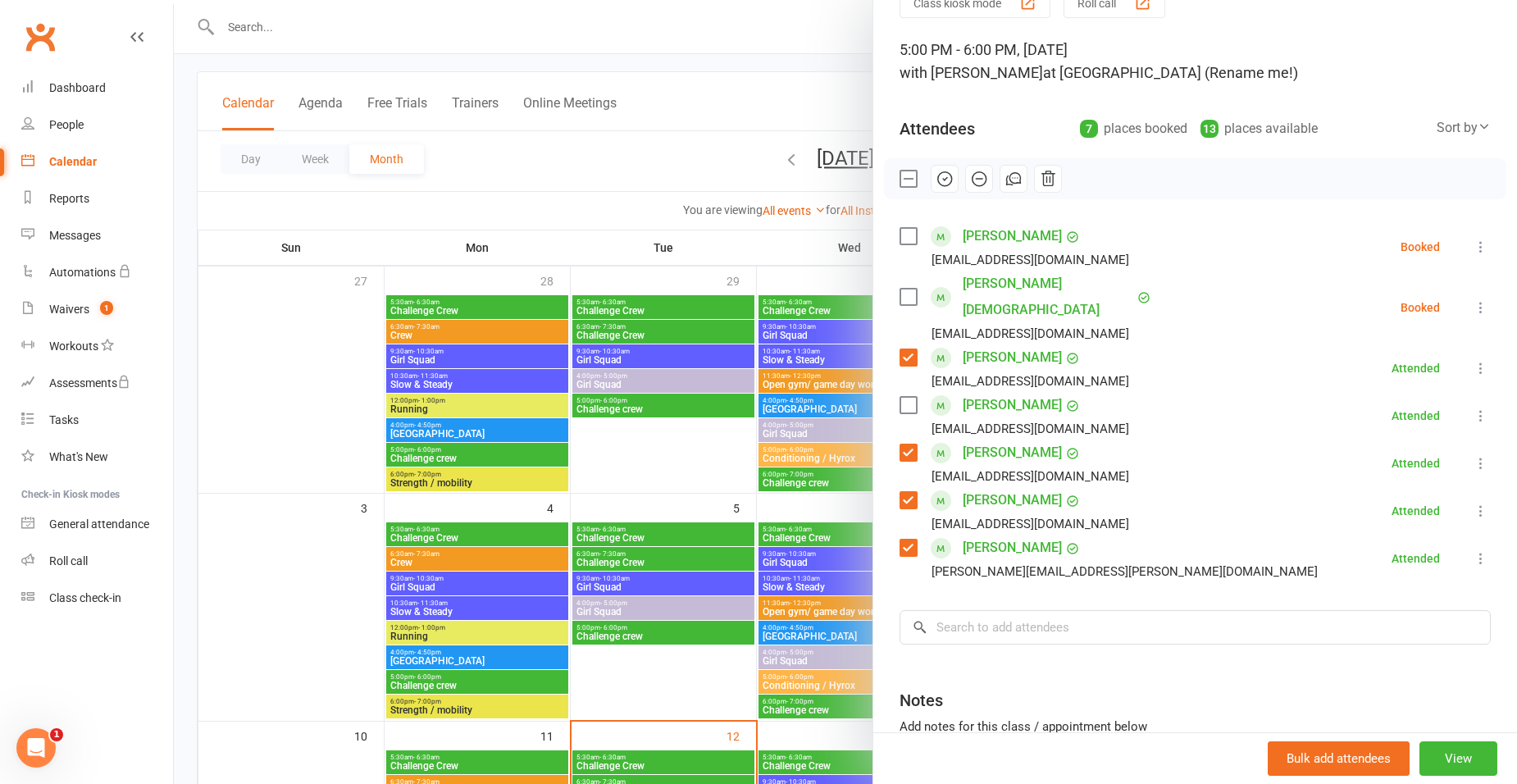
click at [1473, 245] on icon at bounding box center [1481, 247] width 17 height 17
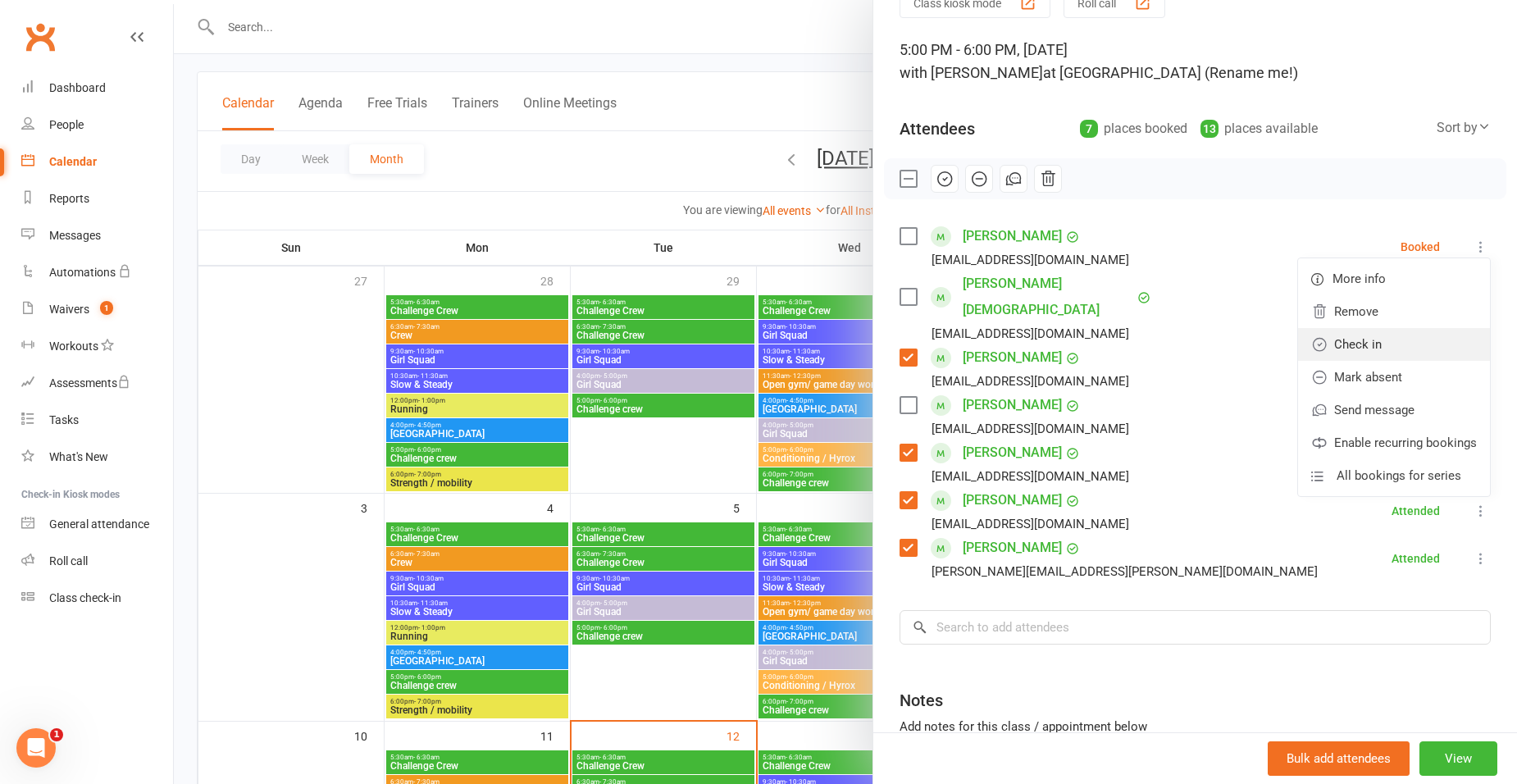
click at [1337, 348] on link "Check in" at bounding box center [1393, 344] width 191 height 32
